Goal: Contribute content: Contribute content

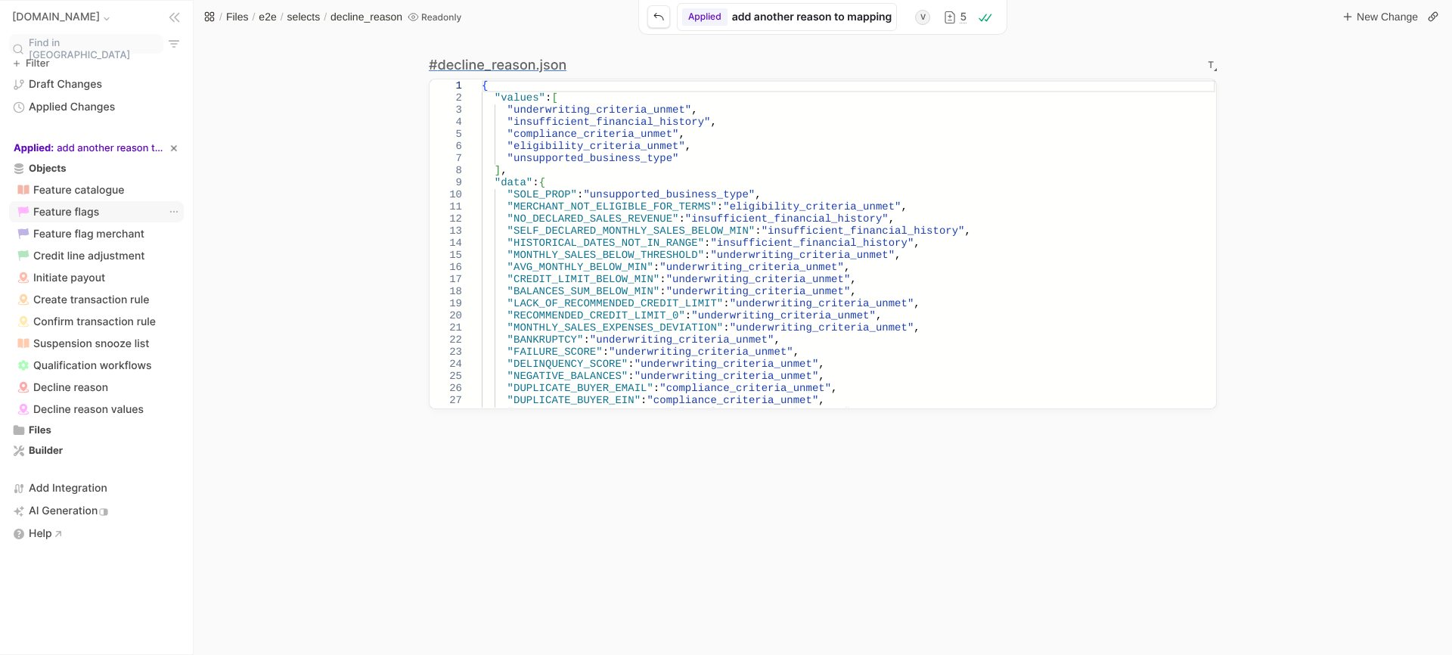
click at [43, 208] on span "Feature flags" at bounding box center [66, 212] width 66 height 13
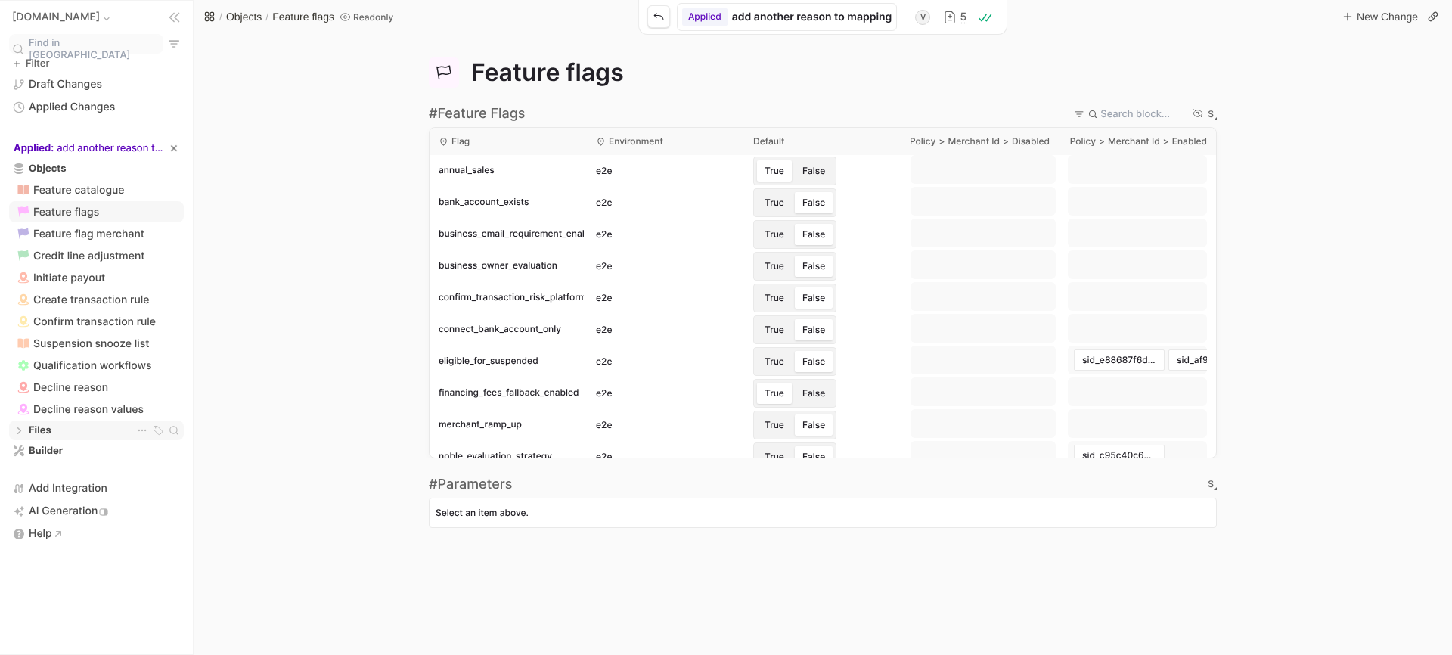
click at [37, 424] on span "Files" at bounding box center [45, 430] width 33 height 12
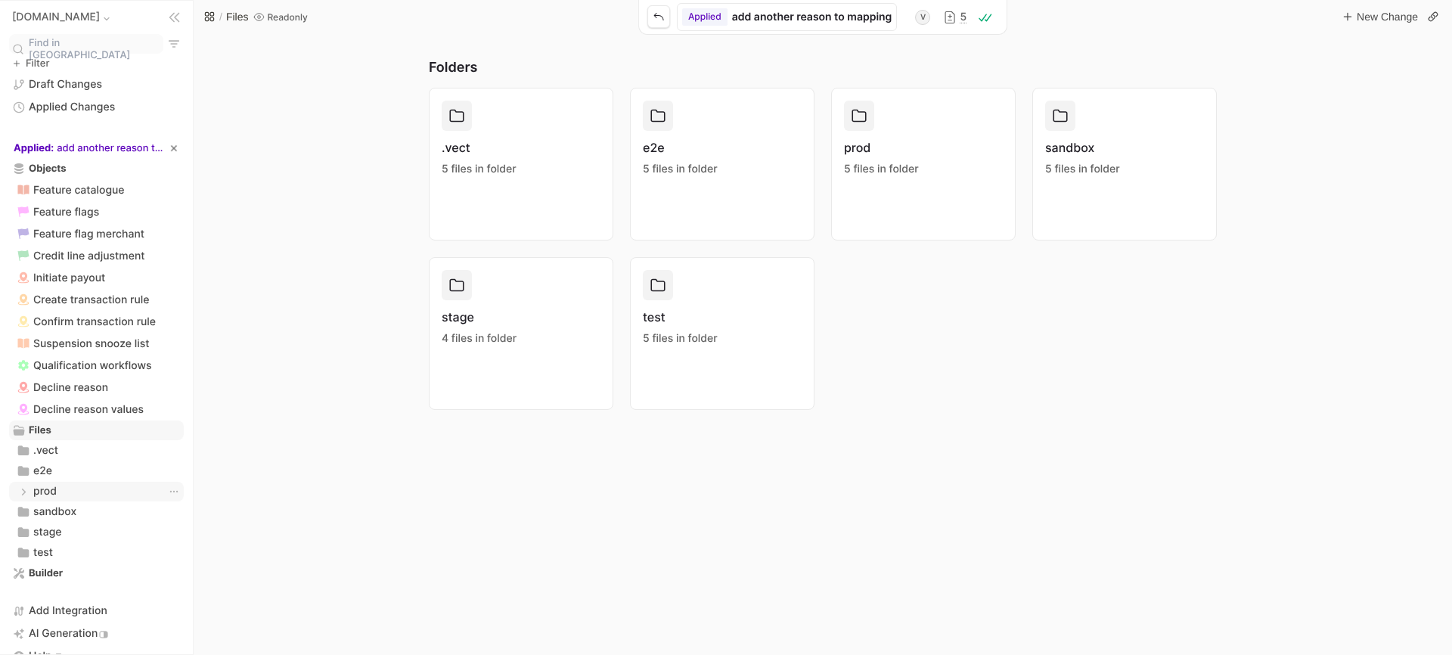
click at [64, 484] on div "prod prod" at bounding box center [96, 491] width 170 height 15
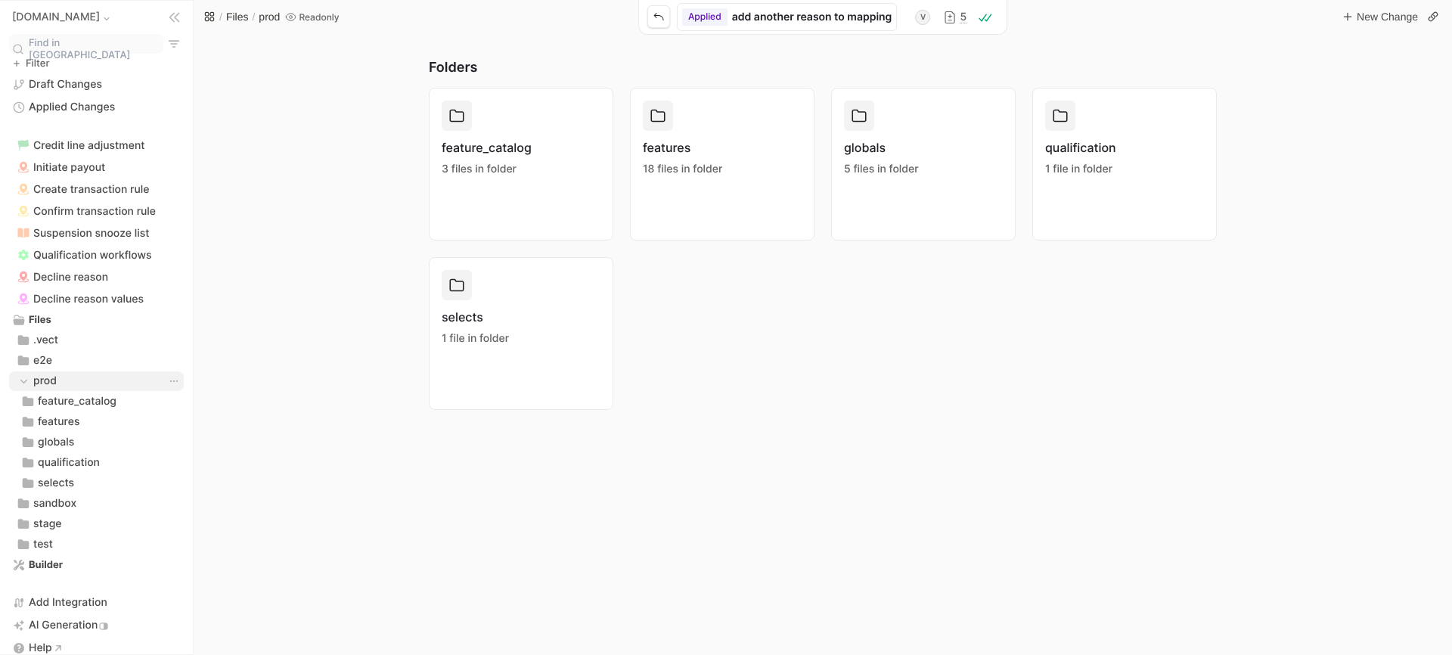
scroll to position [124, 0]
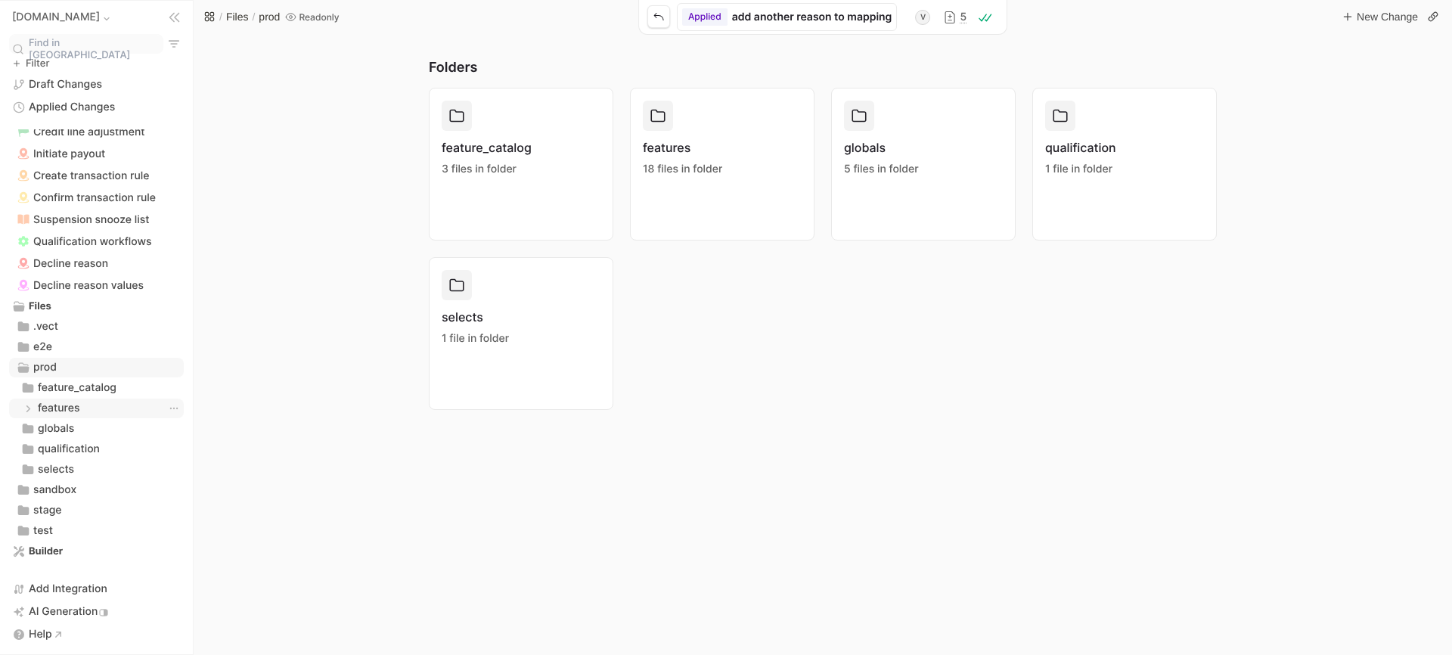
click at [98, 401] on div "features features" at bounding box center [96, 408] width 170 height 15
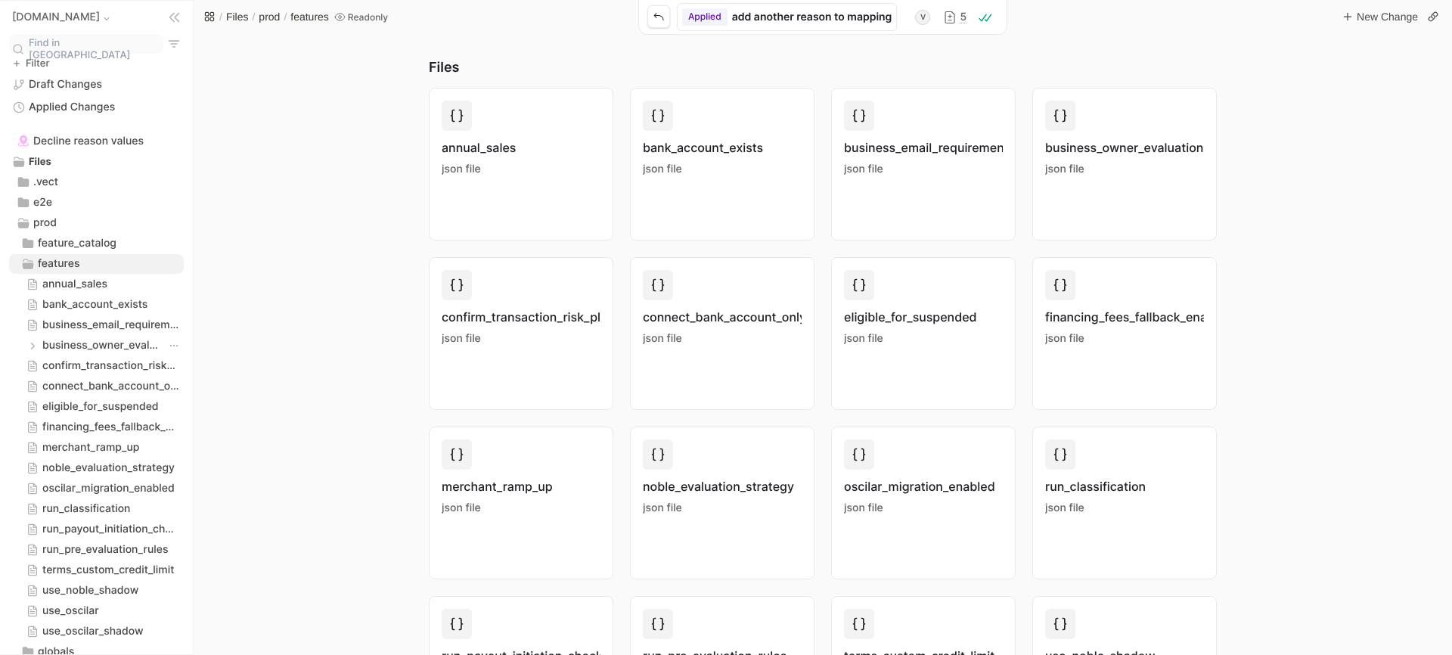
scroll to position [294, 0]
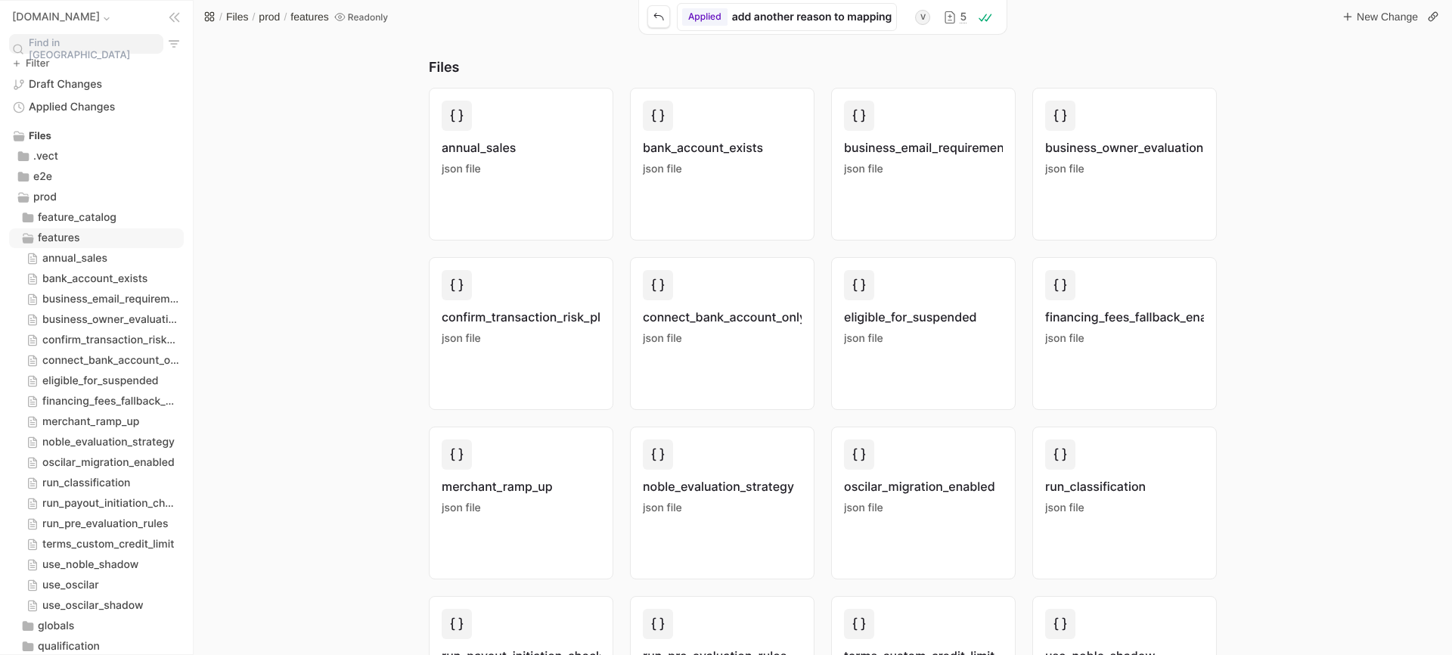
click at [57, 48] on span "Find in [GEOGRAPHIC_DATA]" at bounding box center [95, 49] width 132 height 25
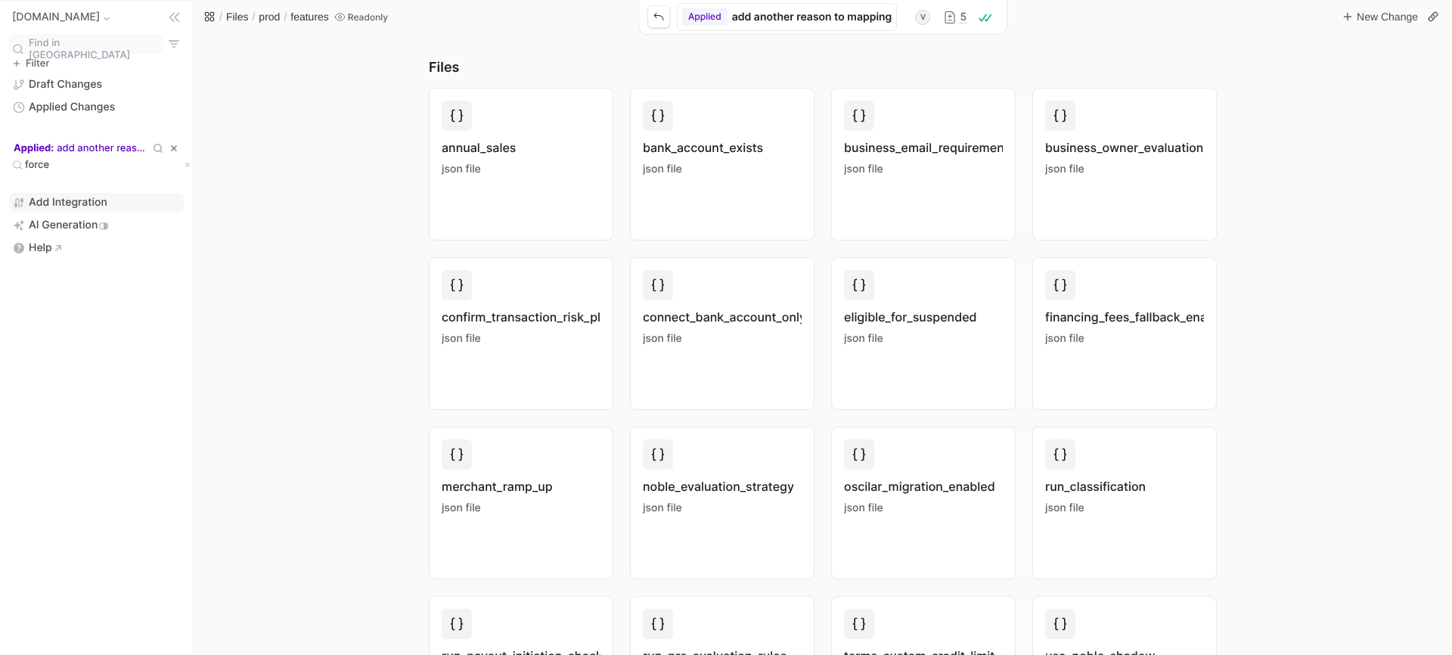
type input "force"
click at [181, 163] on icon "Tree View" at bounding box center [187, 165] width 13 height 13
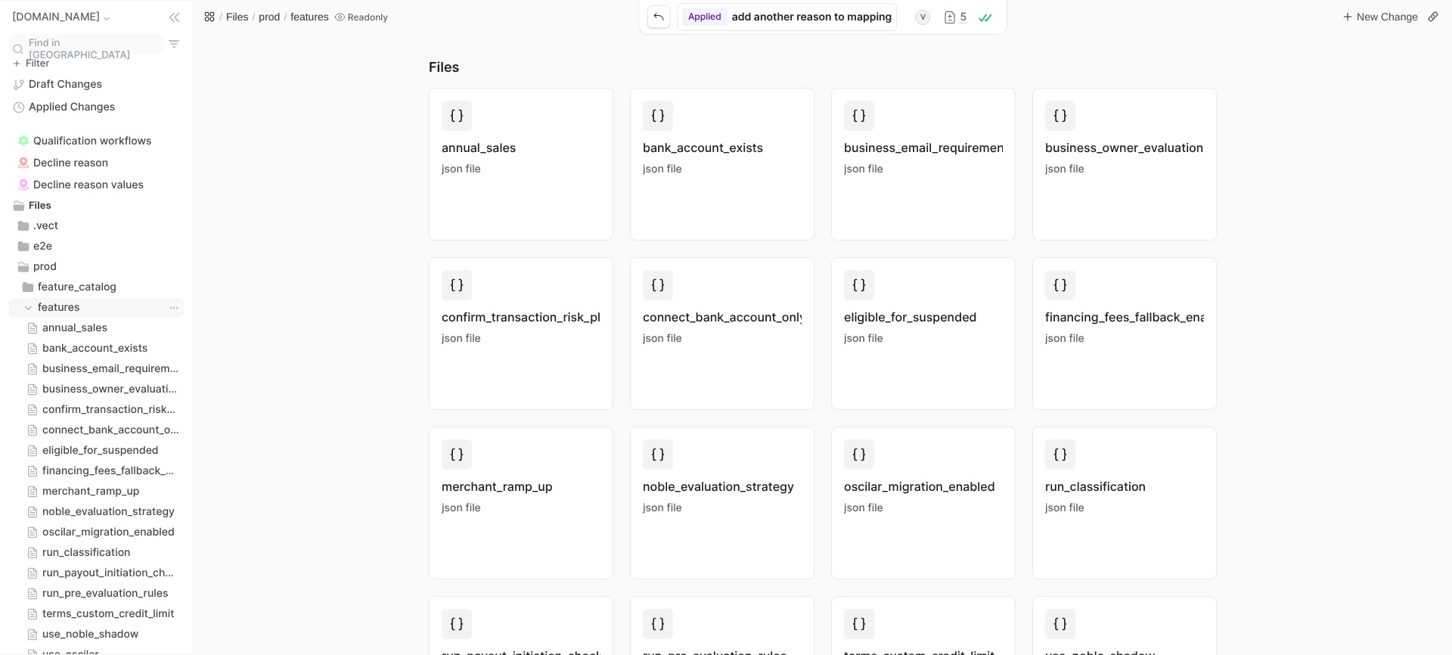
scroll to position [265, 0]
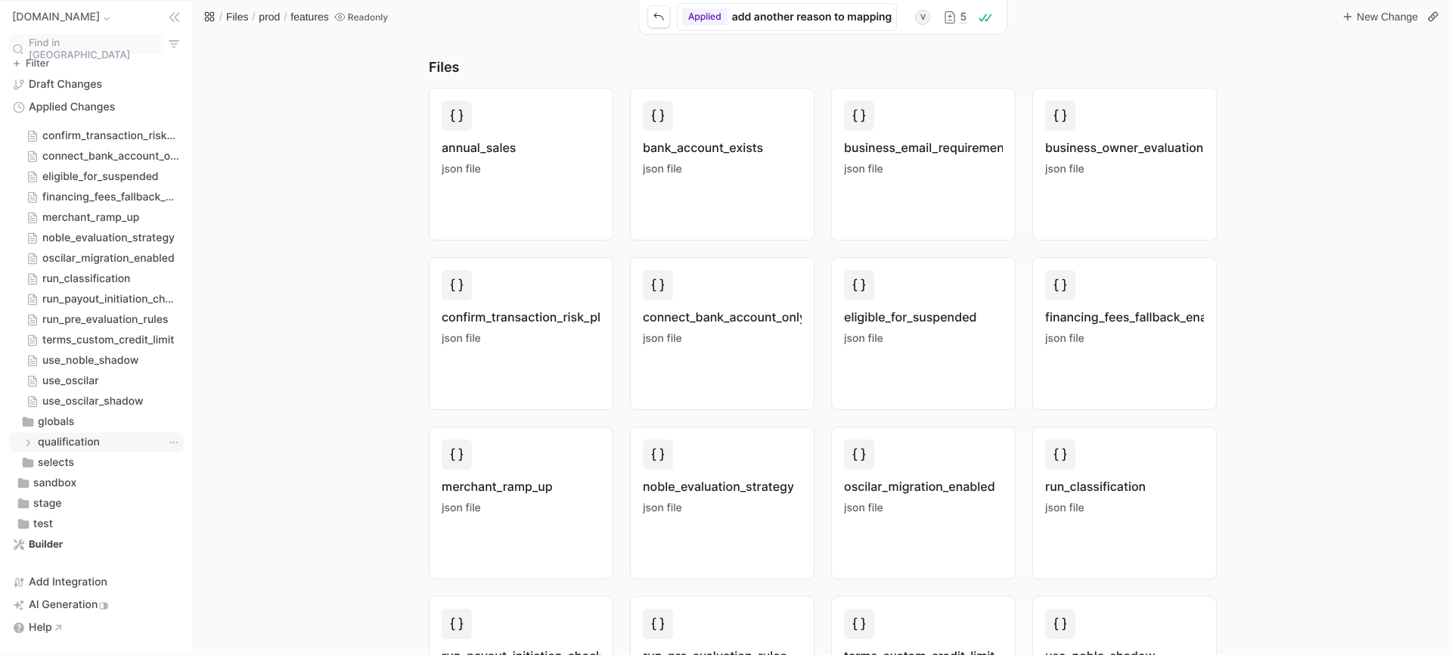
click at [81, 450] on span "qualification" at bounding box center [69, 442] width 62 height 15
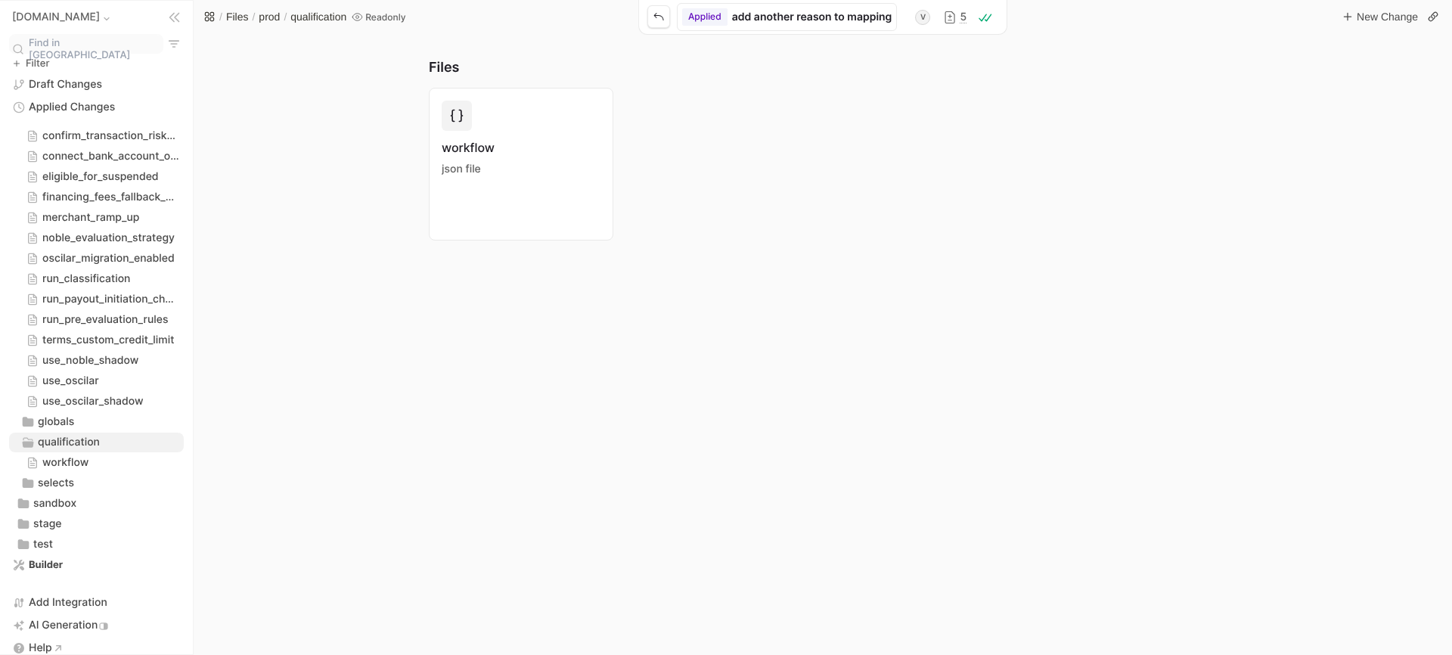
scroll to position [482, 0]
click at [75, 492] on div "selects selects" at bounding box center [96, 499] width 170 height 15
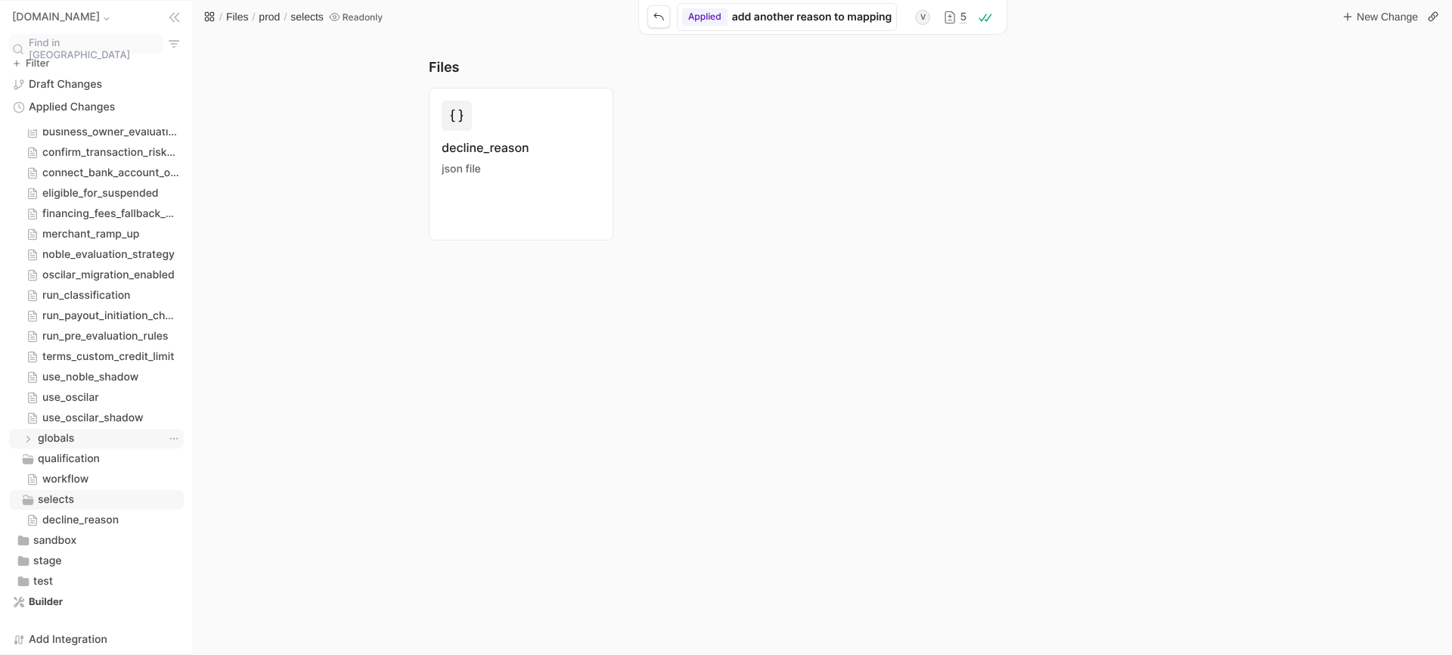
click at [55, 431] on span "globals" at bounding box center [56, 438] width 36 height 15
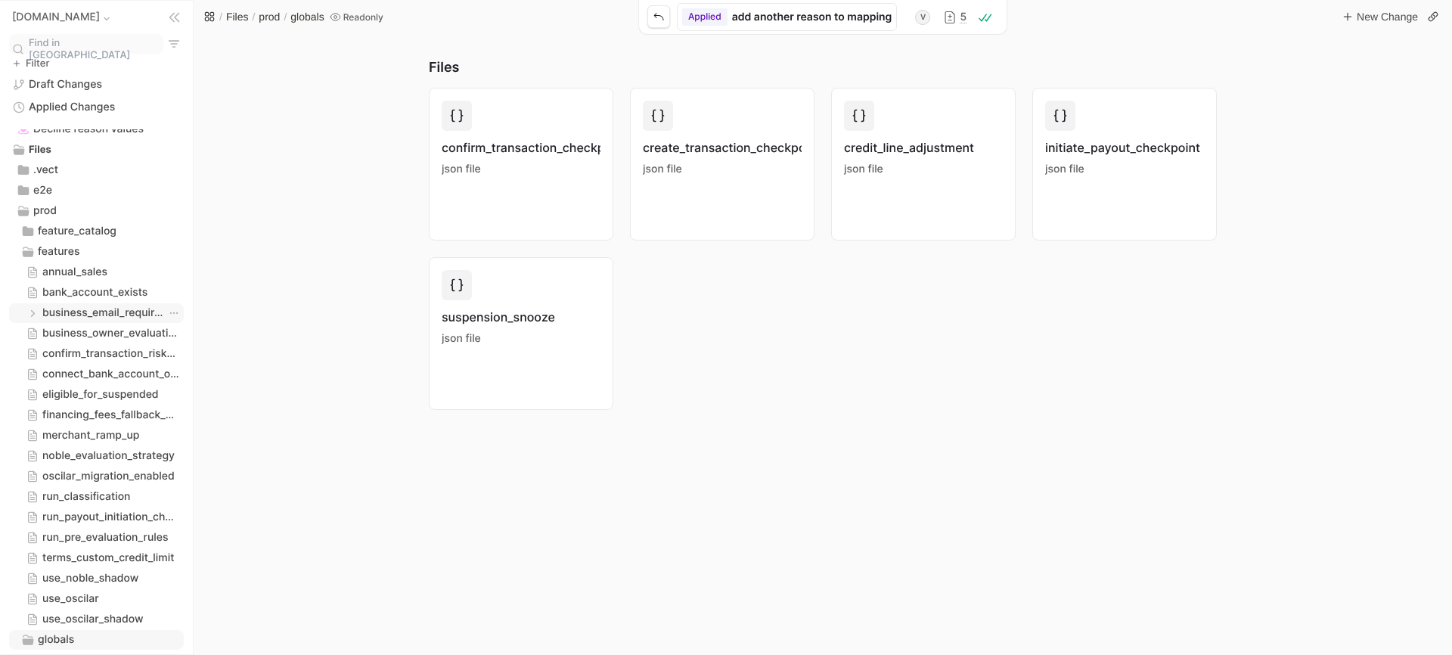
scroll to position [234, 0]
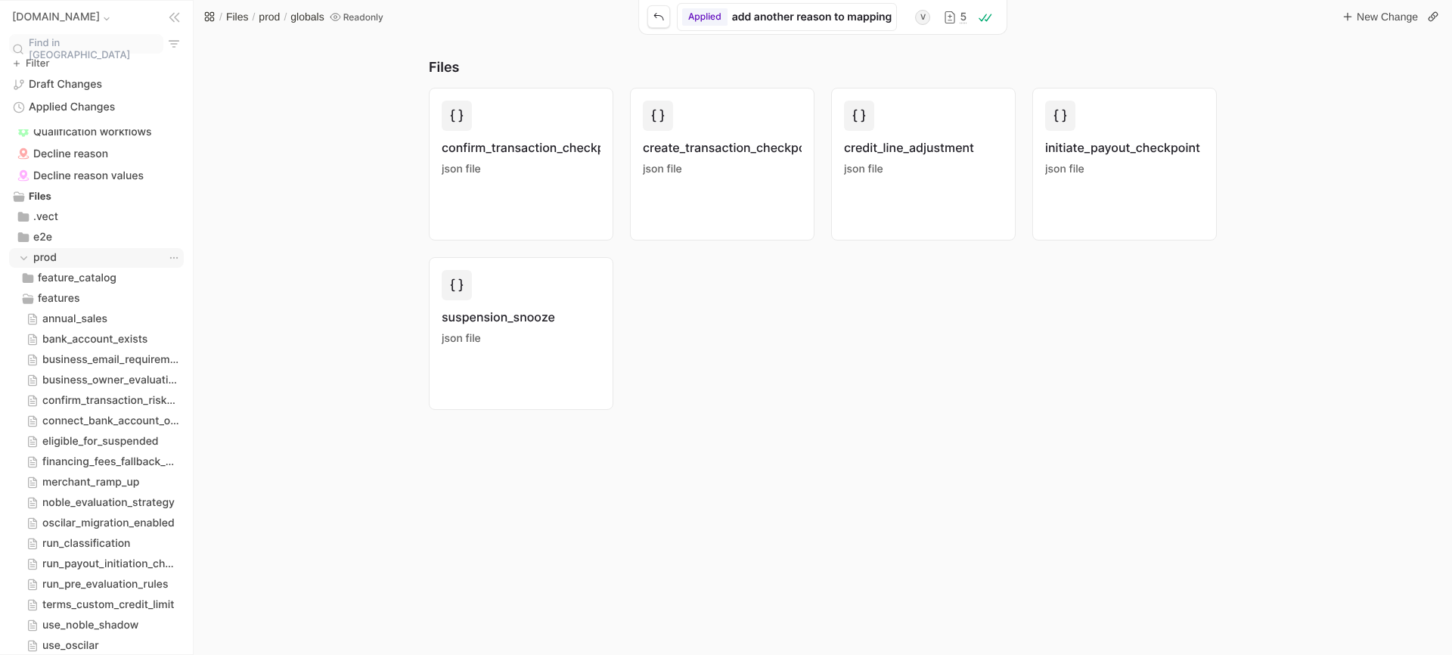
click at [60, 250] on div "prod prod" at bounding box center [96, 257] width 170 height 15
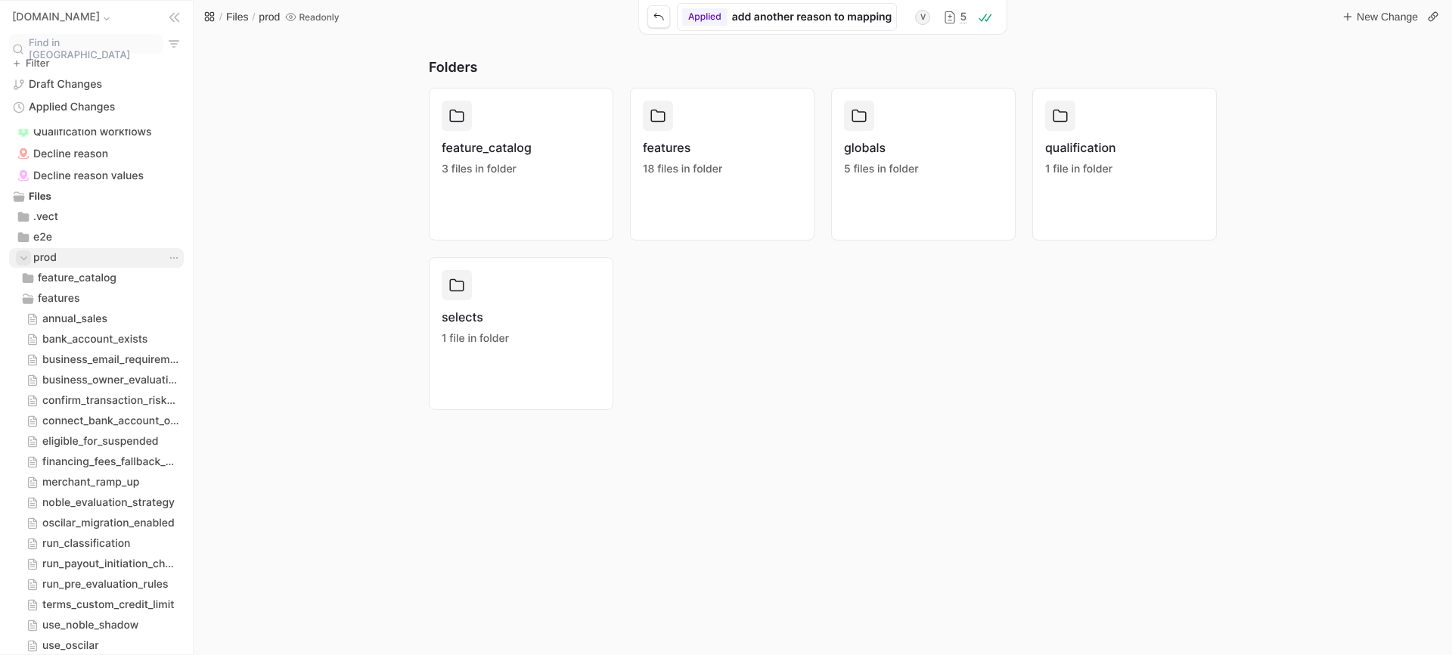
click at [26, 253] on icon "branch expand control" at bounding box center [23, 258] width 11 height 11
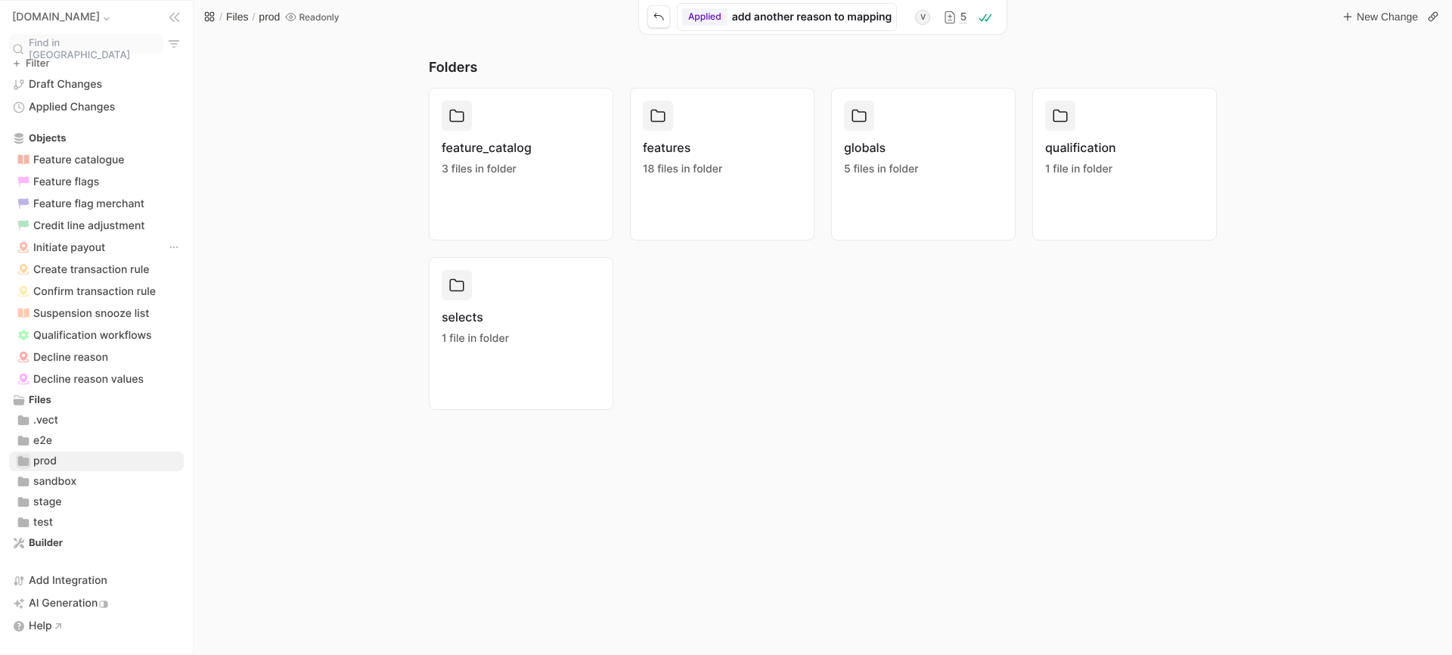
scroll to position [22, 0]
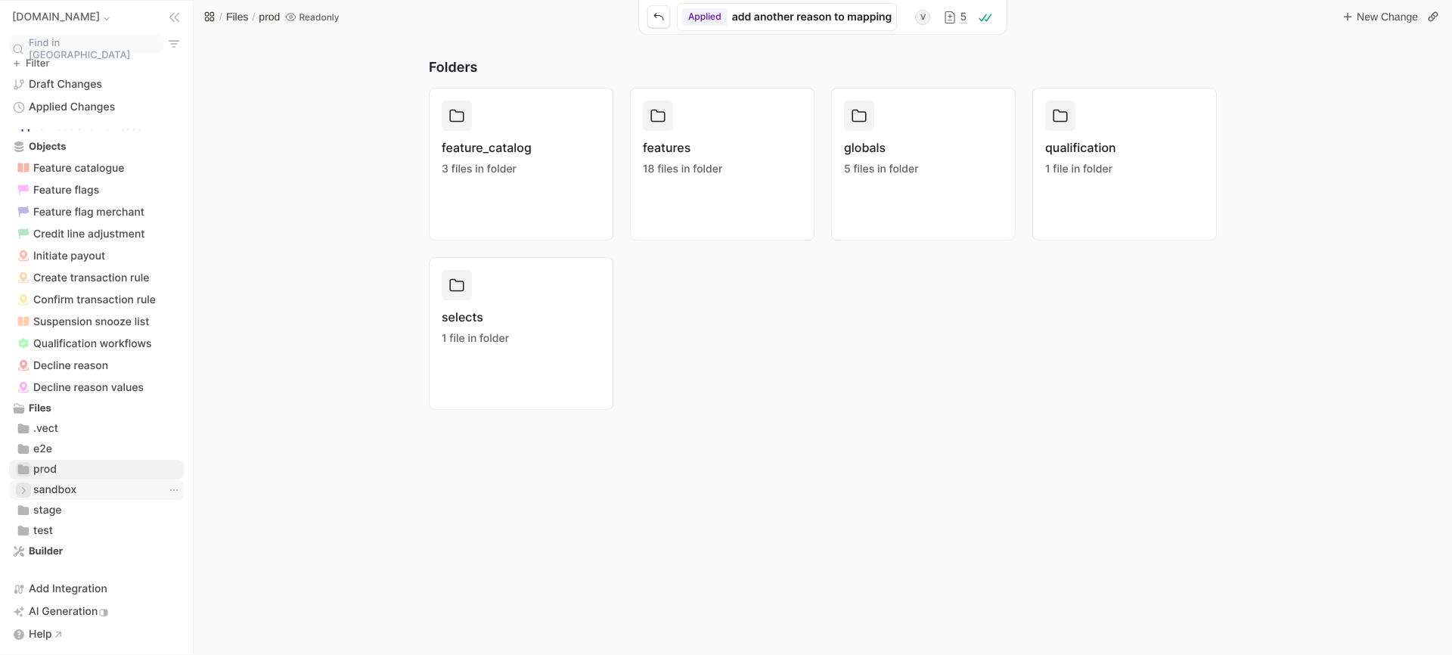
click at [20, 485] on icon "branch expand control" at bounding box center [23, 490] width 11 height 11
click at [25, 521] on icon "branch expand control" at bounding box center [28, 526] width 11 height 11
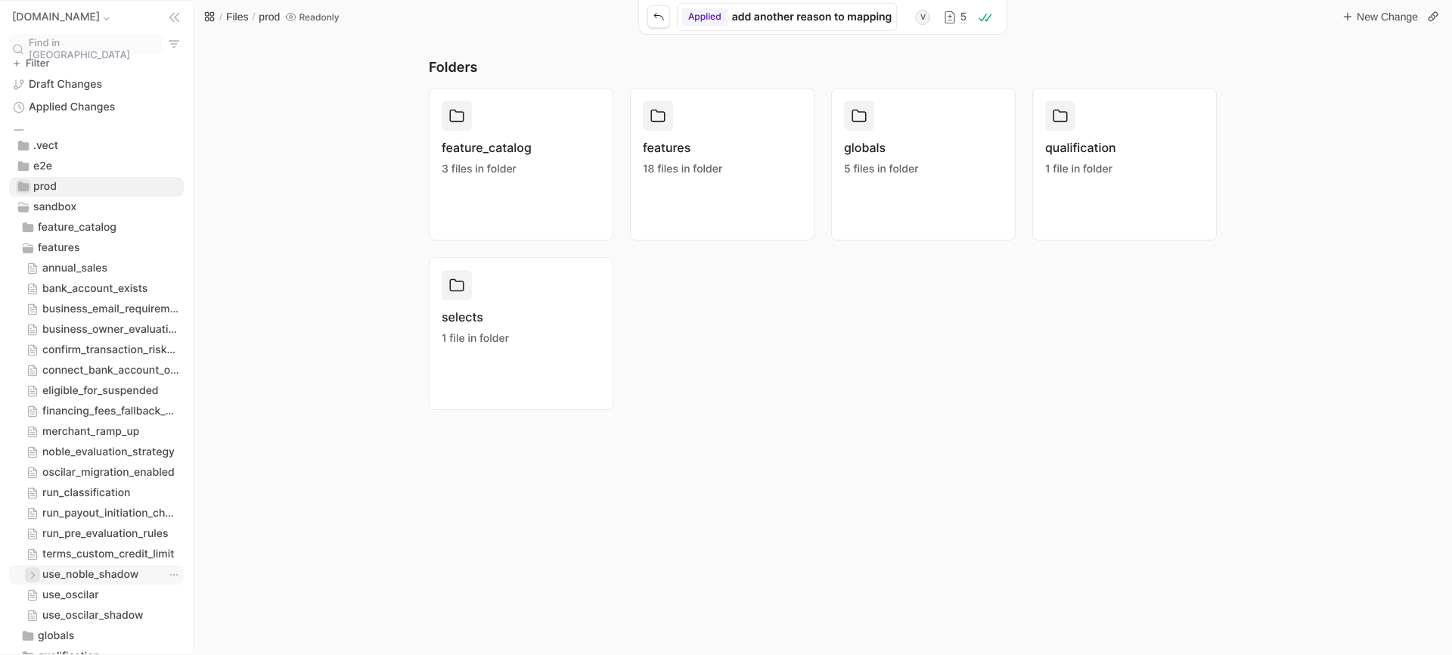
scroll to position [302, 0]
click at [26, 209] on icon "branch expand control" at bounding box center [23, 210] width 6 height 3
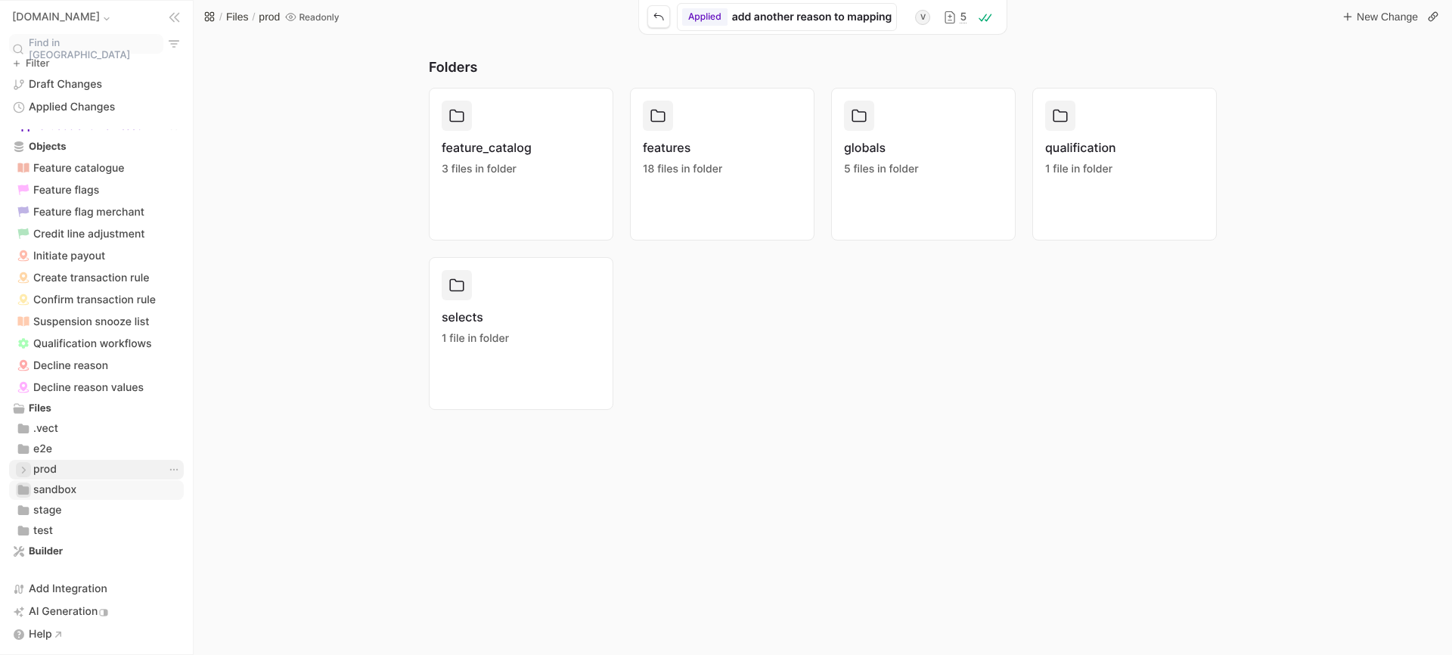
click at [23, 466] on icon "branch expand control" at bounding box center [23, 469] width 3 height 6
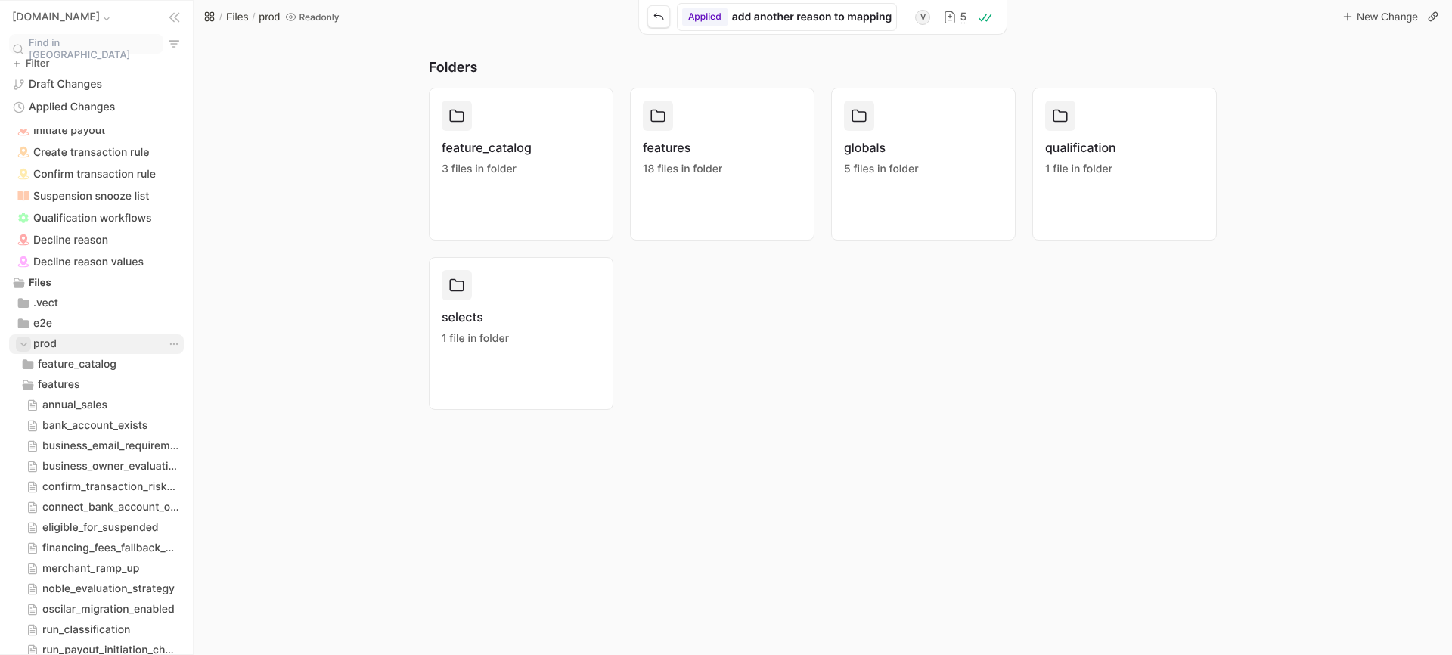
scroll to position [191, 0]
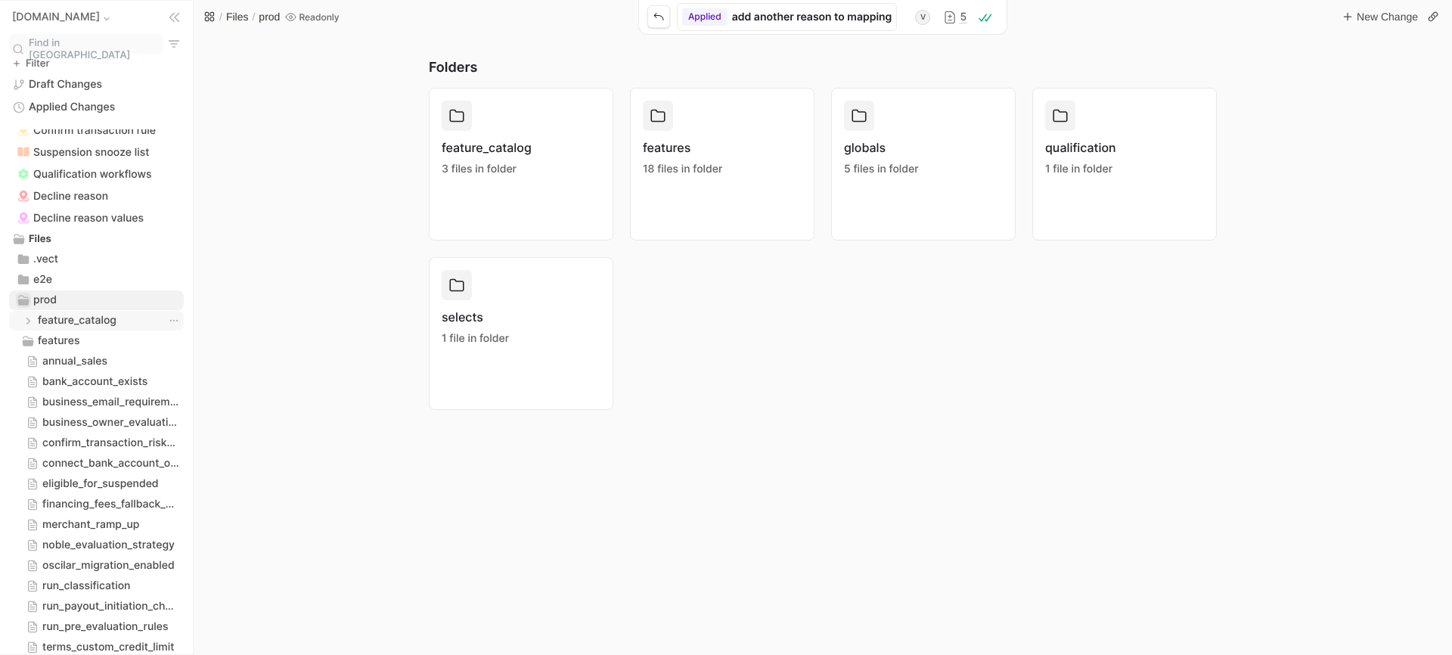
click at [107, 316] on span "feature_catalog" at bounding box center [77, 320] width 79 height 15
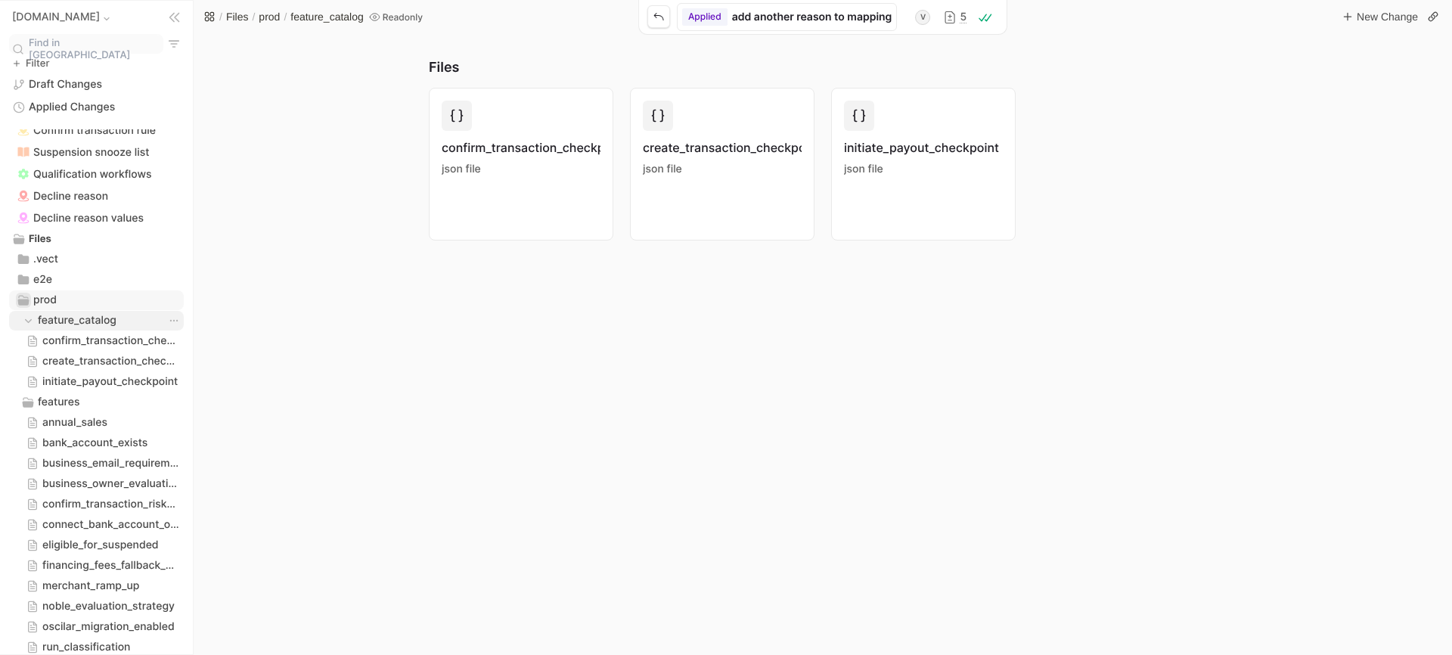
click at [98, 314] on span "feature_catalog" at bounding box center [77, 320] width 79 height 15
click at [26, 319] on icon "branch expand control" at bounding box center [28, 320] width 6 height 3
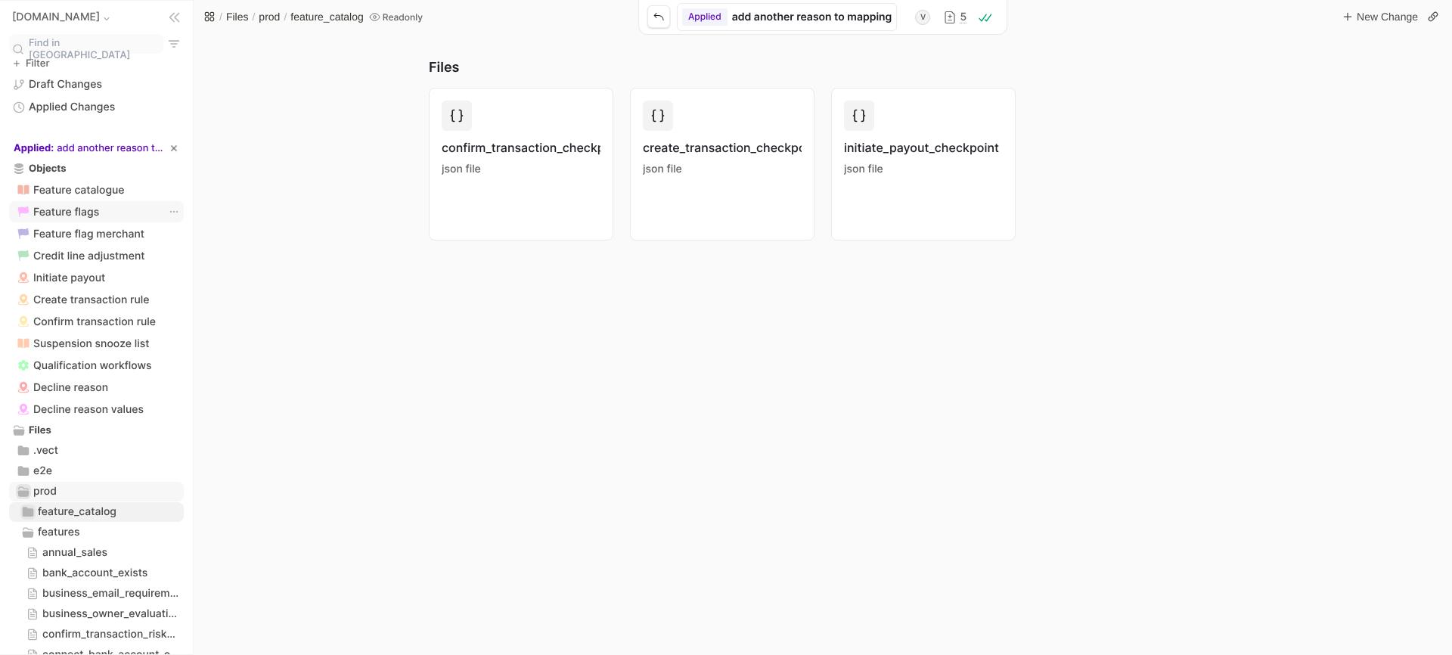
click at [85, 206] on span "Feature flags" at bounding box center [66, 212] width 66 height 13
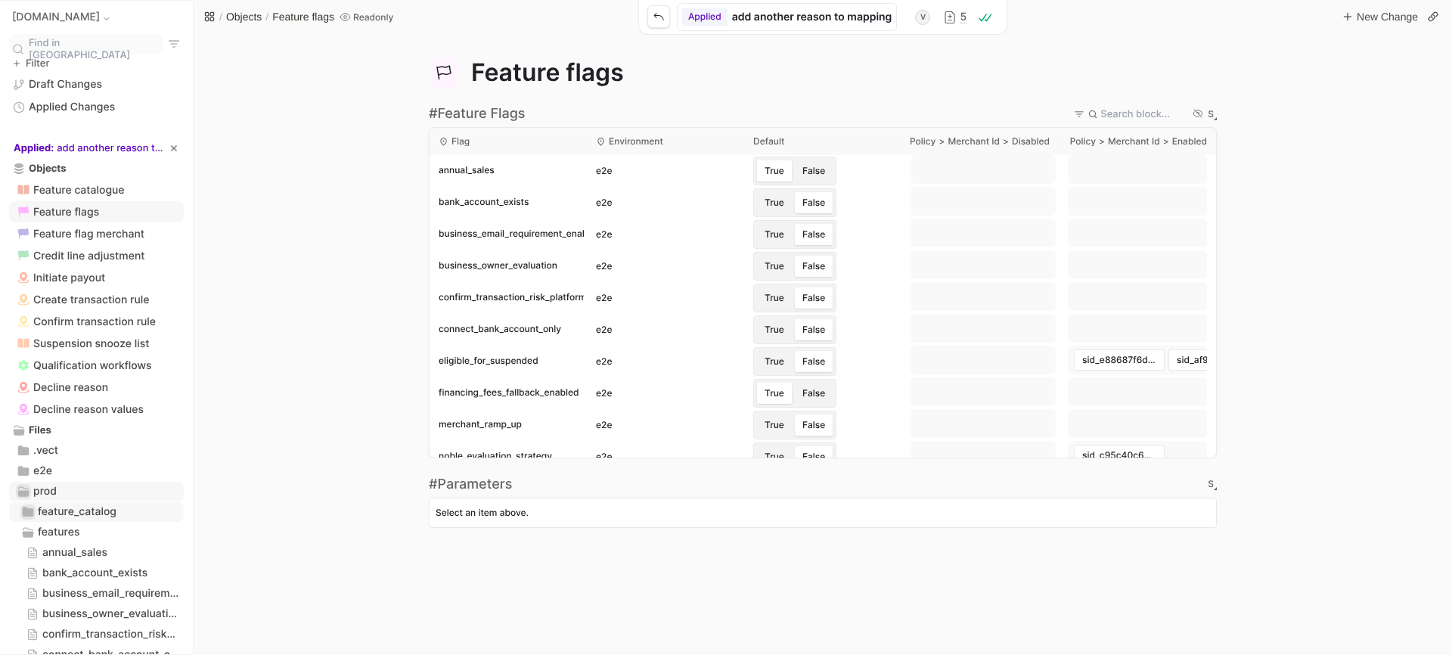
click at [1135, 113] on input "Parameters" at bounding box center [1145, 114] width 91 height 12
type input "f"
type textarea "bank_account_exists"
type textarea "business_email_requirement_enabled"
type textarea "business_owner_evaluation"
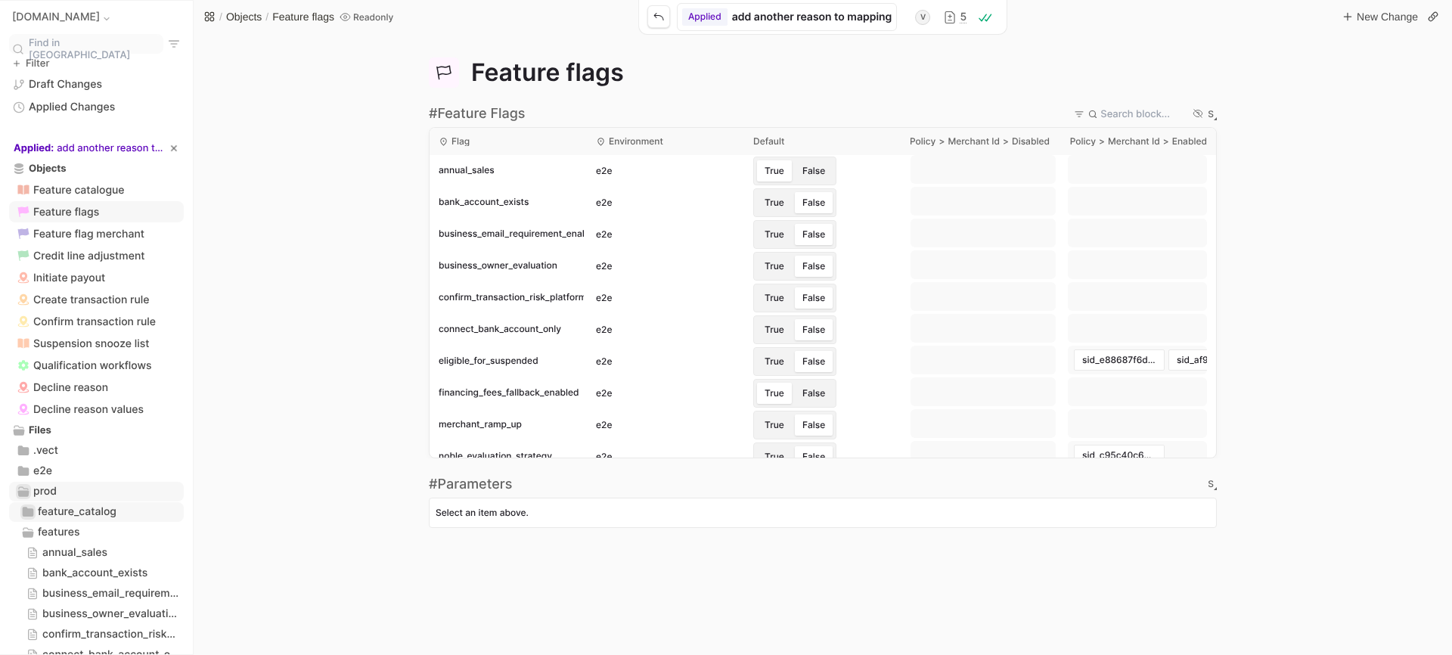
type textarea "confirm_transaction_risk_platform"
type textarea "connect_bank_account_only"
type textarea "eligible_for_suspended"
type textarea "financing_fees_fallback_enabled"
type textarea "merchant_ramp_up"
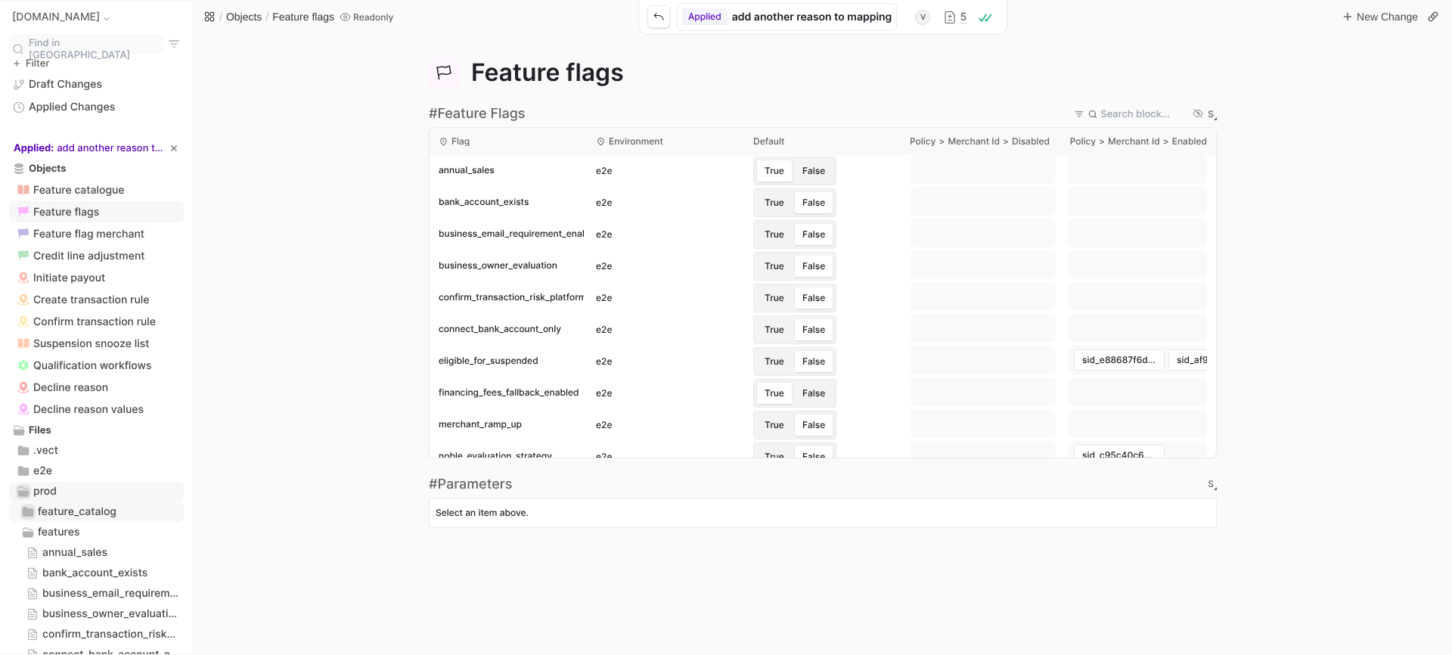
type textarea "noble_evaluation_strategy"
type textarea "oscilar_migration_enabled"
type textarea "run_classification"
type textarea "run_payout_initiation_checkpoint_logic"
type textarea "run_pre_evaluation_rules"
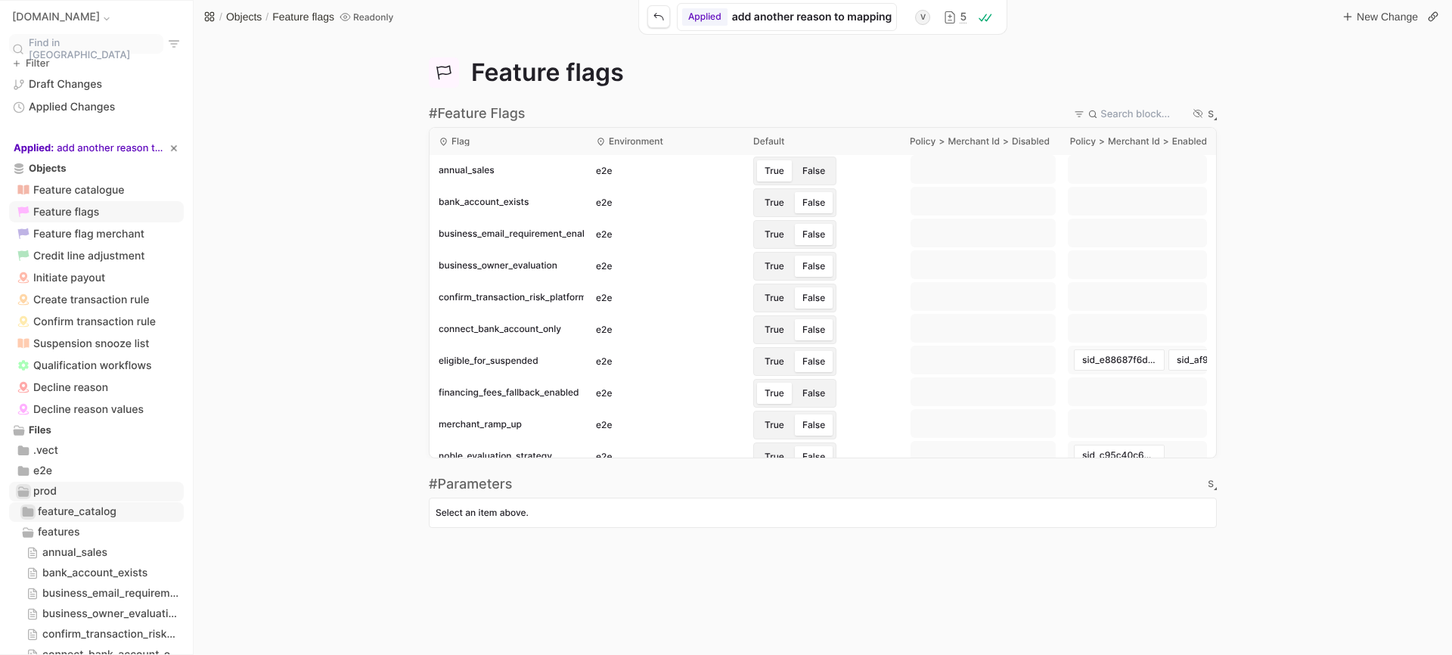
type textarea "terms_custom_credit_limit"
type textarea "use_noble_shadow"
type textarea "use_oscilar_shadow"
type textarea "bank_account_exists"
type textarea "business_email_requirement_enabled"
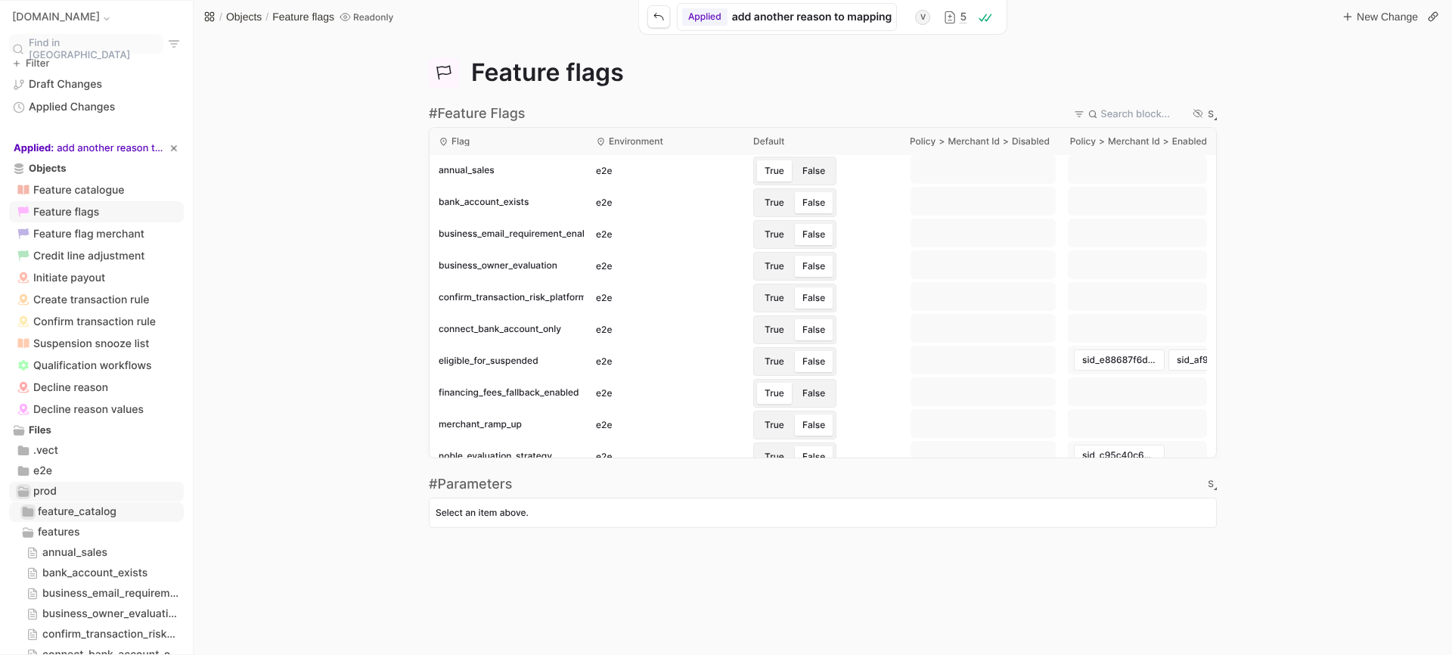
type textarea "business_owner_evaluation"
type textarea "confirm_transaction_risk_platform"
type input "fo"
type textarea "confirm_transaction_risk_platform"
type textarea "eligible_for_suspended"
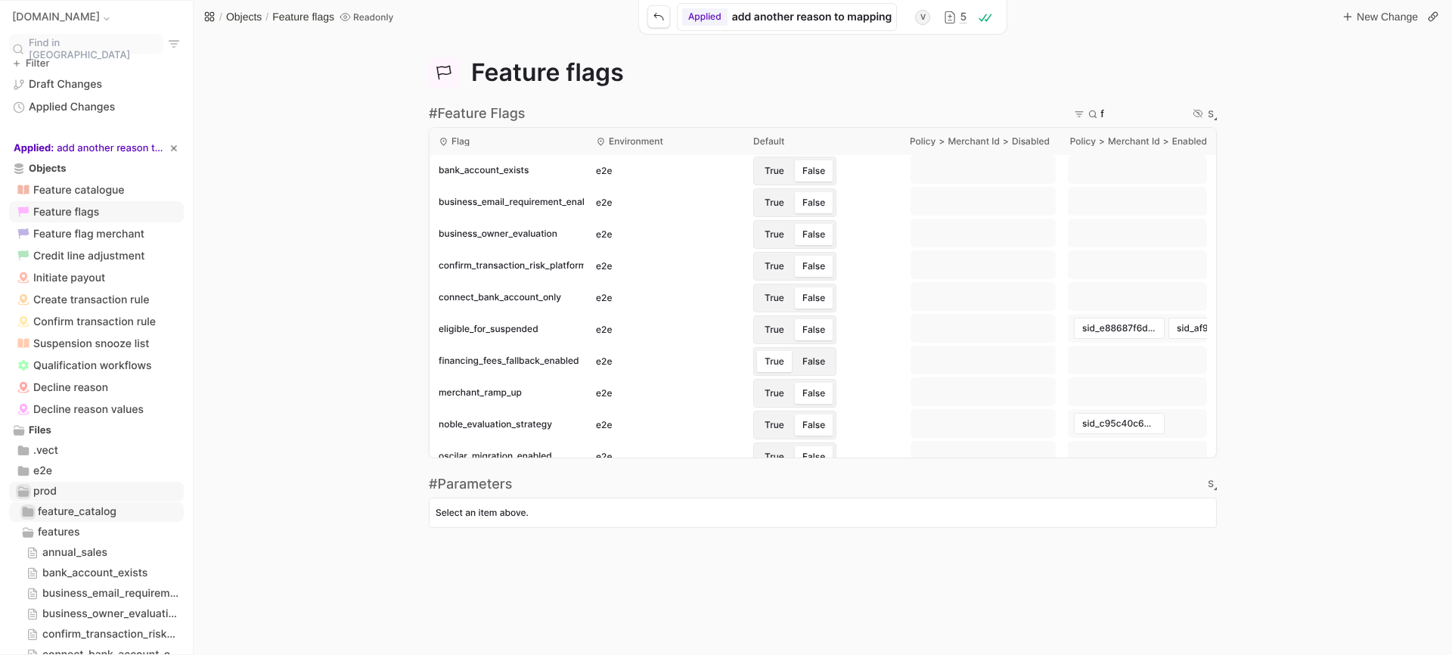
type textarea "confirm_transaction_risk_platform"
type textarea "eligible_for_suspended"
type textarea "confirm_transaction_risk_platform"
type textarea "eligible_for_suspended"
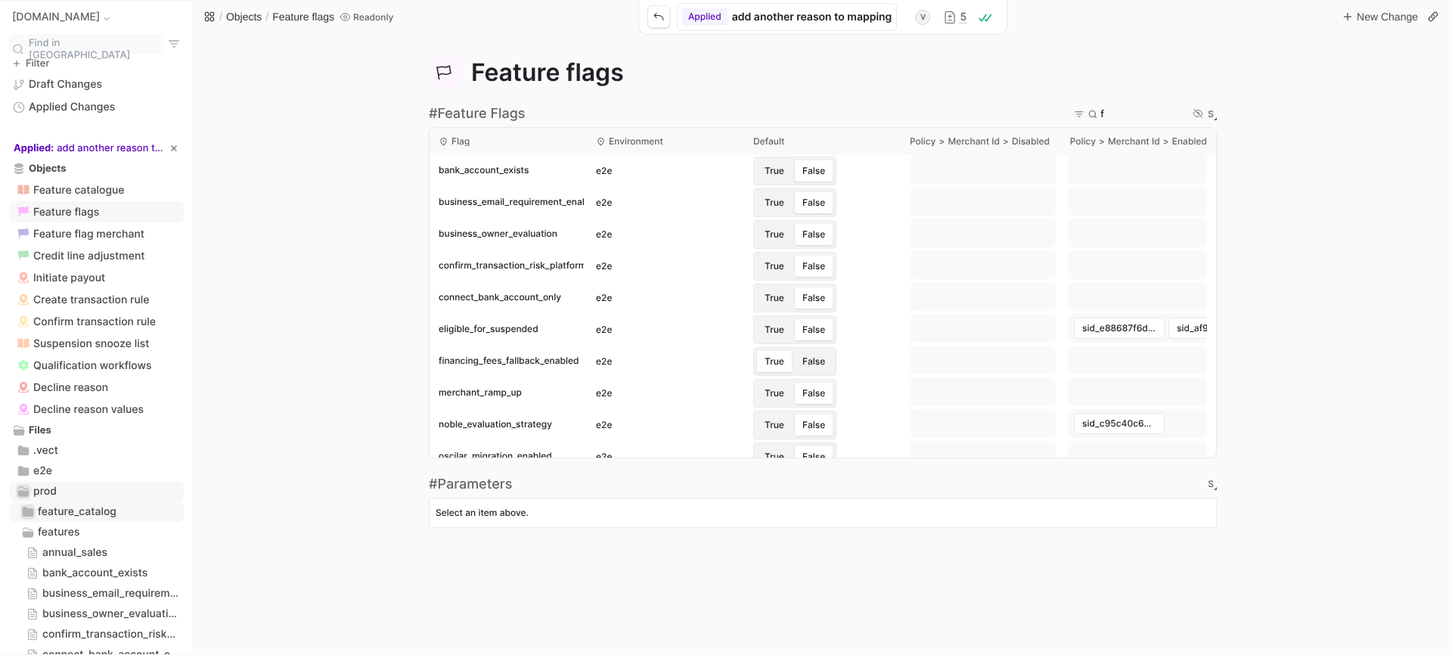
type textarea "confirm_transaction_risk_platform"
type textarea "eligible_for_suspended"
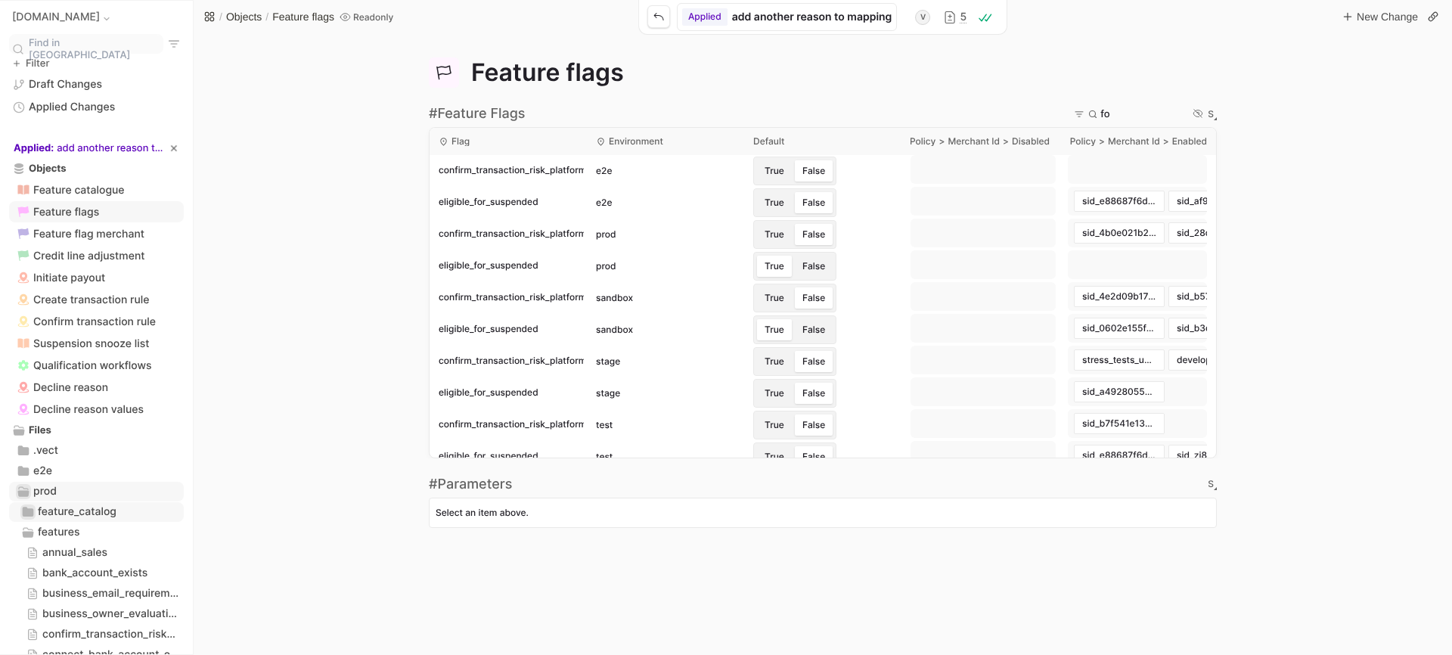
type input "f"
type textarea "bank_account_exists"
type textarea "business_email_requirement_enabled"
type textarea "business_owner_evaluation"
type textarea "confirm_transaction_risk_platform"
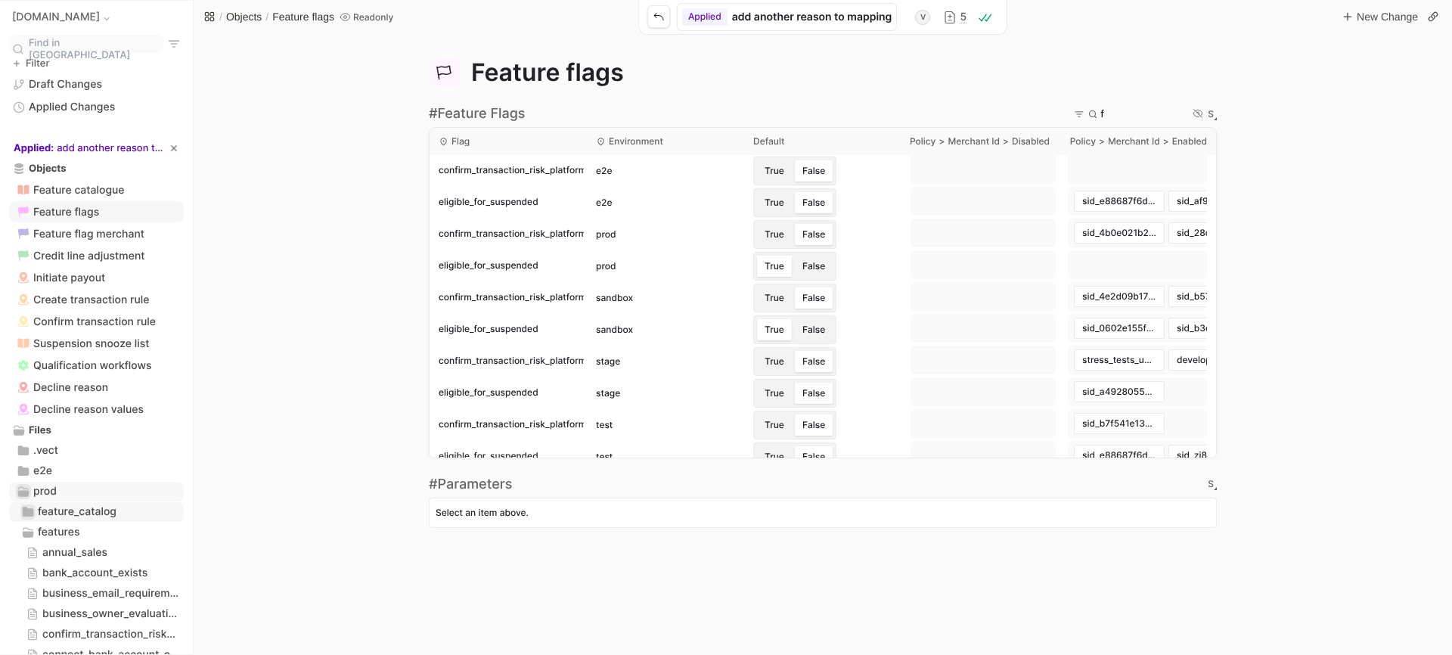
type textarea "connect_bank_account_only"
type textarea "financing_fees_fallback_enabled"
type textarea "merchant_ramp_up"
type textarea "noble_evaluation_strategy"
type textarea "oscilar_migration_enabled"
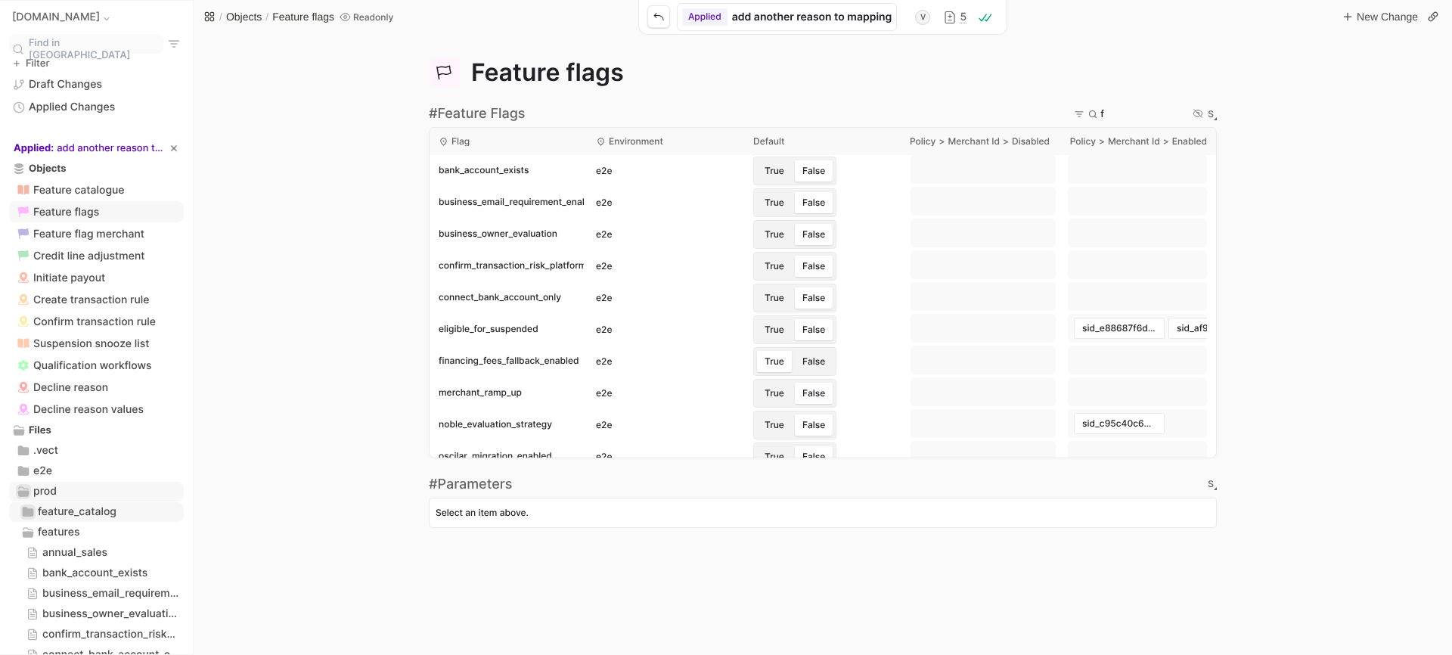
type textarea "annual_sales"
type textarea "bank_account_exists"
type textarea "business_email_requirement_enabled"
type textarea "business_owner_evaluation"
type textarea "confirm_transaction_risk_platform"
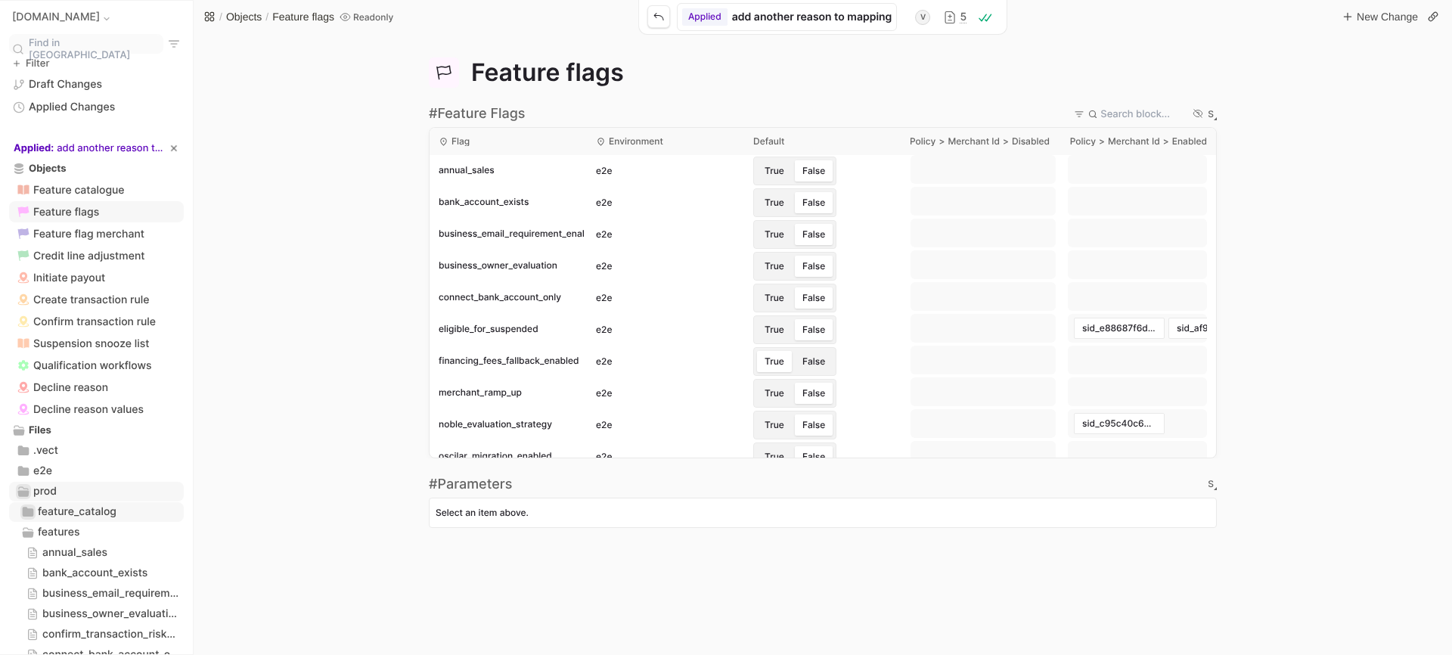
type textarea "connect_bank_account_only"
type textarea "eligible_for_suspended"
type textarea "financing_fees_fallback_enabled"
type textarea "merchant_ramp_up"
type textarea "noble_evaluation_strategy"
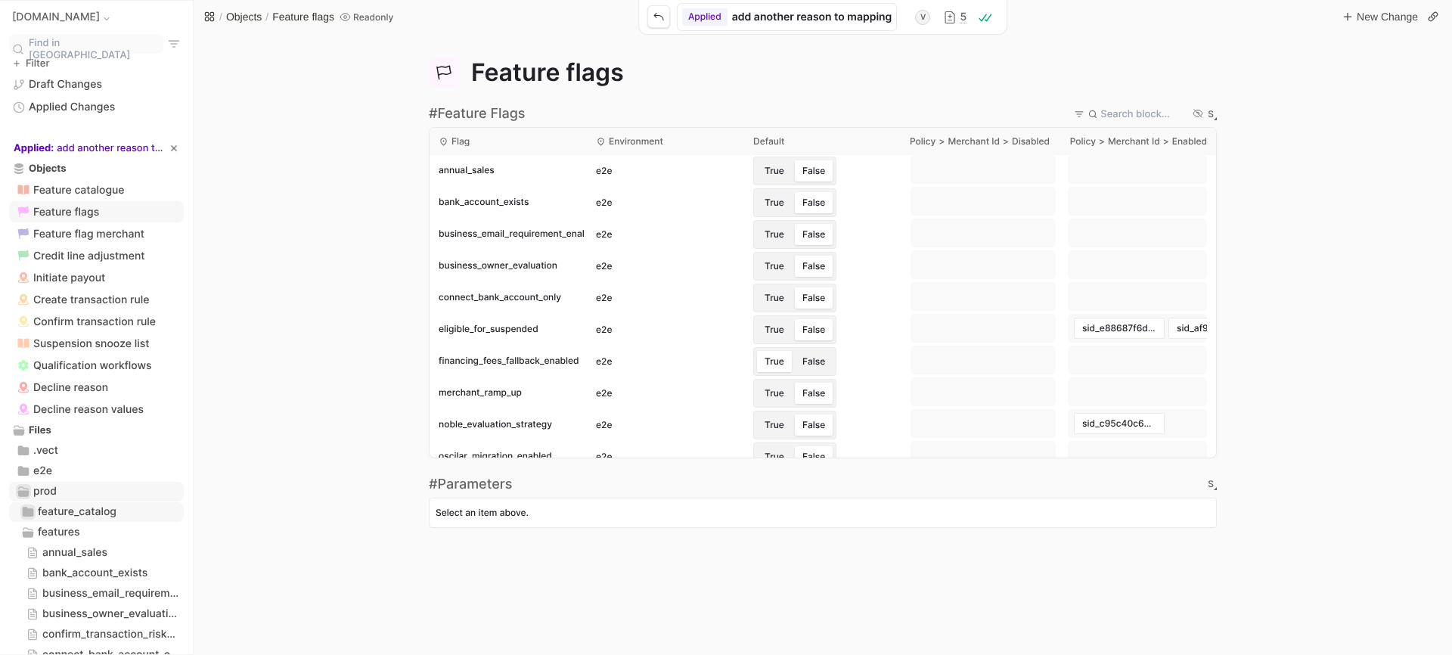
type textarea "oscilar_migration_enabled"
type textarea "run_classification"
type textarea "run_payout_initiation_checkpoint_logic"
type textarea "run_pre_evaluation_rules"
type textarea "terms_custom_credit_limit"
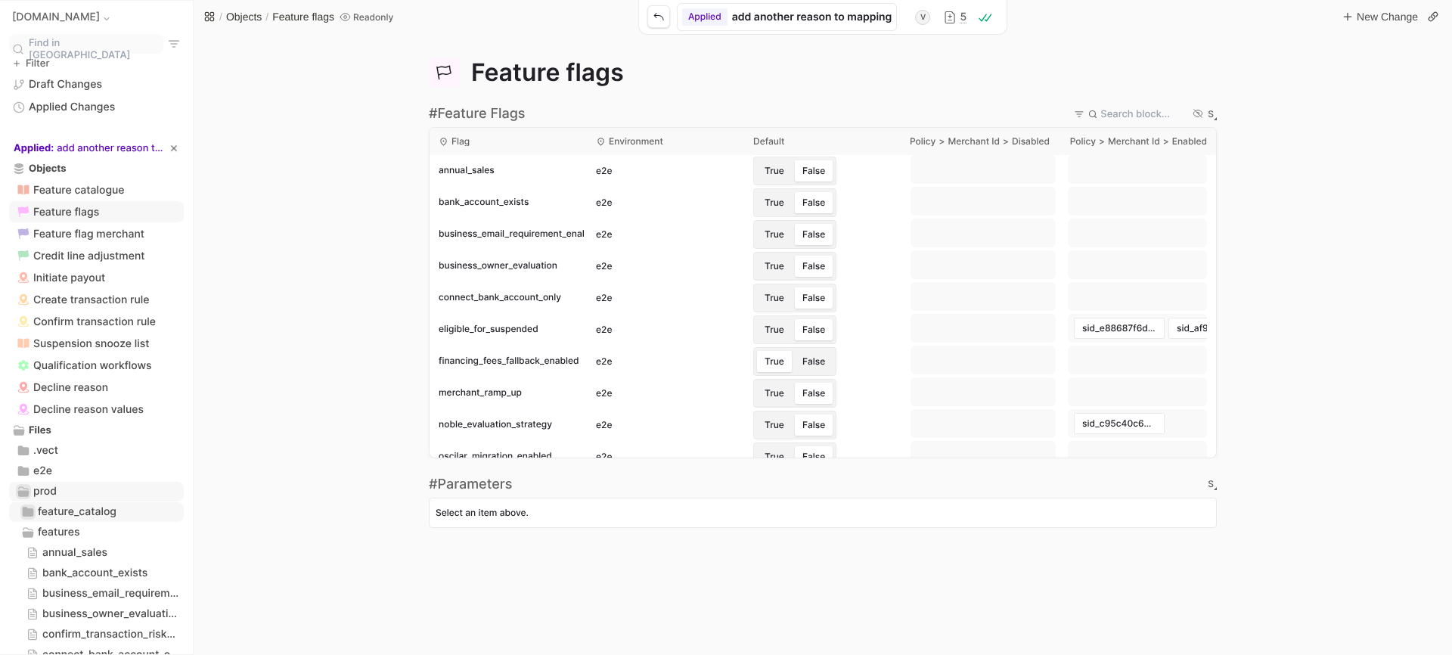
type textarea "use_noble_shadow"
type textarea "use_oscilar"
type textarea "use_oscilar_shadow"
type textarea "annual_sales"
type textarea "bank_account_exists"
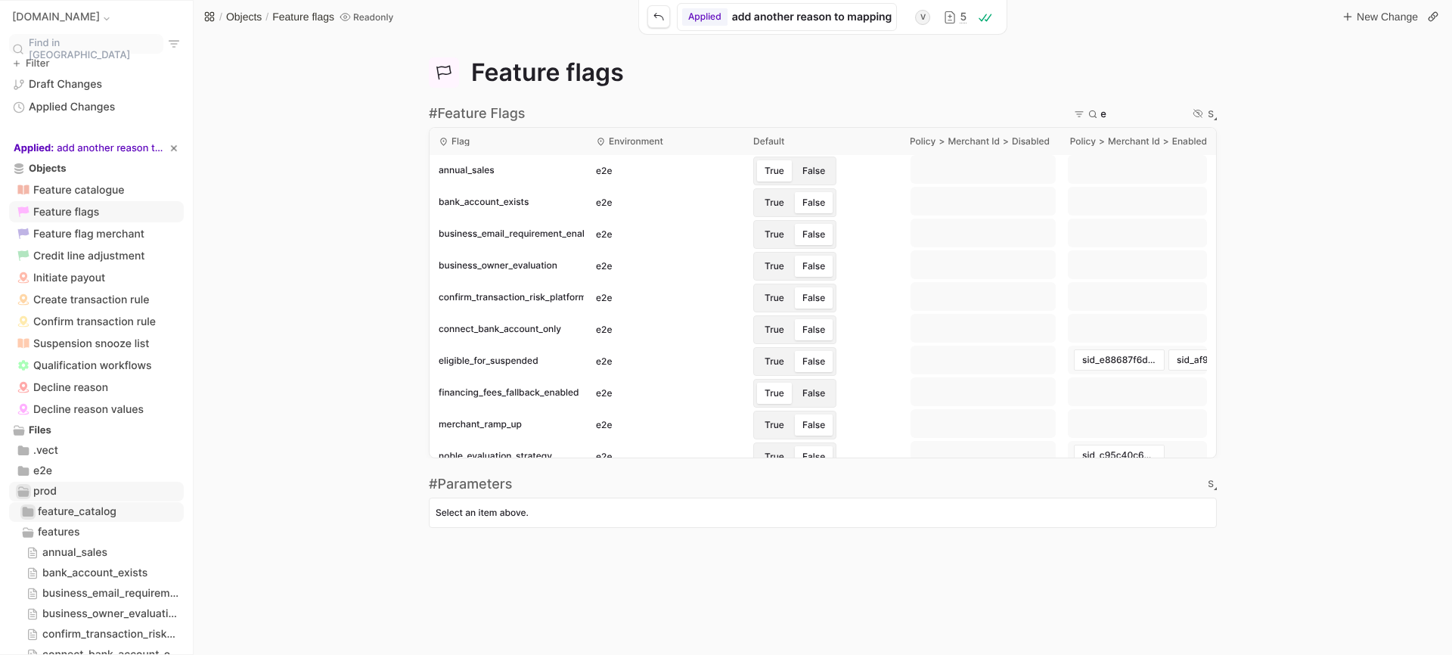
type input "em"
type textarea "business_email_requirement_enabled"
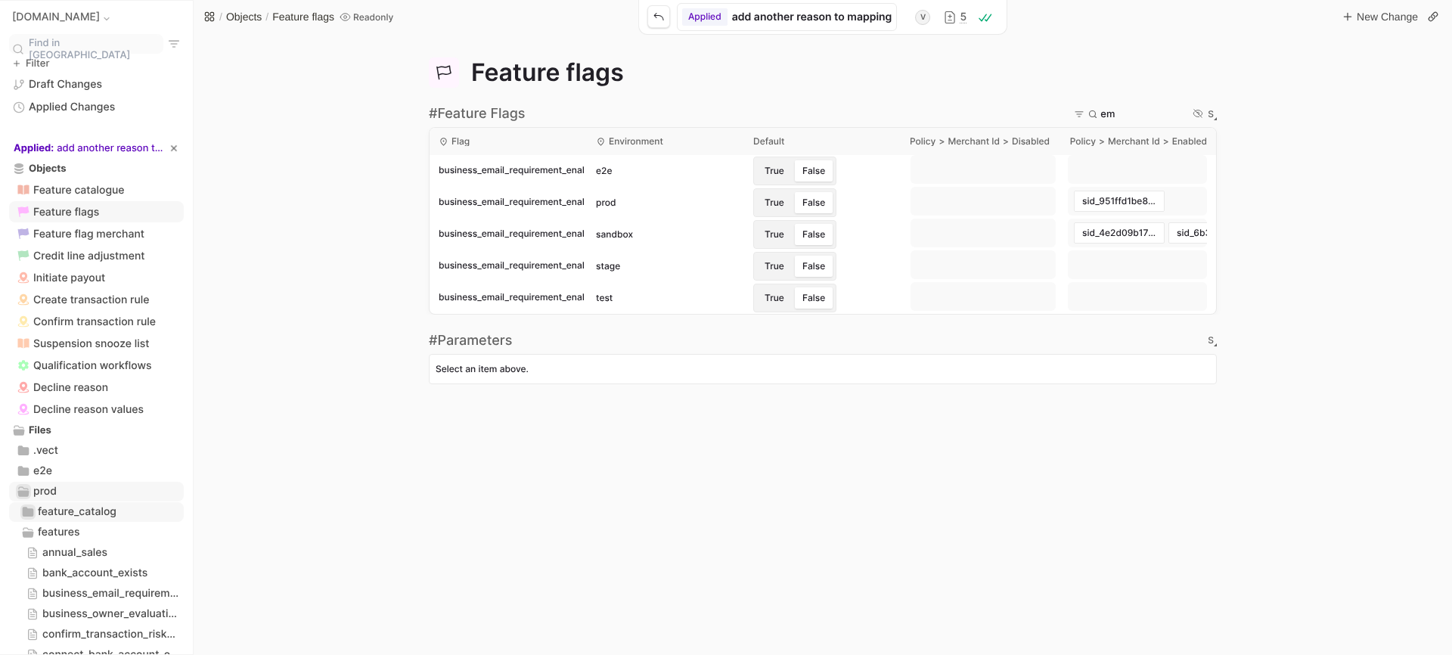
type input "e"
type textarea "annual_sales"
type textarea "bank_account_exists"
type textarea "business_owner_evaluation"
type textarea "confirm_transaction_risk_platform"
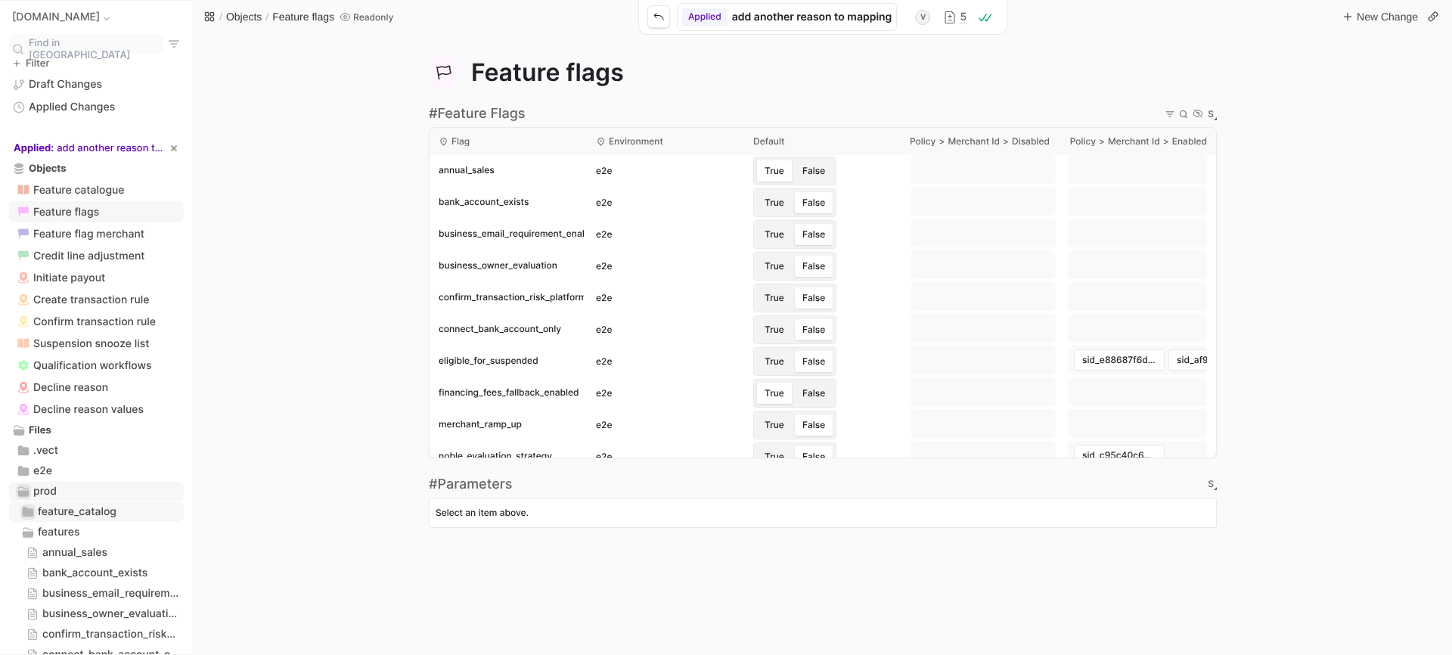
click at [280, 253] on div "Flag environment default disabled > merchant Id > feature Policy enabled > merc…" at bounding box center [823, 292] width 1258 height 331
click at [73, 237] on span "Feature flag merchant" at bounding box center [88, 234] width 111 height 13
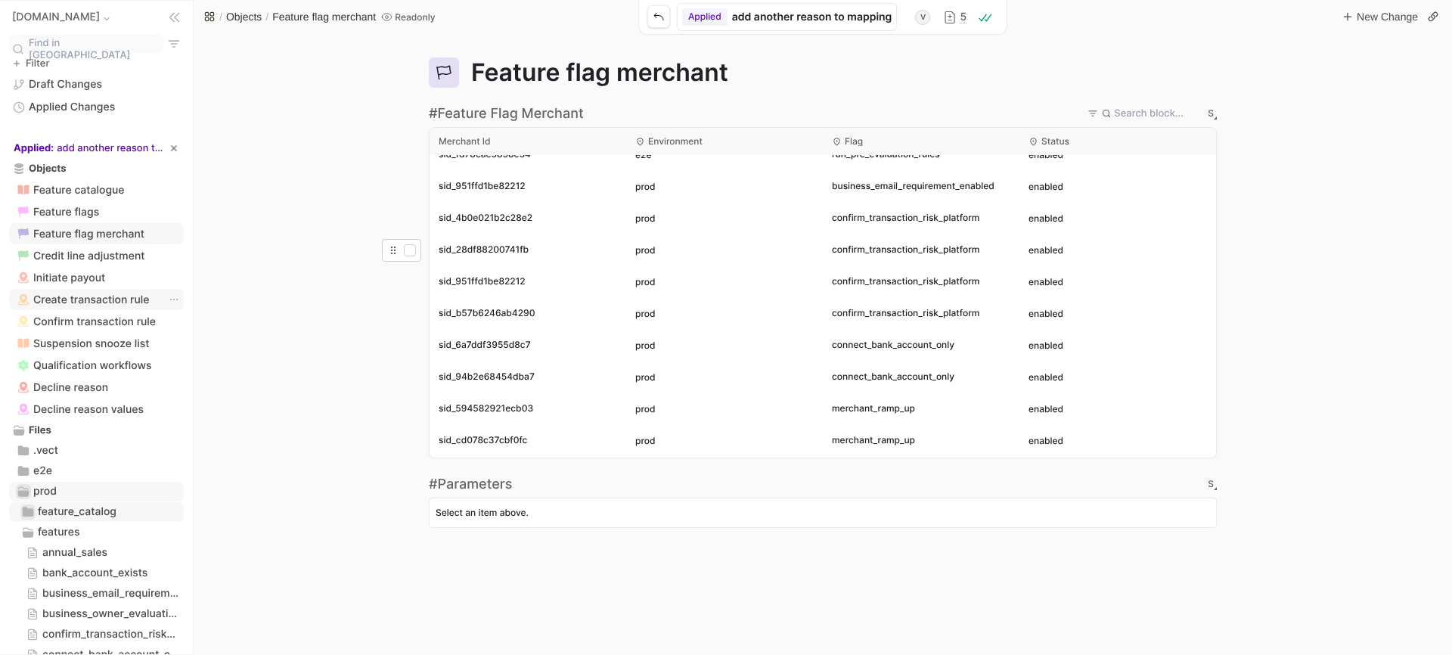
scroll to position [463, 0]
click at [16, 172] on icon "branch expand control" at bounding box center [19, 168] width 11 height 11
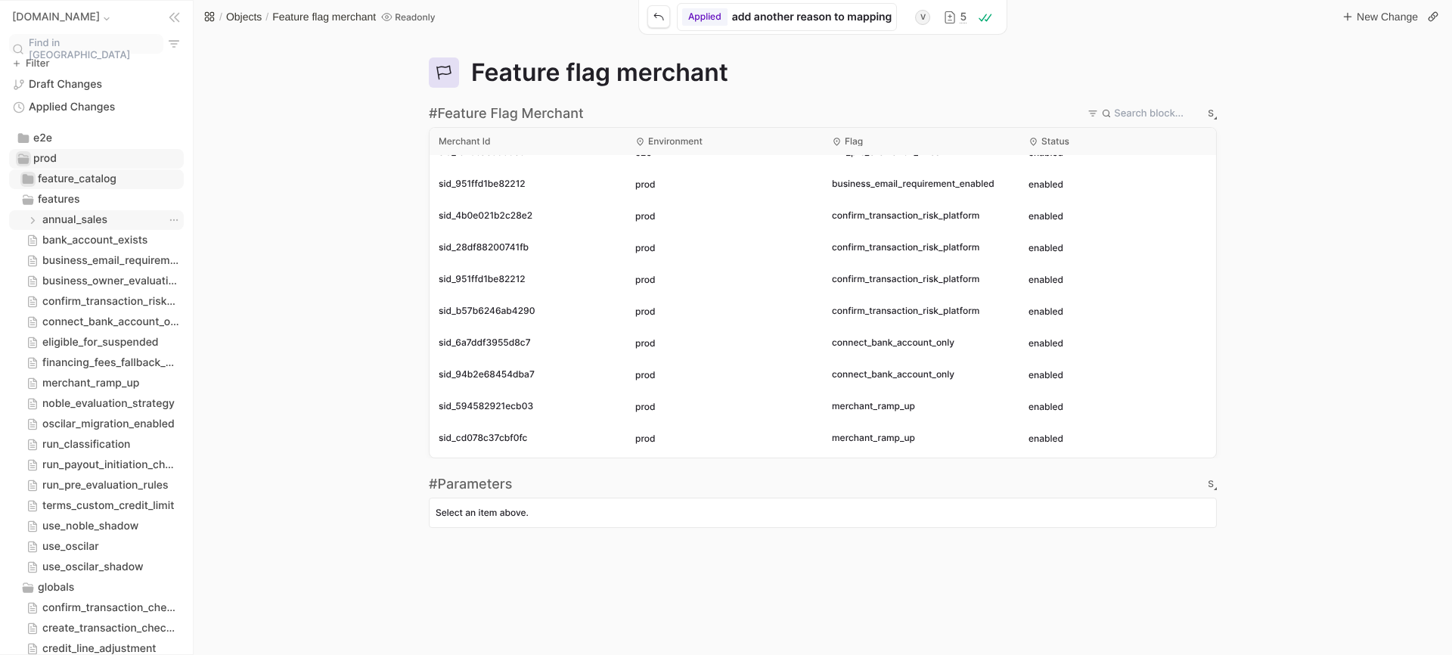
scroll to position [93, 0]
click at [57, 48] on span "Find in [GEOGRAPHIC_DATA]" at bounding box center [95, 49] width 132 height 25
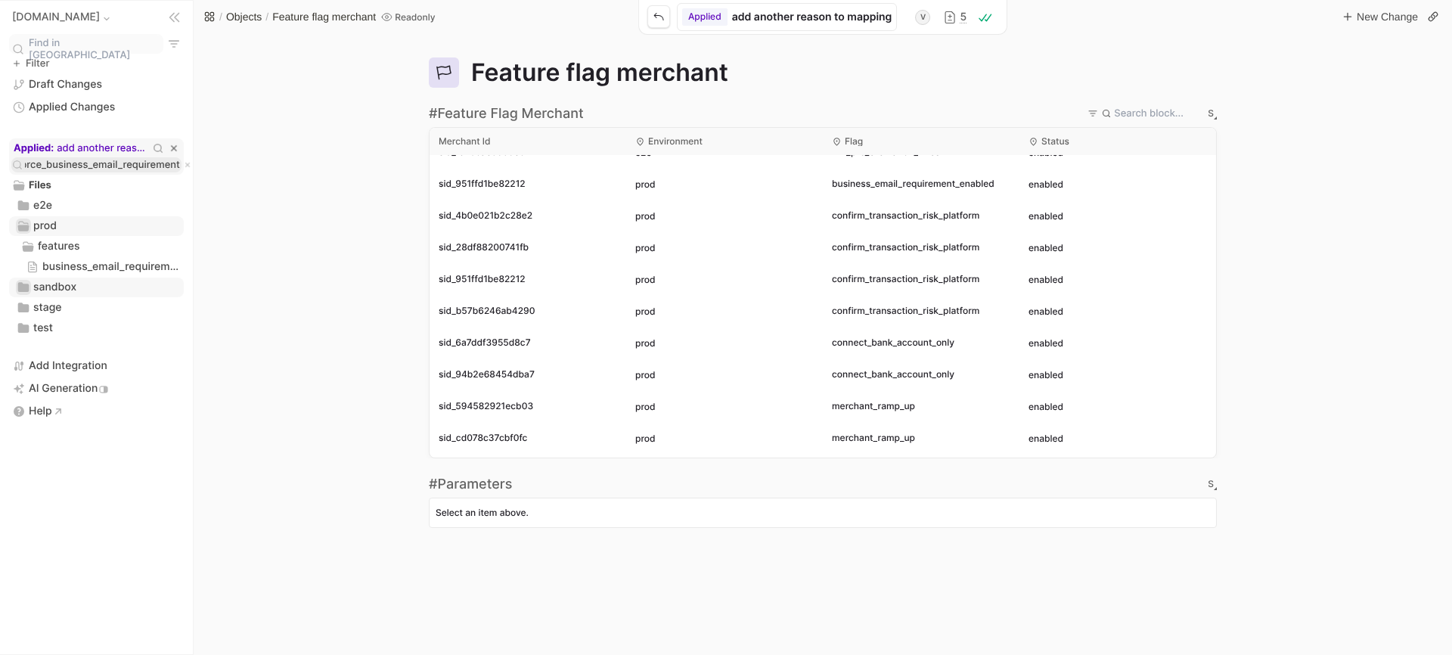
scroll to position [0, 0]
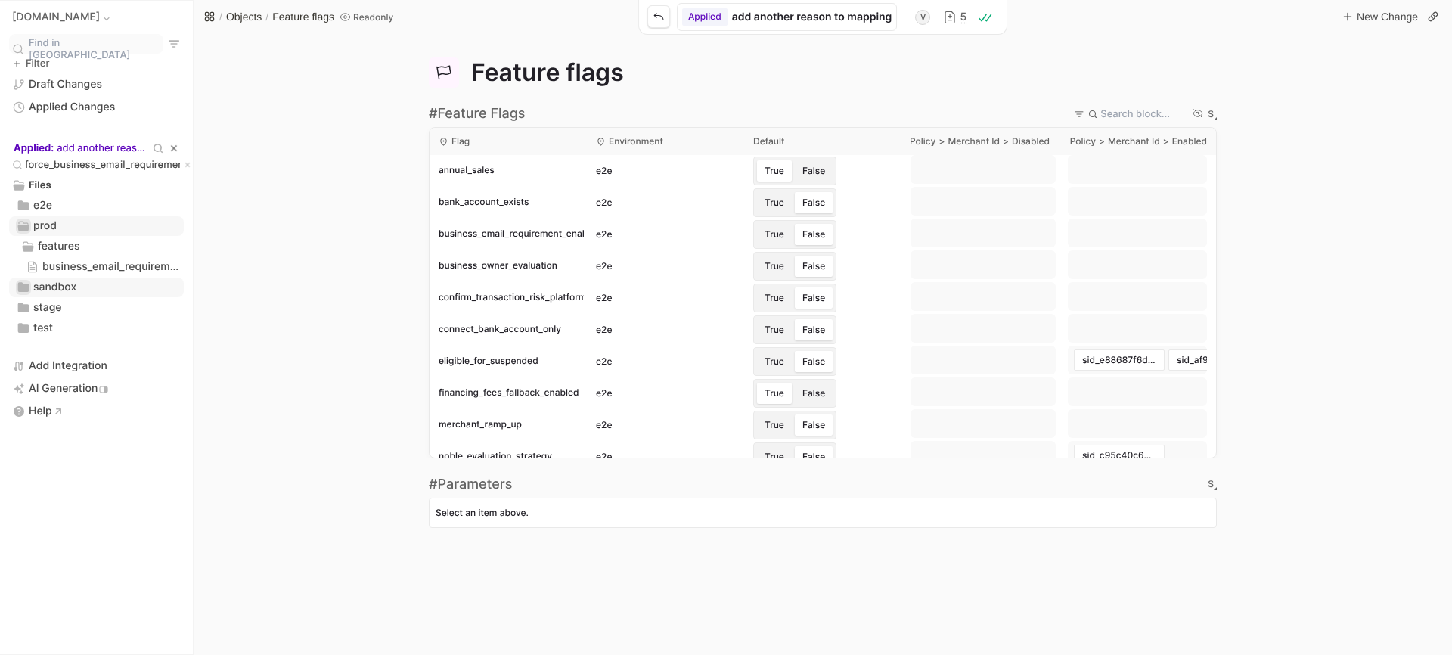
type input "force_business_email_requirement"
click at [174, 147] on icon "Return to live" at bounding box center [174, 148] width 10 height 10
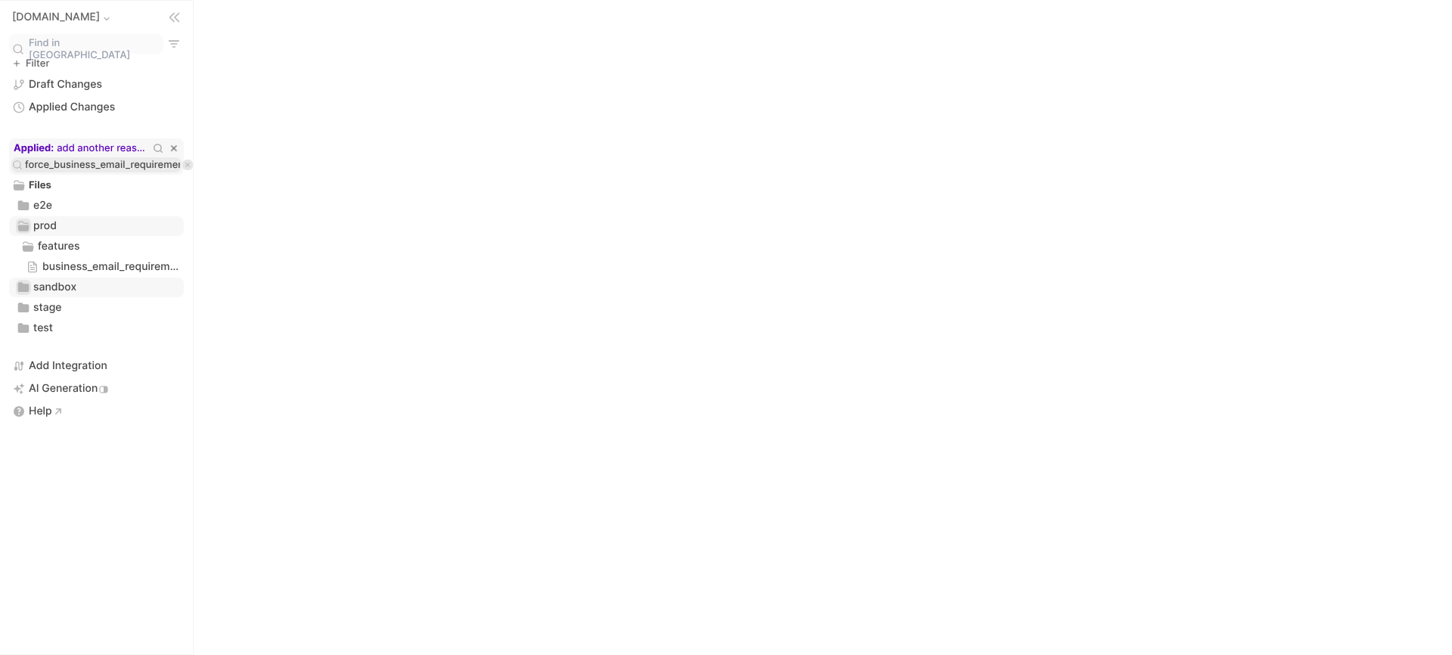
click at [175, 0] on html "[DOMAIN_NAME] Find in sidebar Filter Draft Changes Applied Changes Applied: add…" at bounding box center [726, 0] width 1452 height 0
click at [181, 166] on icon "Tree View" at bounding box center [187, 165] width 13 height 13
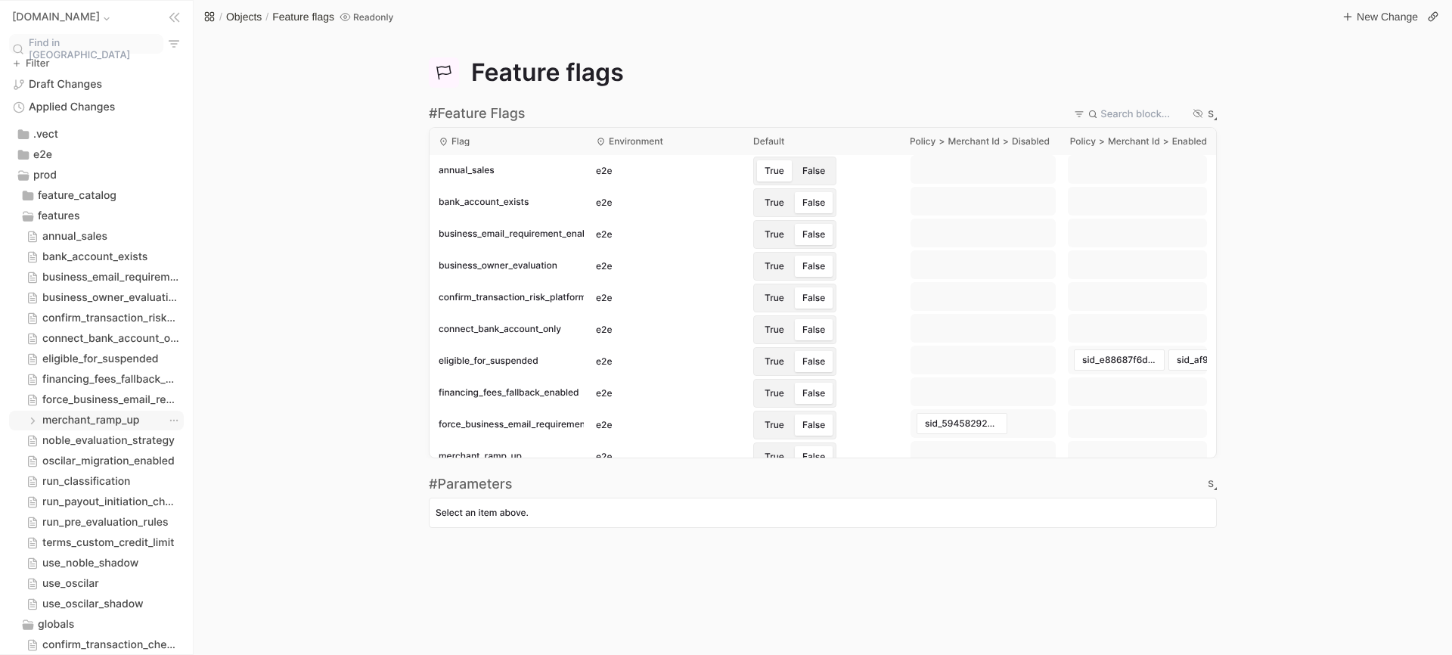
scroll to position [333, 0]
click at [71, 390] on span "force_business_email_requirement" at bounding box center [103, 382] width 122 height 15
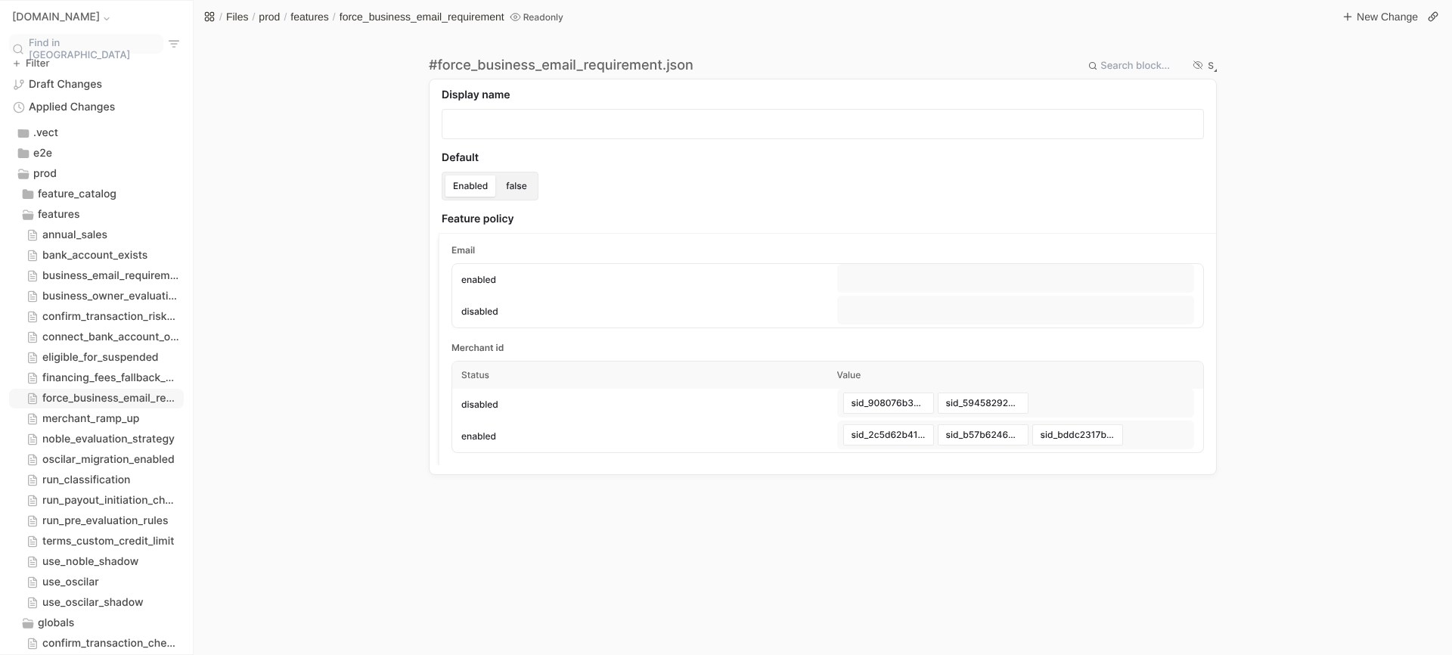
scroll to position [317, 0]
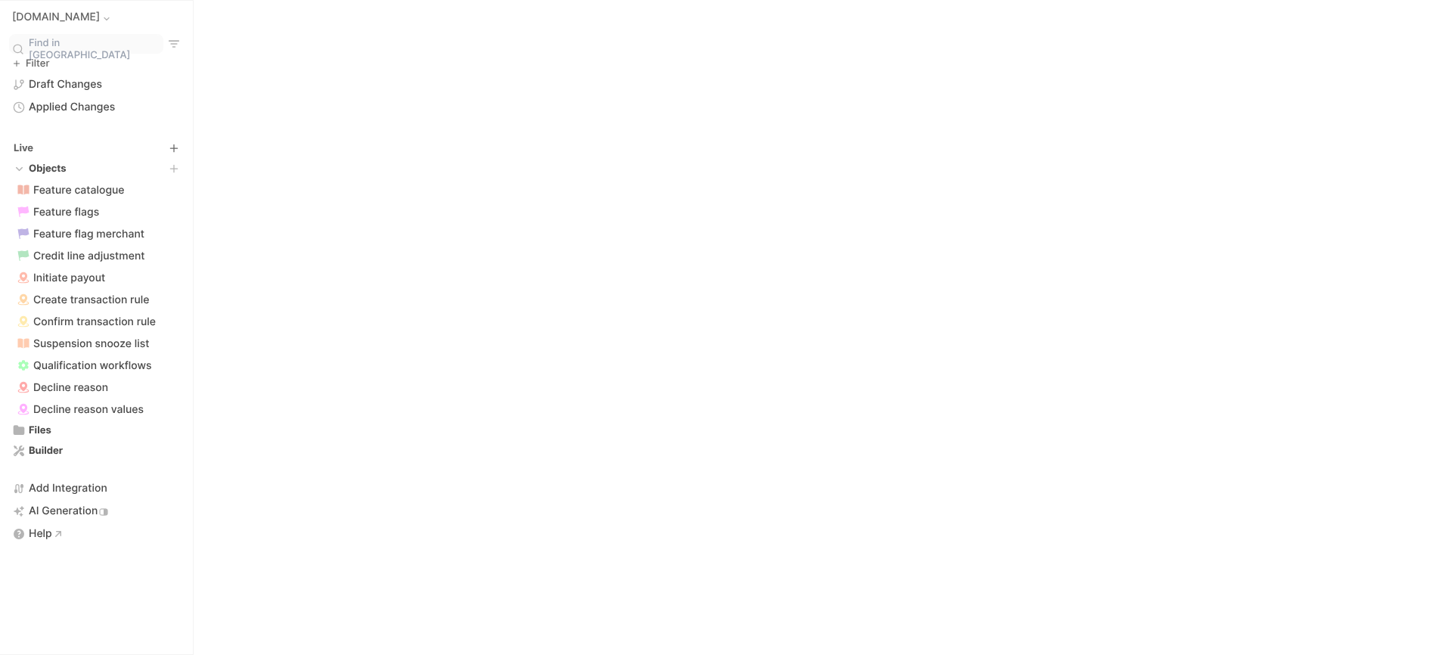
click at [48, 170] on div "Objects" at bounding box center [48, 169] width 38 height 12
click at [17, 165] on icon "branch expand control" at bounding box center [19, 168] width 11 height 11
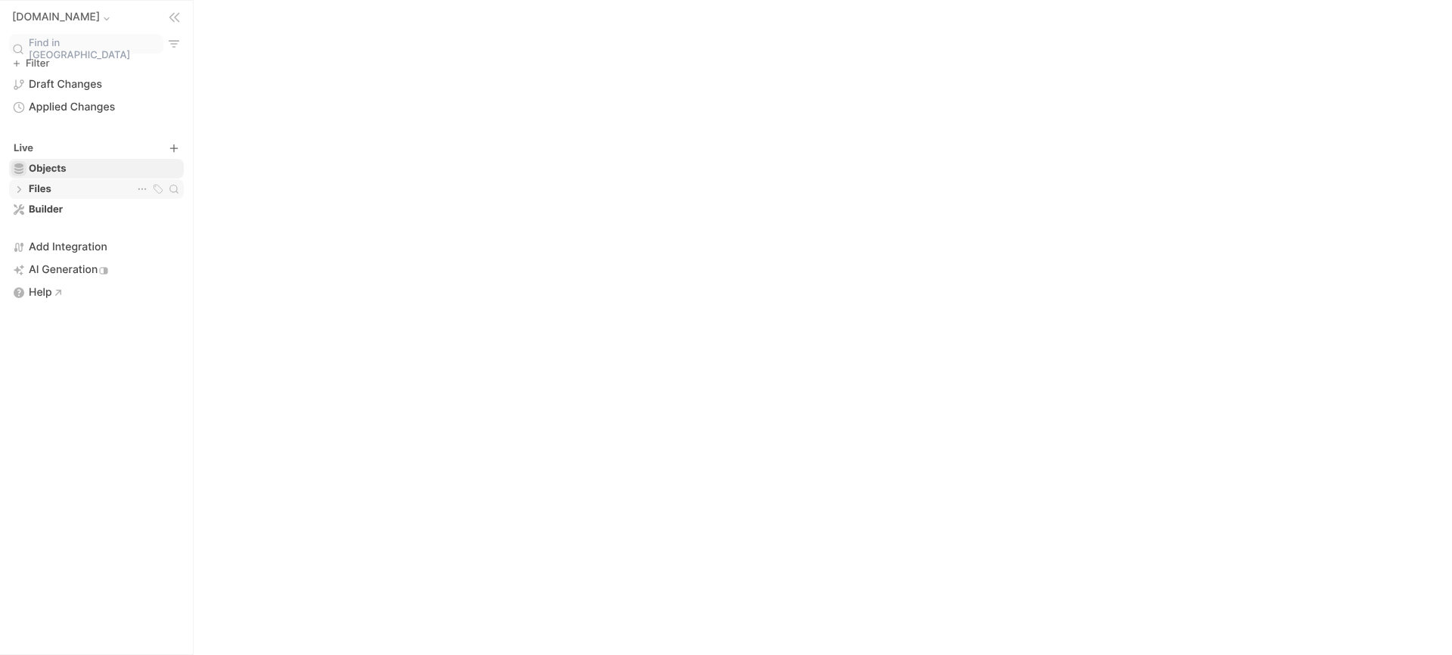
click at [27, 189] on div "Files Files" at bounding box center [96, 188] width 170 height 15
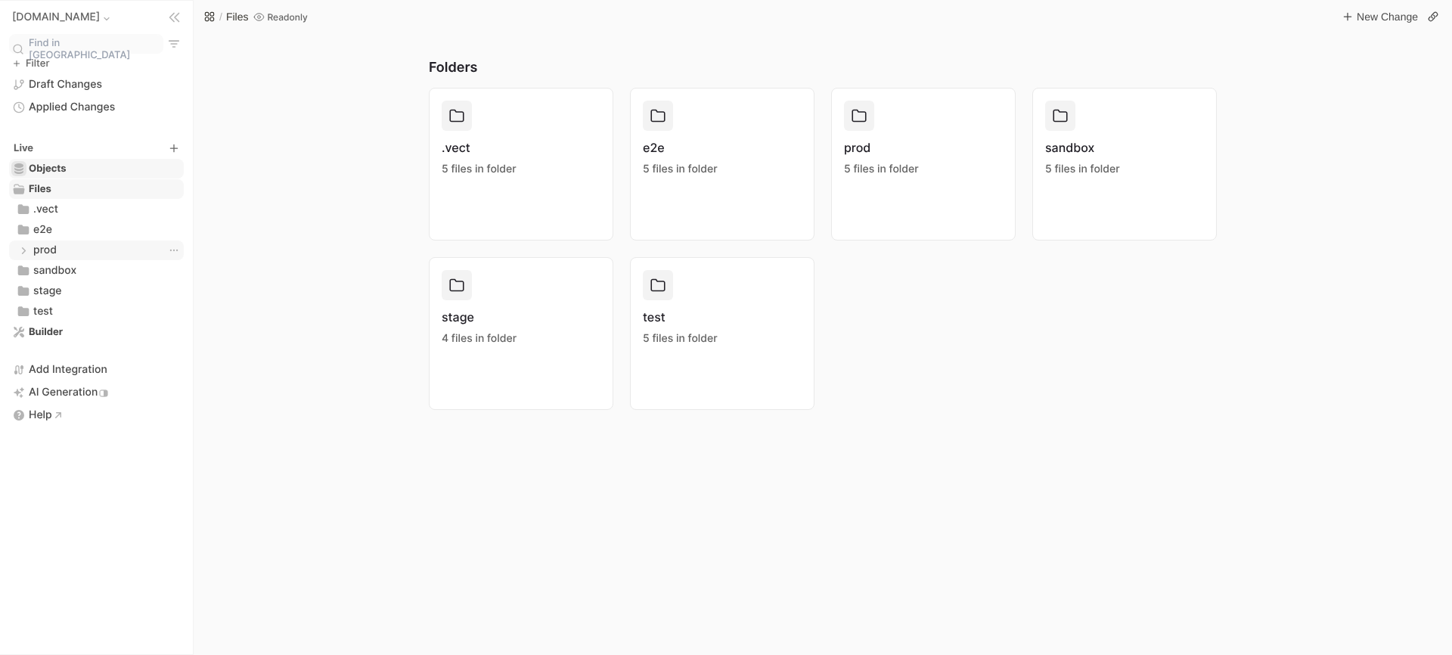
click at [45, 249] on span "prod" at bounding box center [51, 250] width 36 height 15
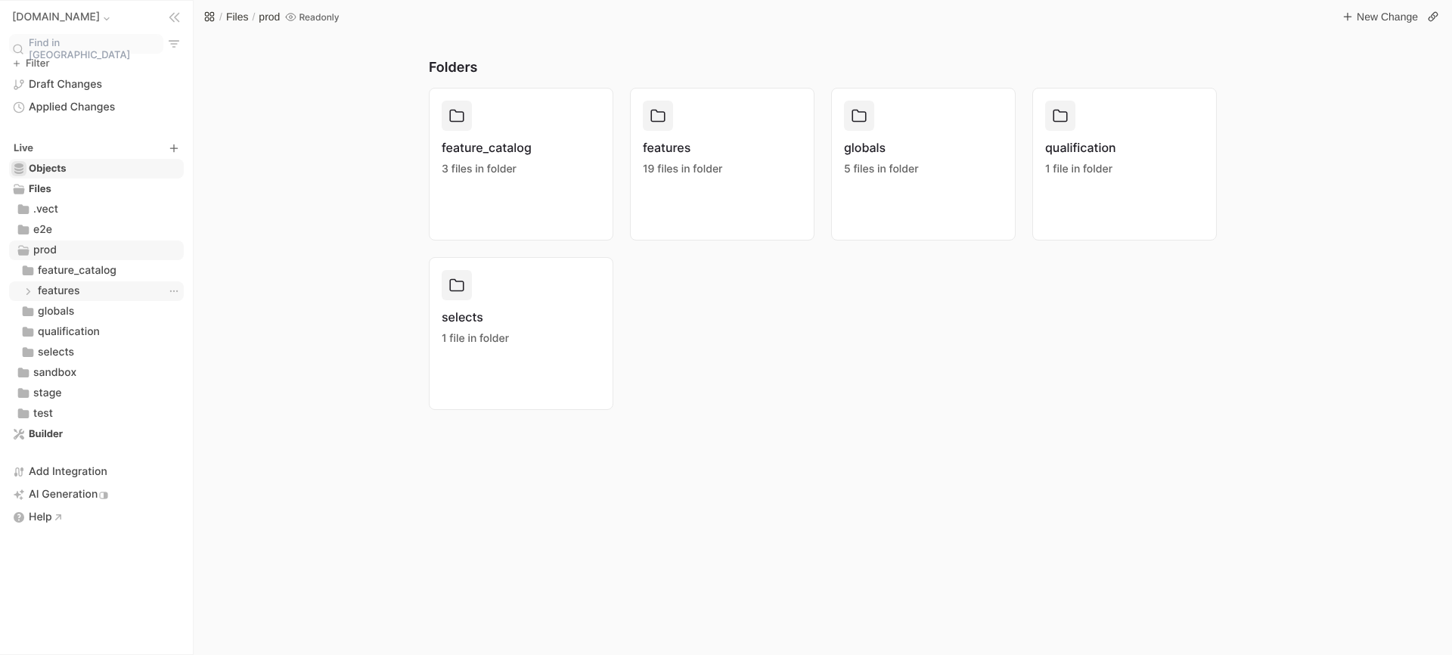
click at [52, 288] on span "features" at bounding box center [59, 291] width 42 height 15
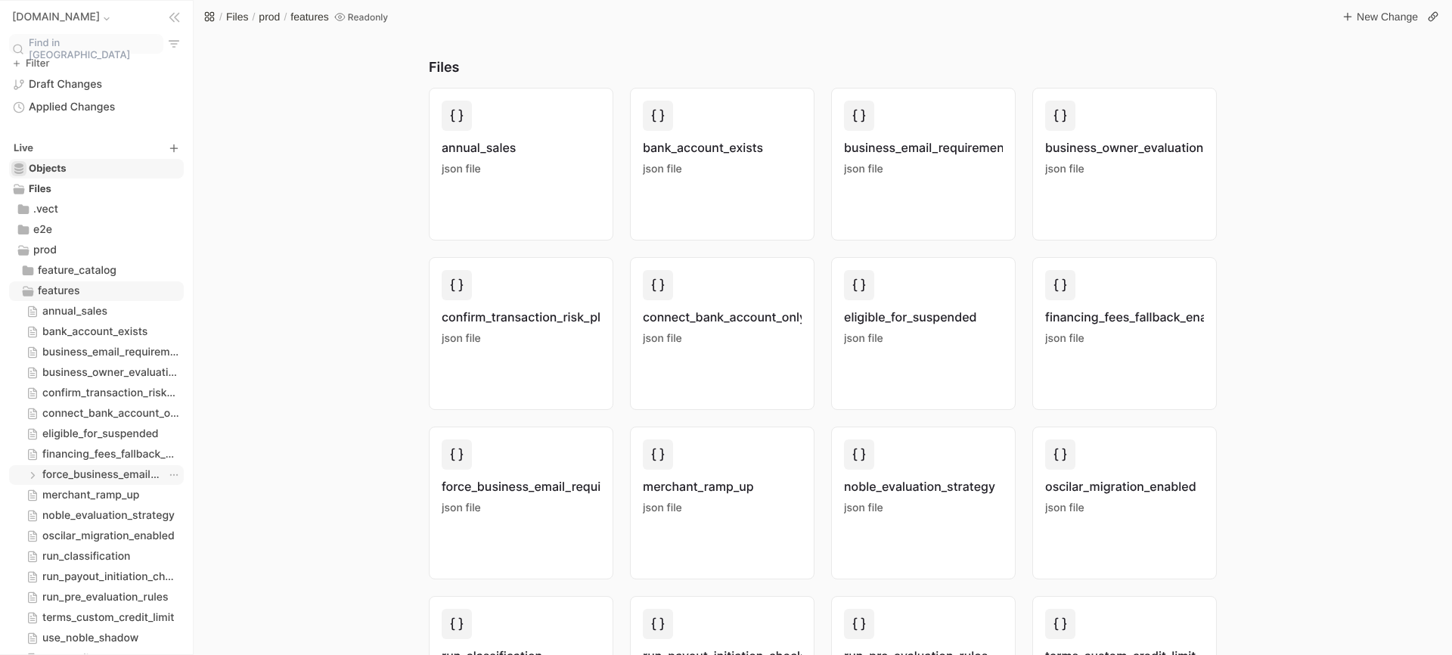
click at [110, 477] on span "force_business_email_requirement" at bounding box center [103, 474] width 122 height 15
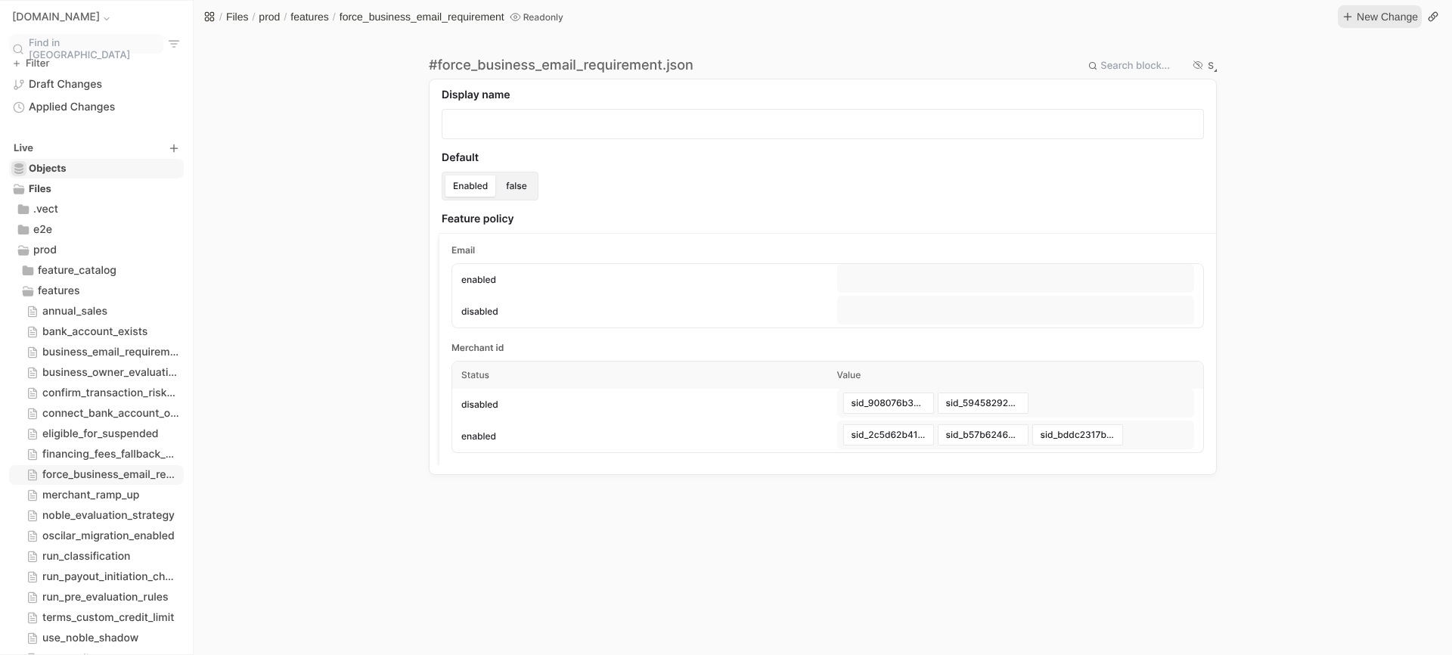
click at [1371, 15] on span "New Change" at bounding box center [1387, 17] width 64 height 18
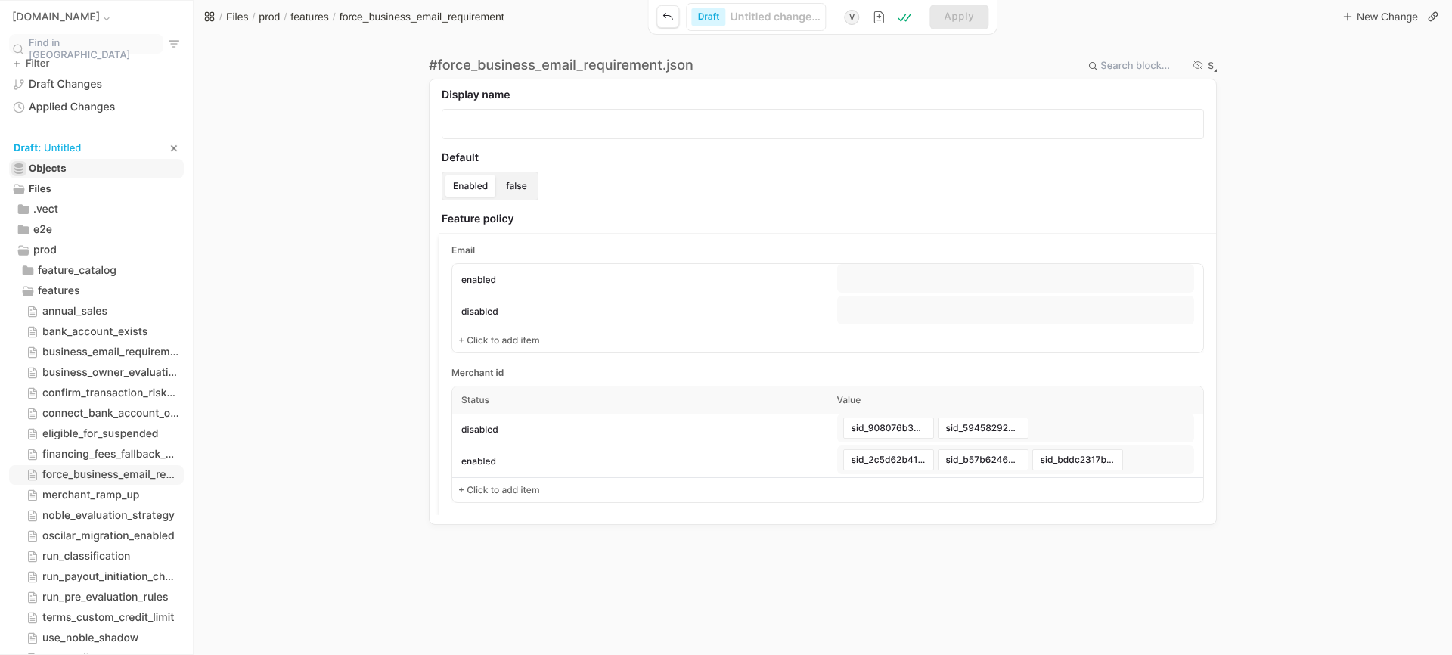
click at [1212, 70] on div "S" at bounding box center [1210, 65] width 6 height 9
click at [1224, 122] on li "Textual" at bounding box center [1247, 115] width 73 height 20
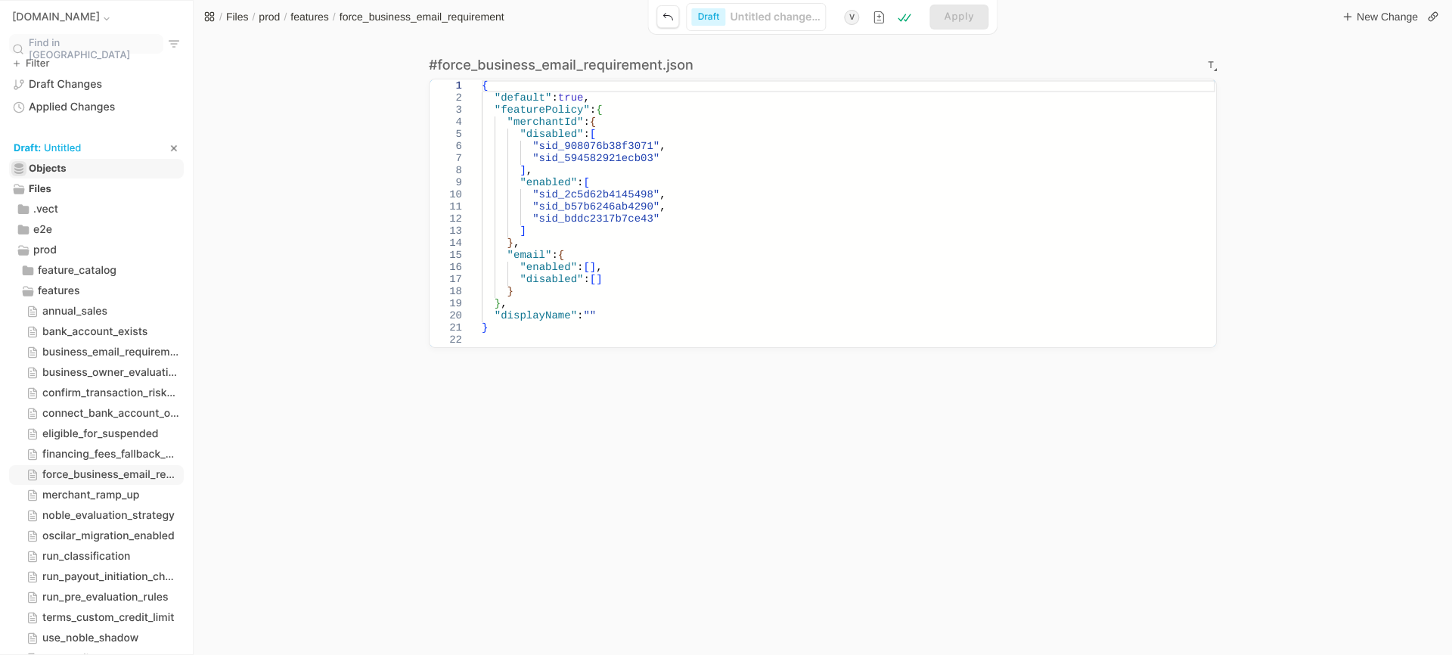
scroll to position [60, 0]
drag, startPoint x: 677, startPoint y: 145, endPoint x: 532, endPoint y: 145, distance: 145.2
click at [532, 145] on div "{ "default" : true , "featurePolicy" : { "merchantId" : { "disabled" : [ "sid_9…" at bounding box center [848, 213] width 733 height 266
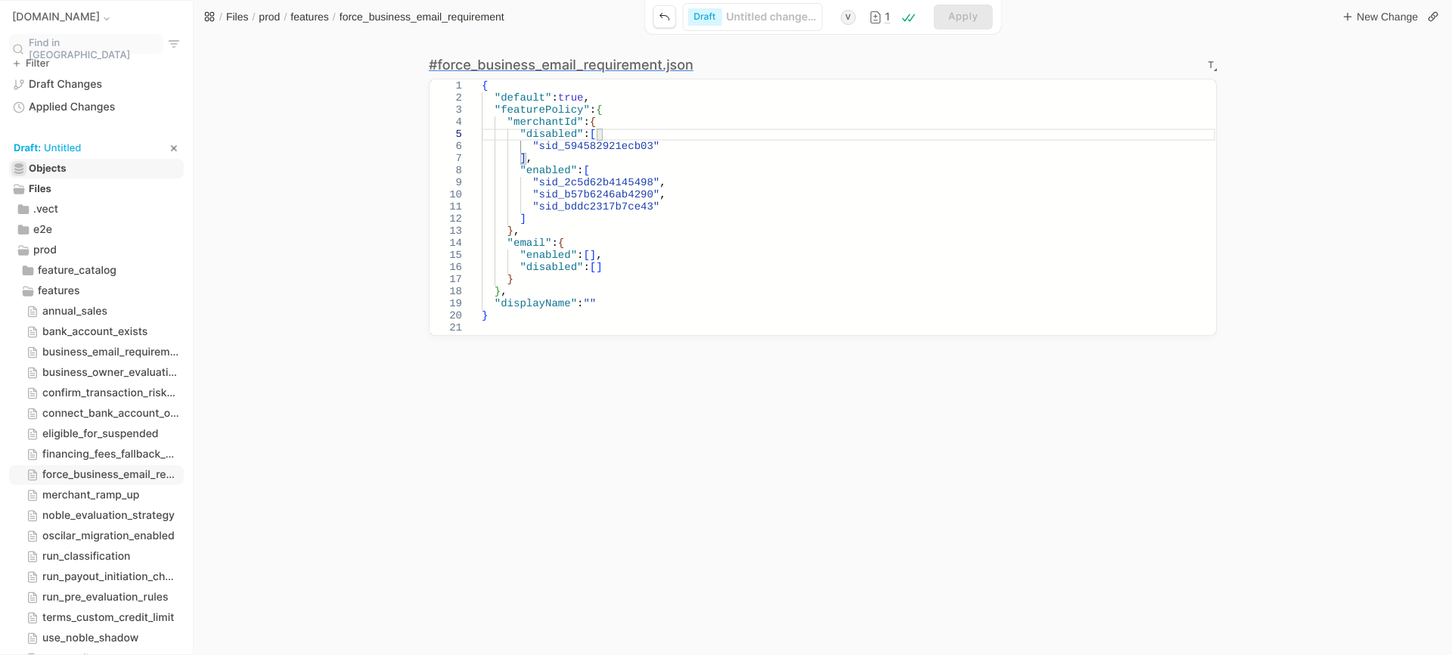
click at [677, 205] on div "{ "default" : true , "featurePolicy" : { "merchantId" : { "disabled" : [ "sid_5…" at bounding box center [848, 207] width 733 height 254
type textarea ""sid_bddc2317b7ce43", "sid_908076b38f3071" ] }, "email": { "enabled": [], "disa…"
click at [742, 14] on div "Untitled change from 8/17/2025, 9:39:28 AM" at bounding box center [771, 18] width 91 height 14
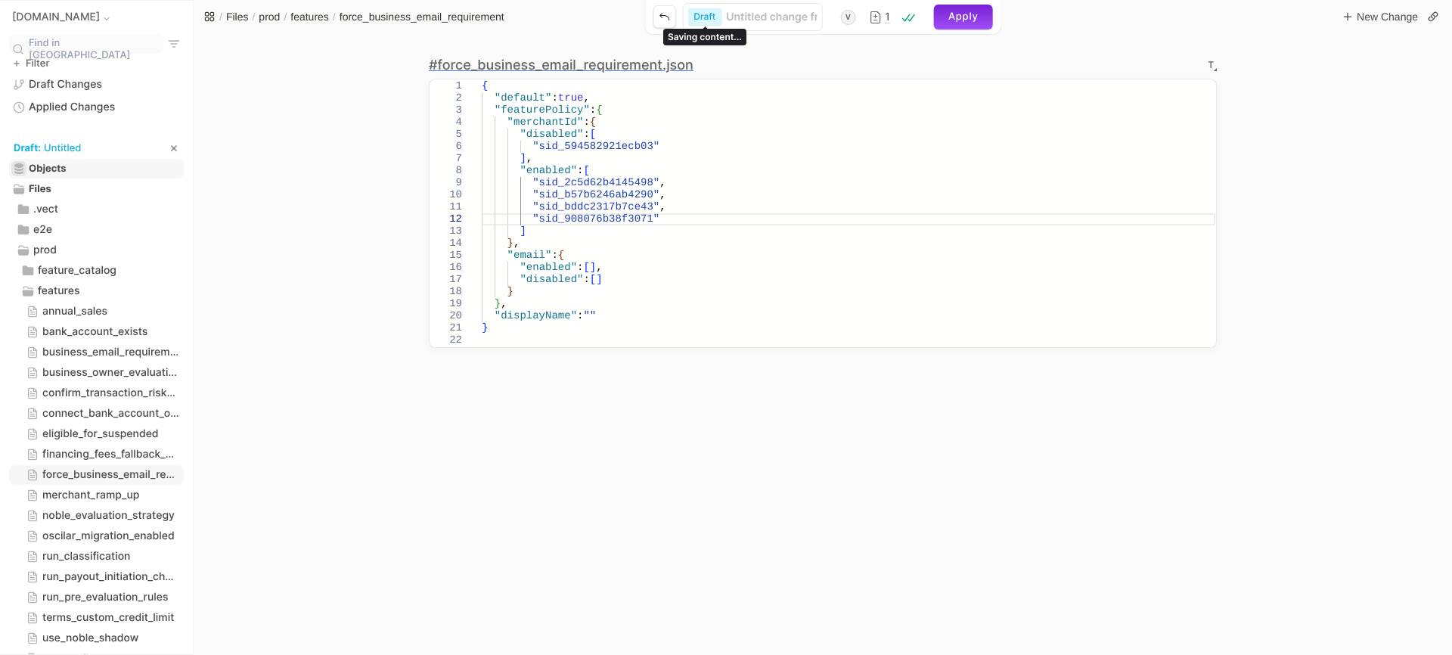
type input "P"
type input "PR"
type input "PRO"
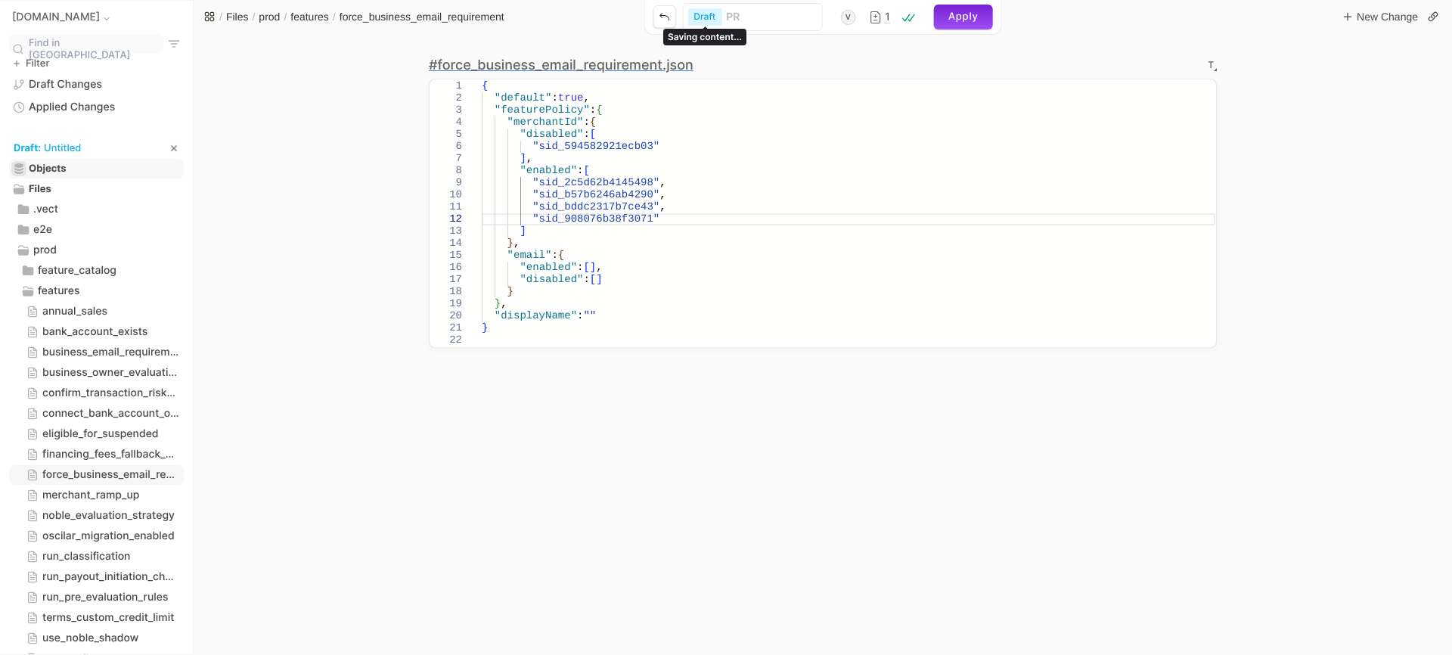
type input "PRO"
type input "PROD"
type input "PROD-"
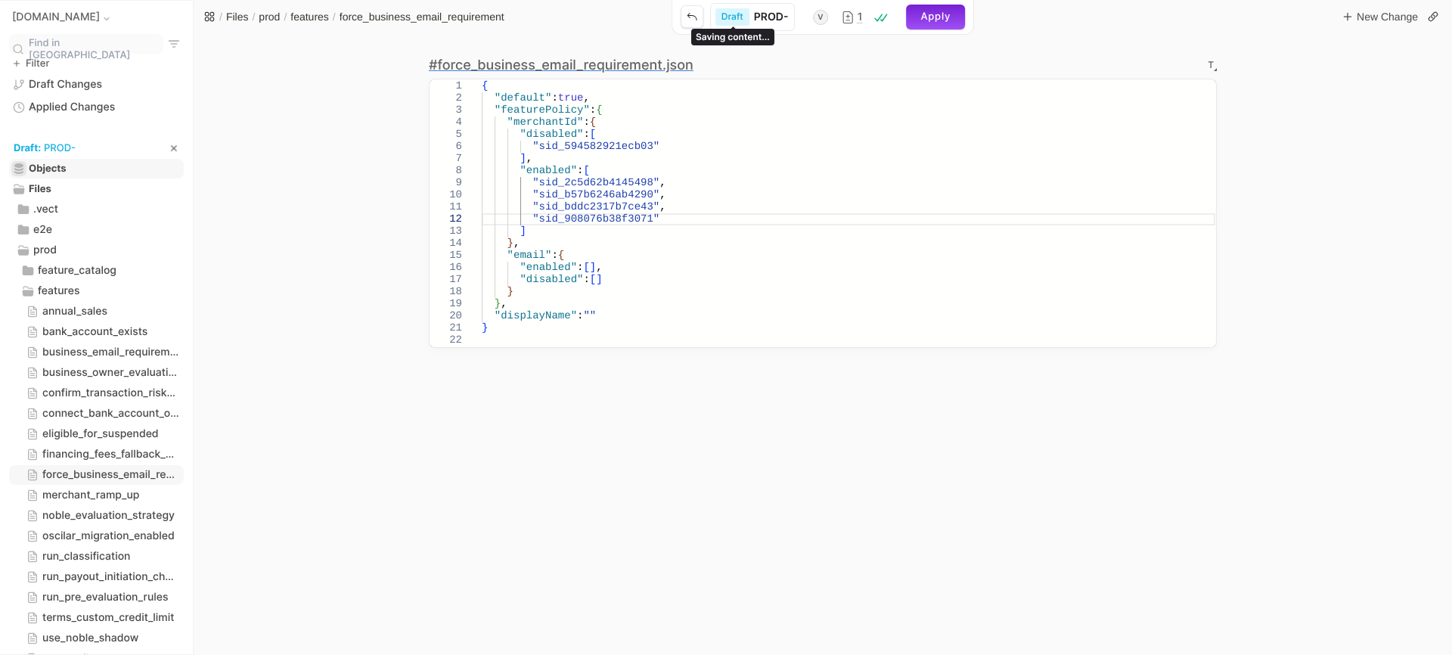
type input "PROD-f"
type input "PROD-fo"
type input "PROD-for"
type input "PROD-forc"
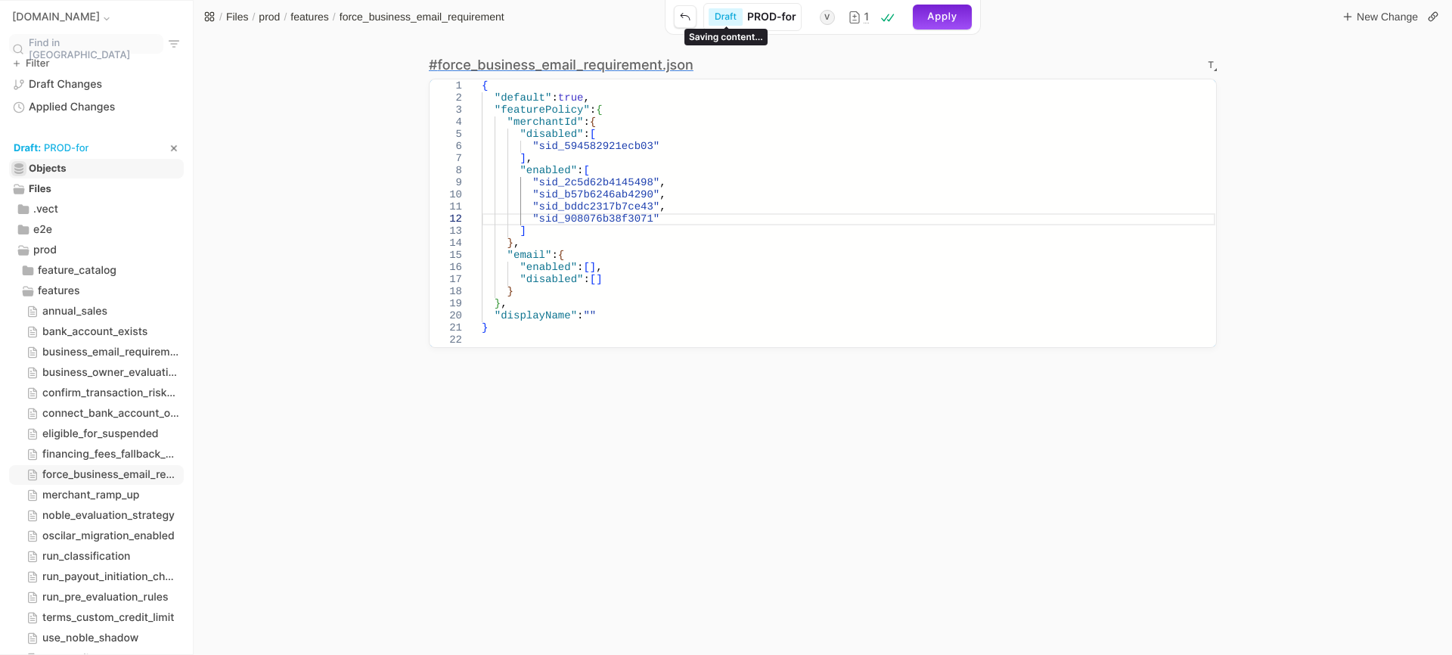
type input "PROD-forc"
type input "PROD-force"
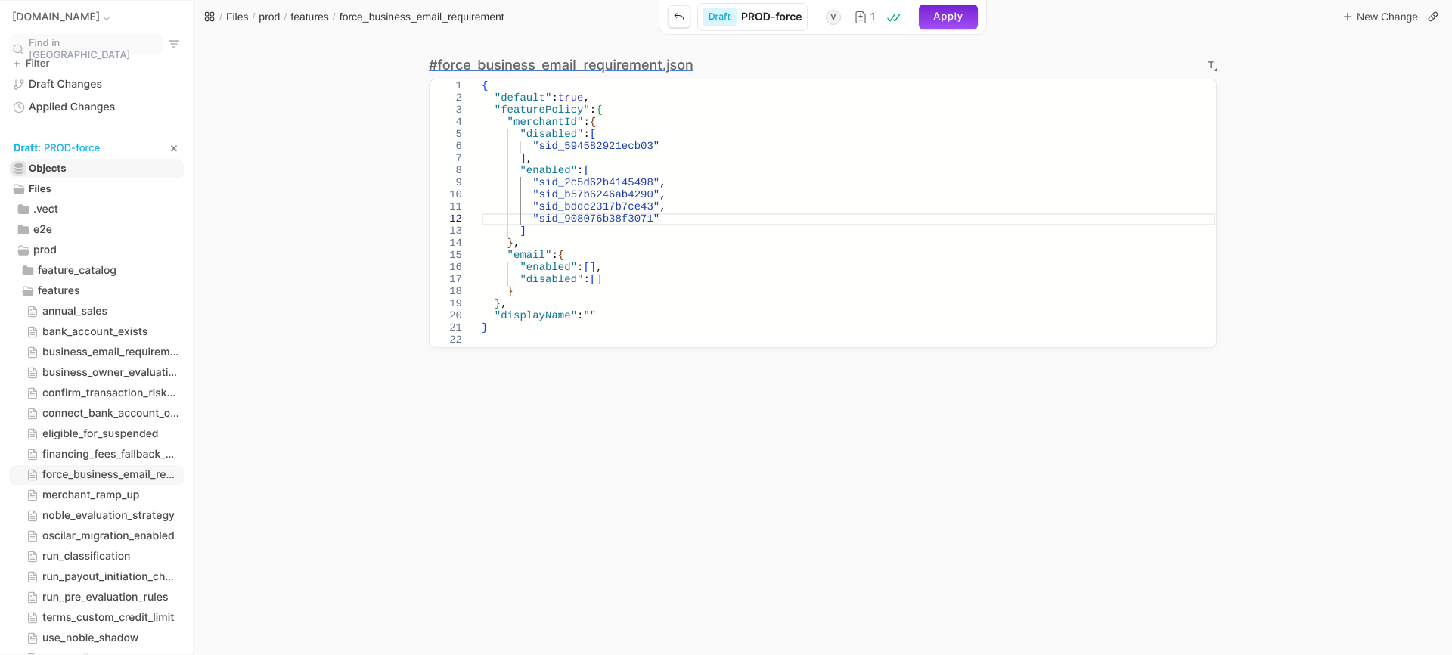
type input "PROD-force b"
type input "PROD-force bu"
type input "PROD-force bus"
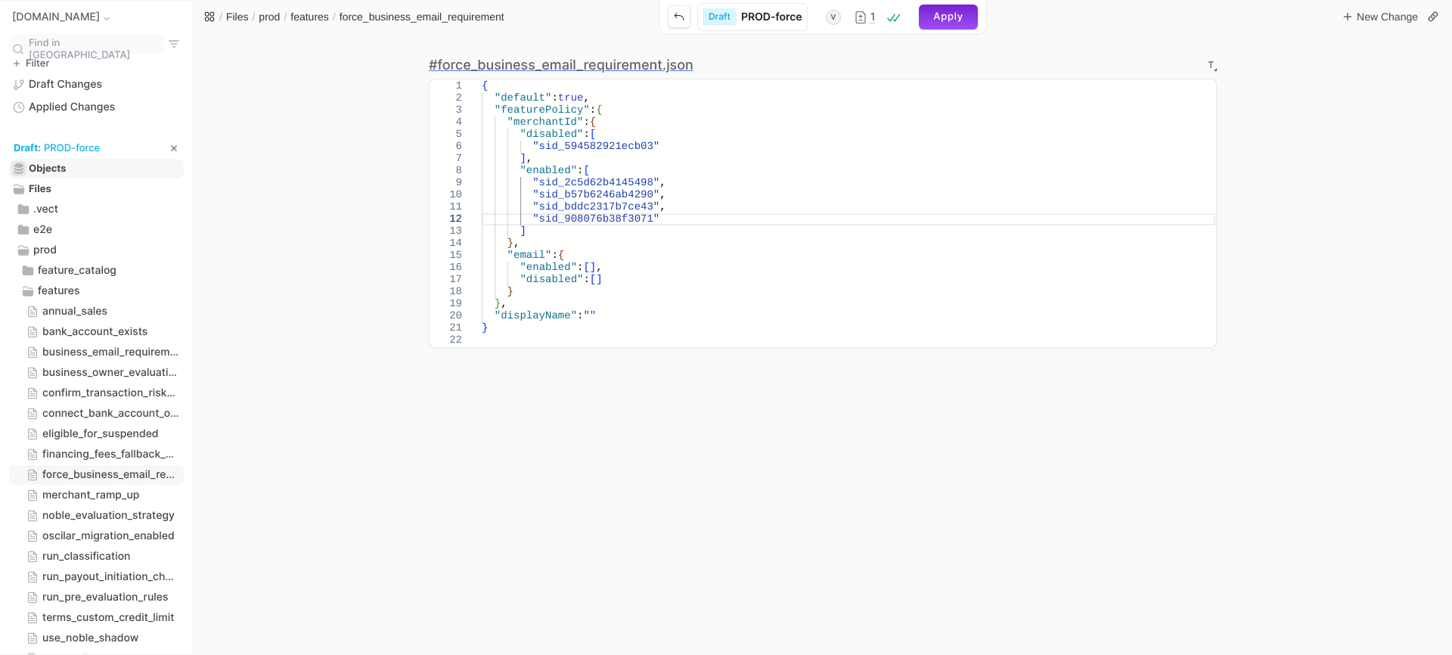
type input "PROD-force bus"
type input "PROD-force busi"
type input "PROD-force busin"
type input "PROD-force busine"
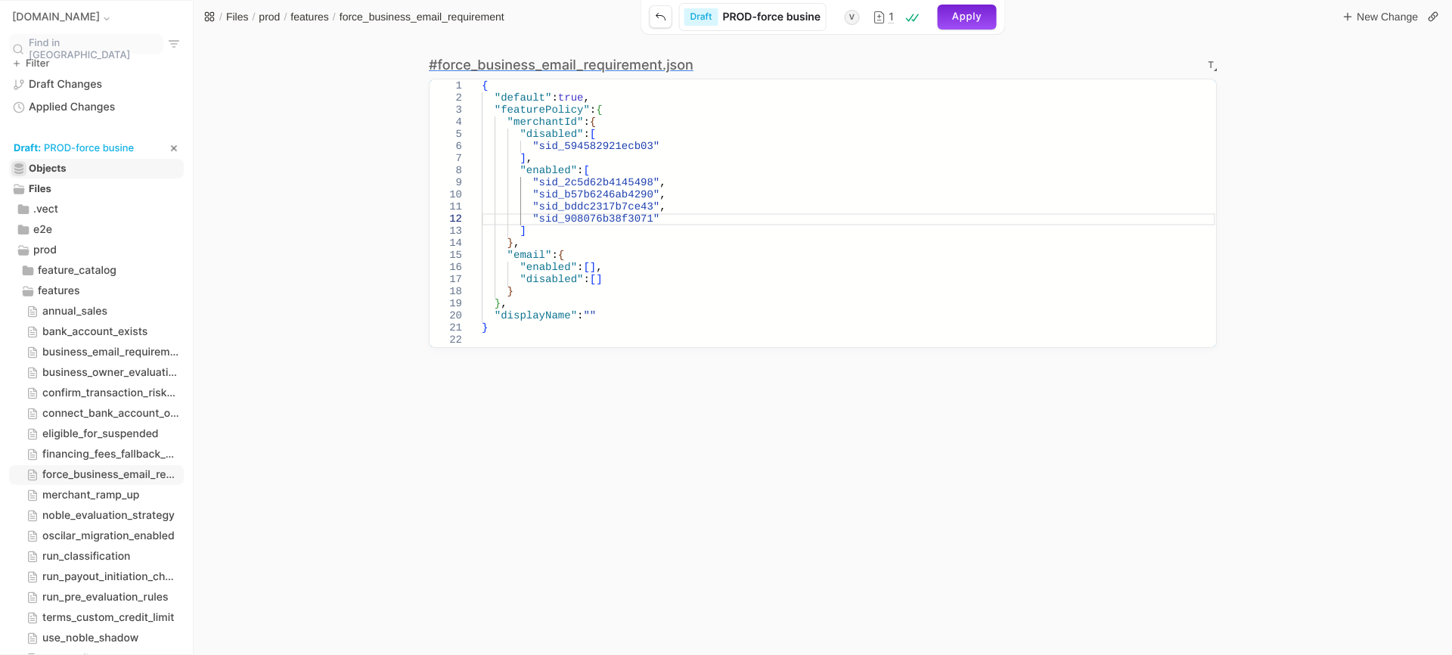
type input "PROD-force busines"
type input "PROD-force business"
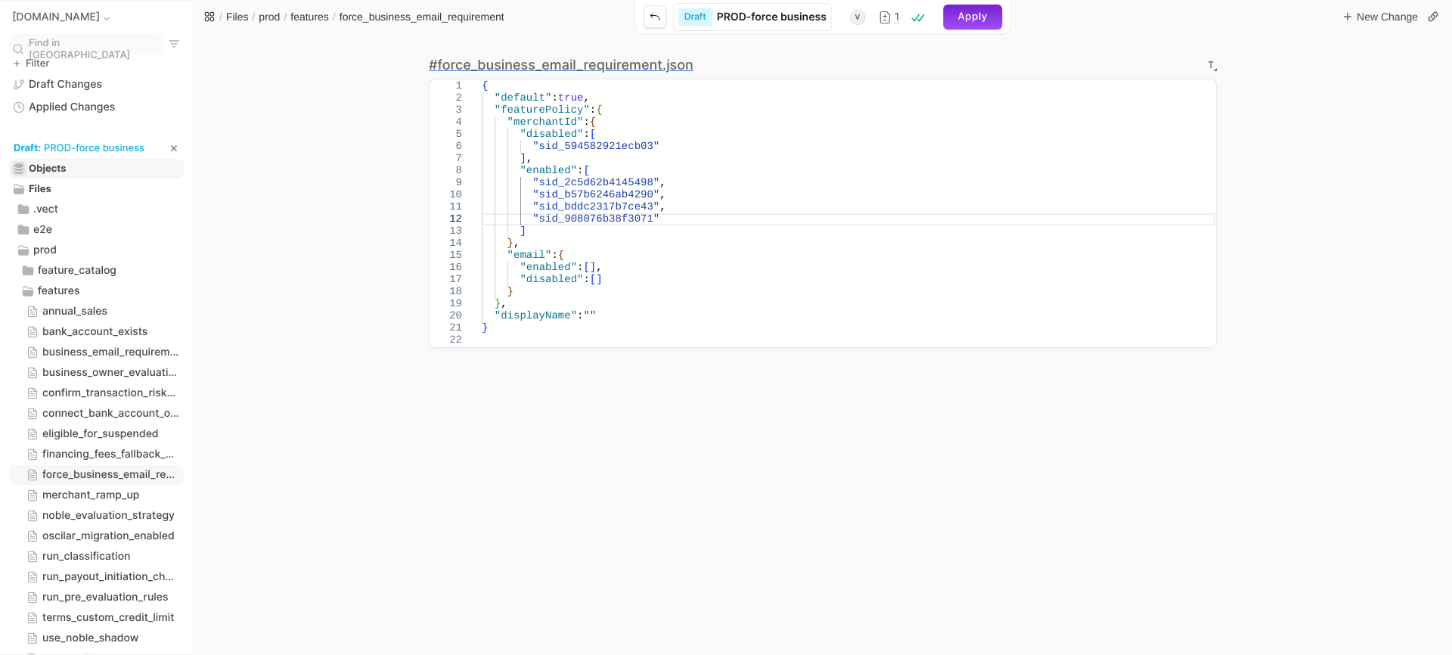
type input "PROD-force business"
type input "PROD-force business e"
type input "PROD-force business em"
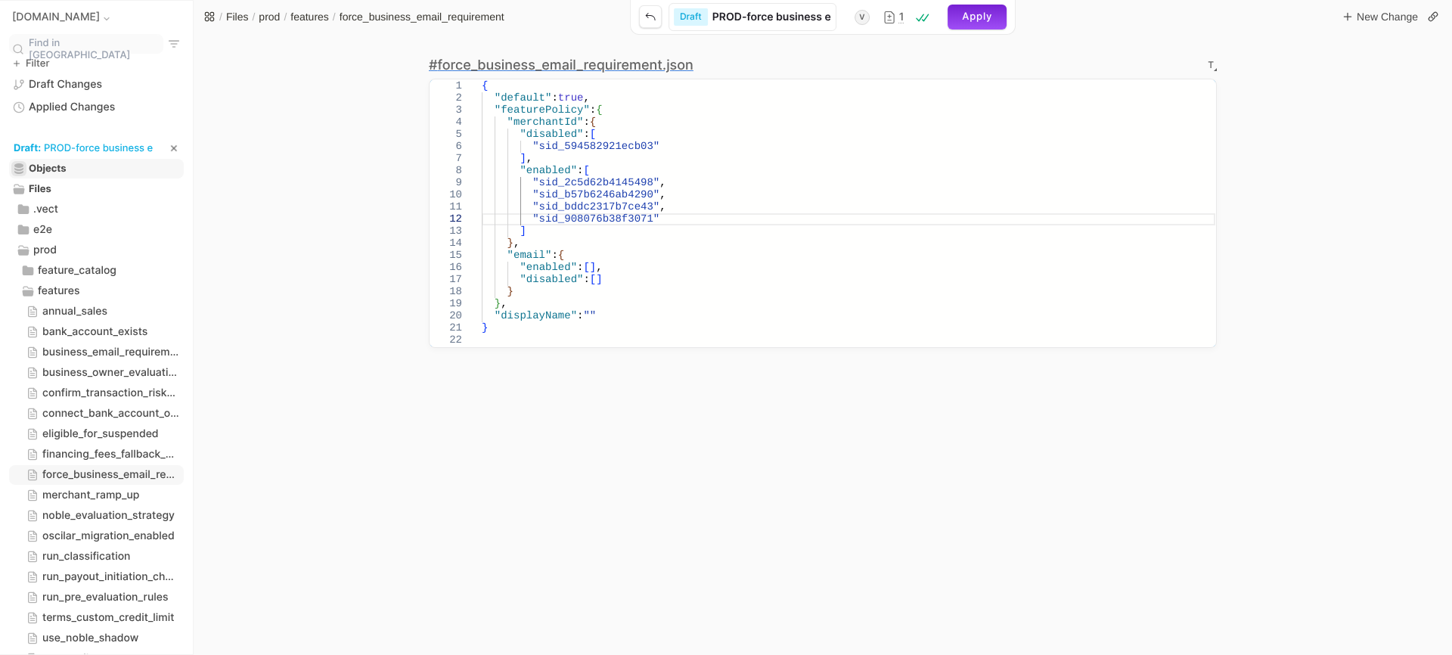
type input "PROD-force business ema"
type input "PROD-force business emai"
type input "PROD-force business email"
type input "PROD-force business email-"
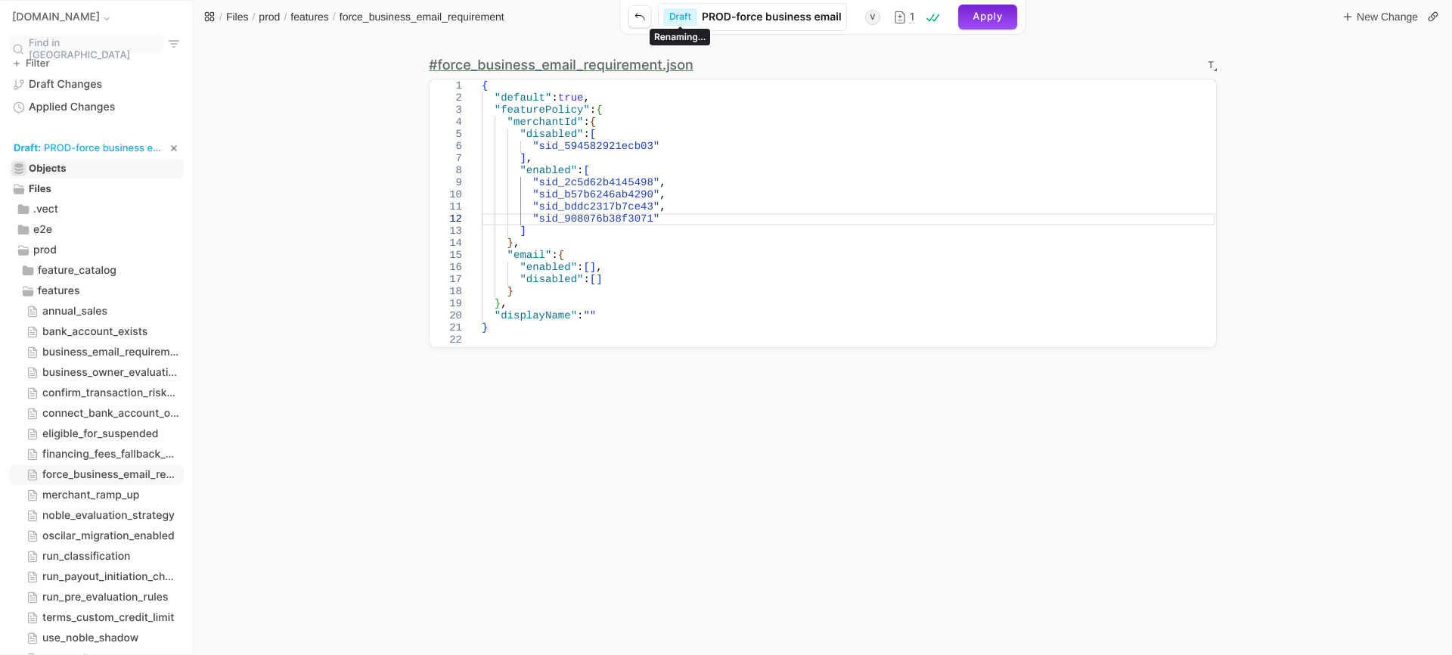
type input "PROD-force business email-"
type input "PROD-force business email-o"
type input "PROD-force business email-op"
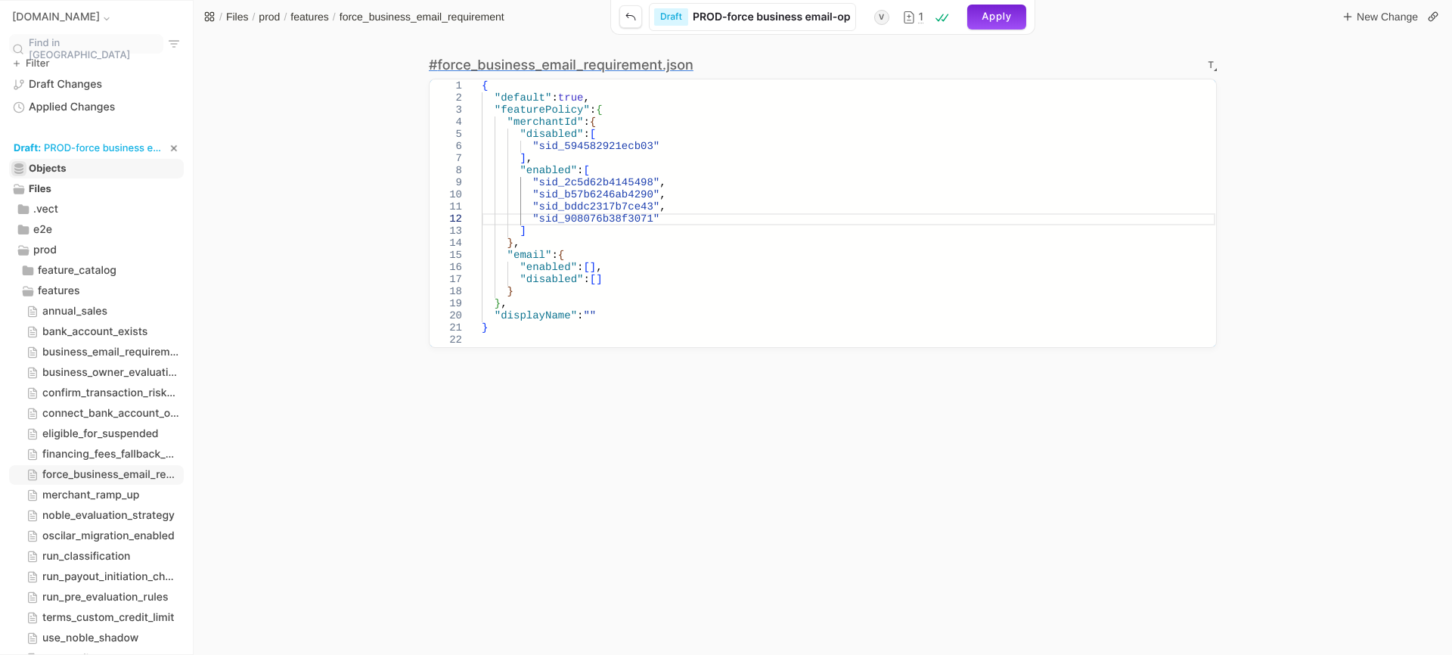
type input "PROD-force business email-ope"
type input "PROD-force business email-op"
type input "PROD-force business email-o"
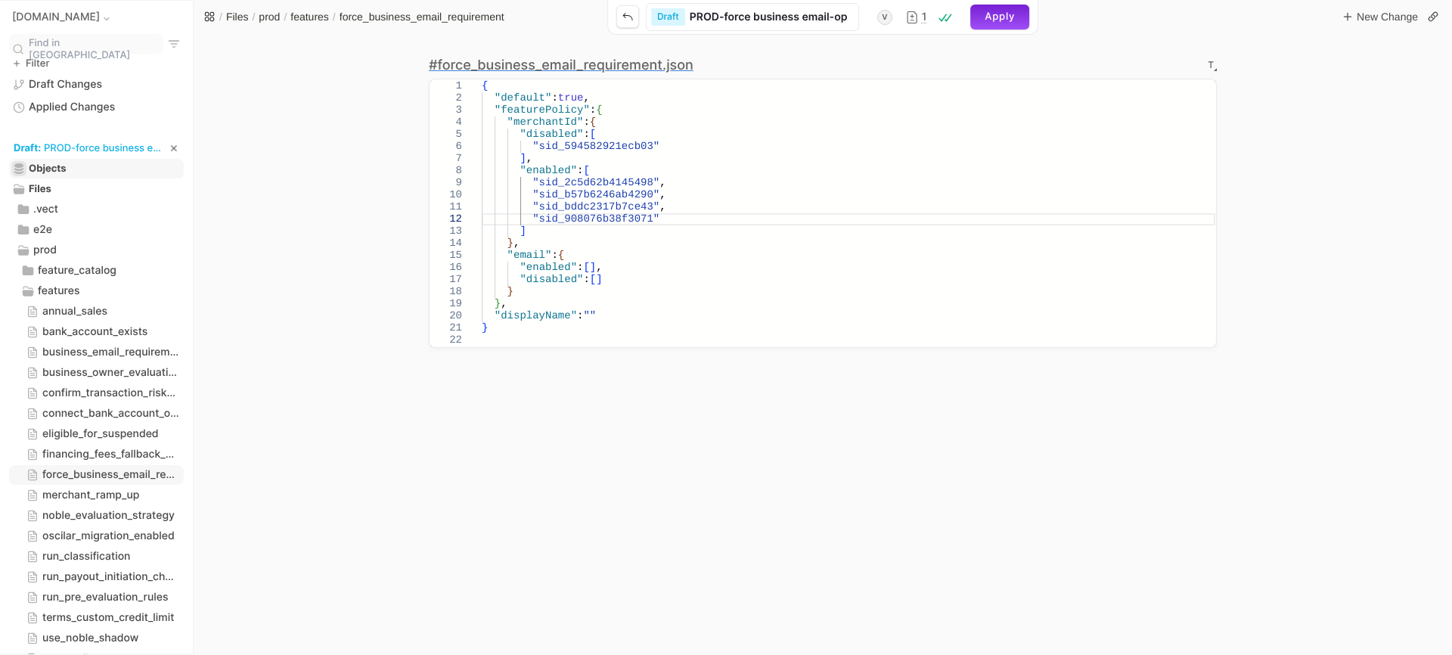
type input "PROD-force business email-o"
type input "PROD-force business email-"
type input "PROD-force business email-e"
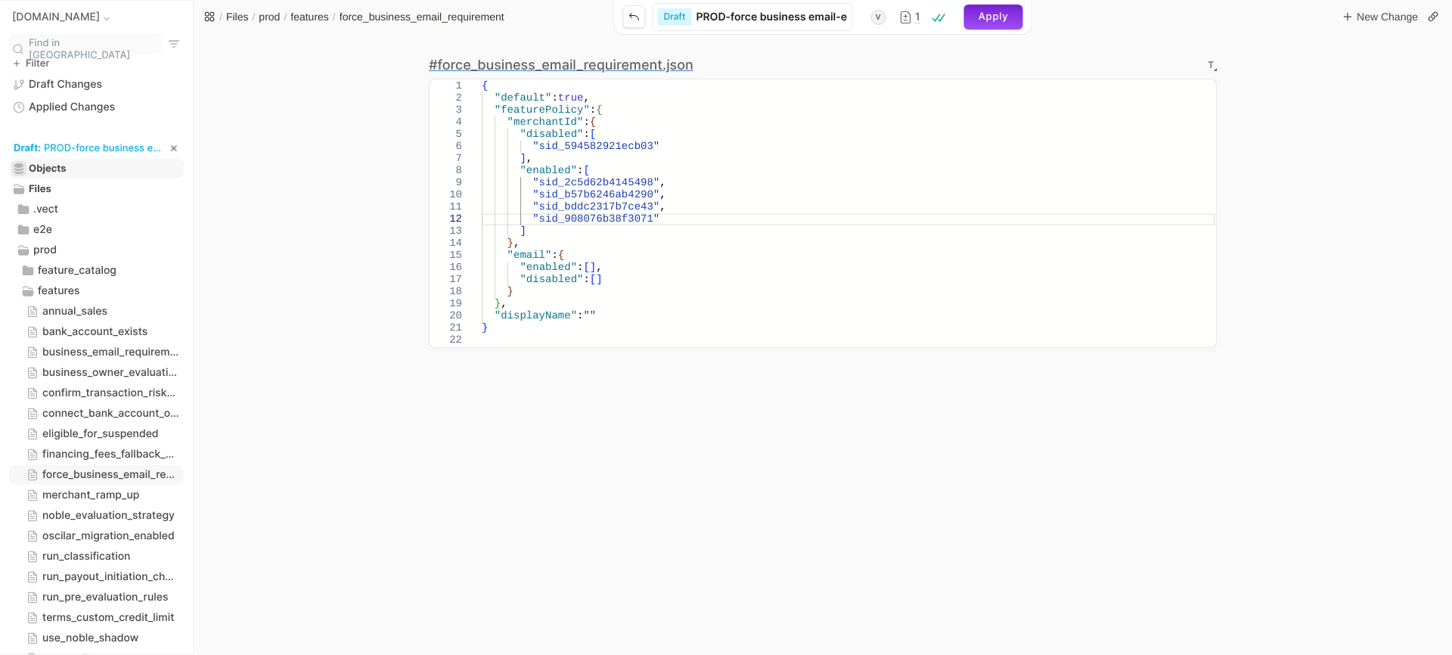
type input "PROD-force business email-en"
type input "PROD-force business email-ena"
type input "PROD-force business email-enab"
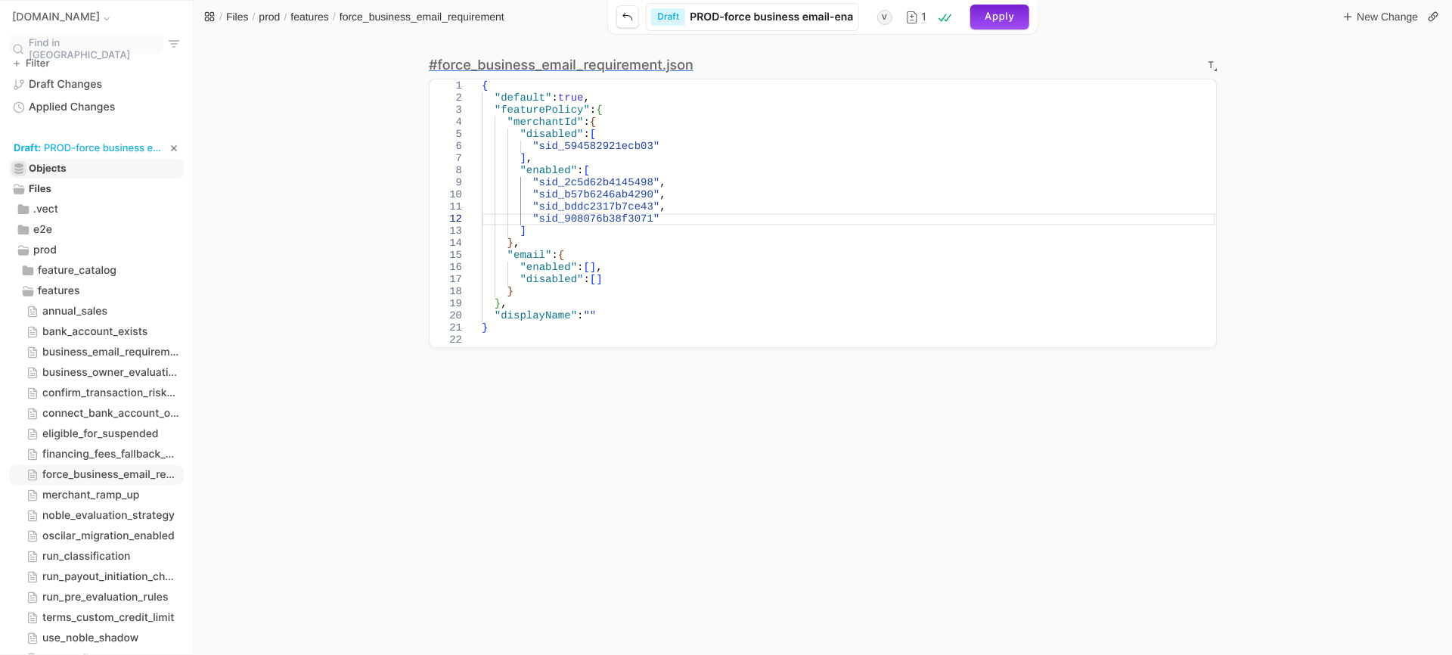
type input "PROD-force business email-enab"
type input "PROD-force business email-enabl"
type input "PROD-force business email-enable"
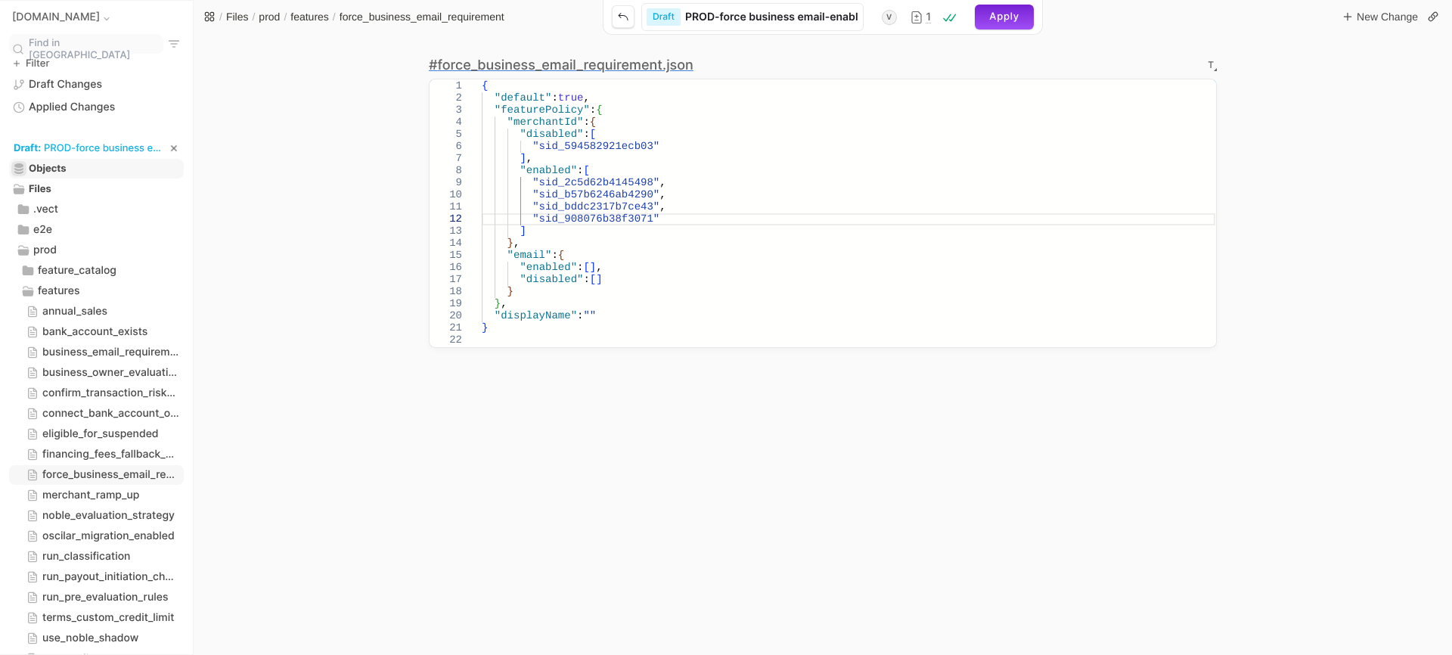
type input "PROD-force business email-enable"
type input "PROD-force business email-enable f"
type input "PROD-force business email-enable fo"
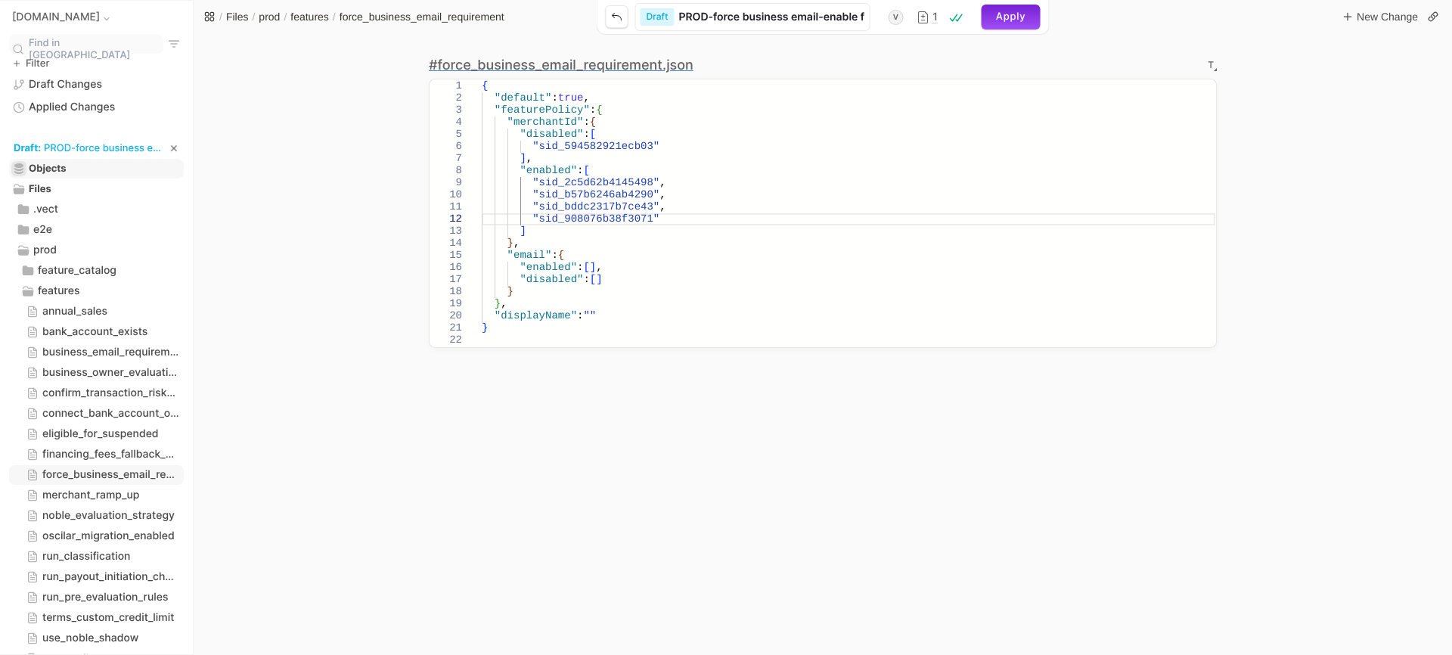
type input "PROD-force business email-enable fo"
type input "PROD-force business email-enable for"
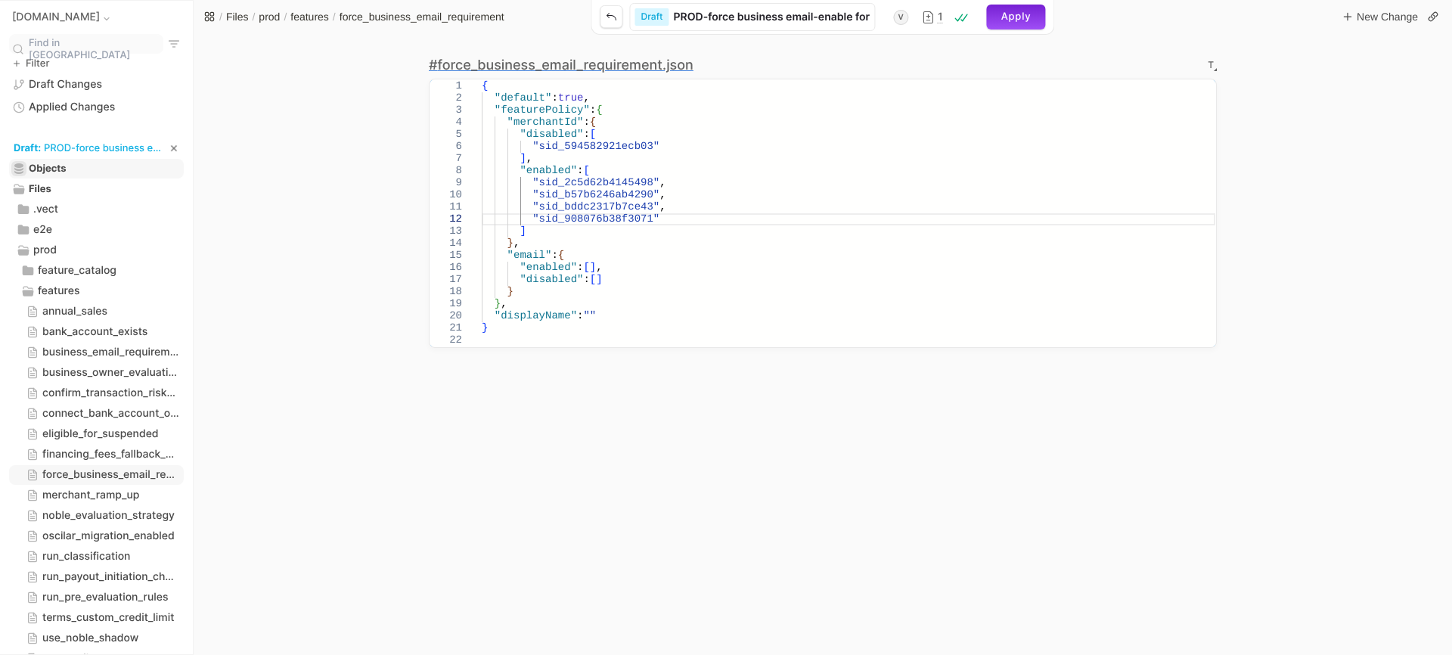
type input "PROD-force business email-enable for F"
type input "PROD-force business email-enable for FG"
click at [1005, 11] on div "Apply" at bounding box center [1024, 16] width 57 height 23
